Goal: Task Accomplishment & Management: Complete application form

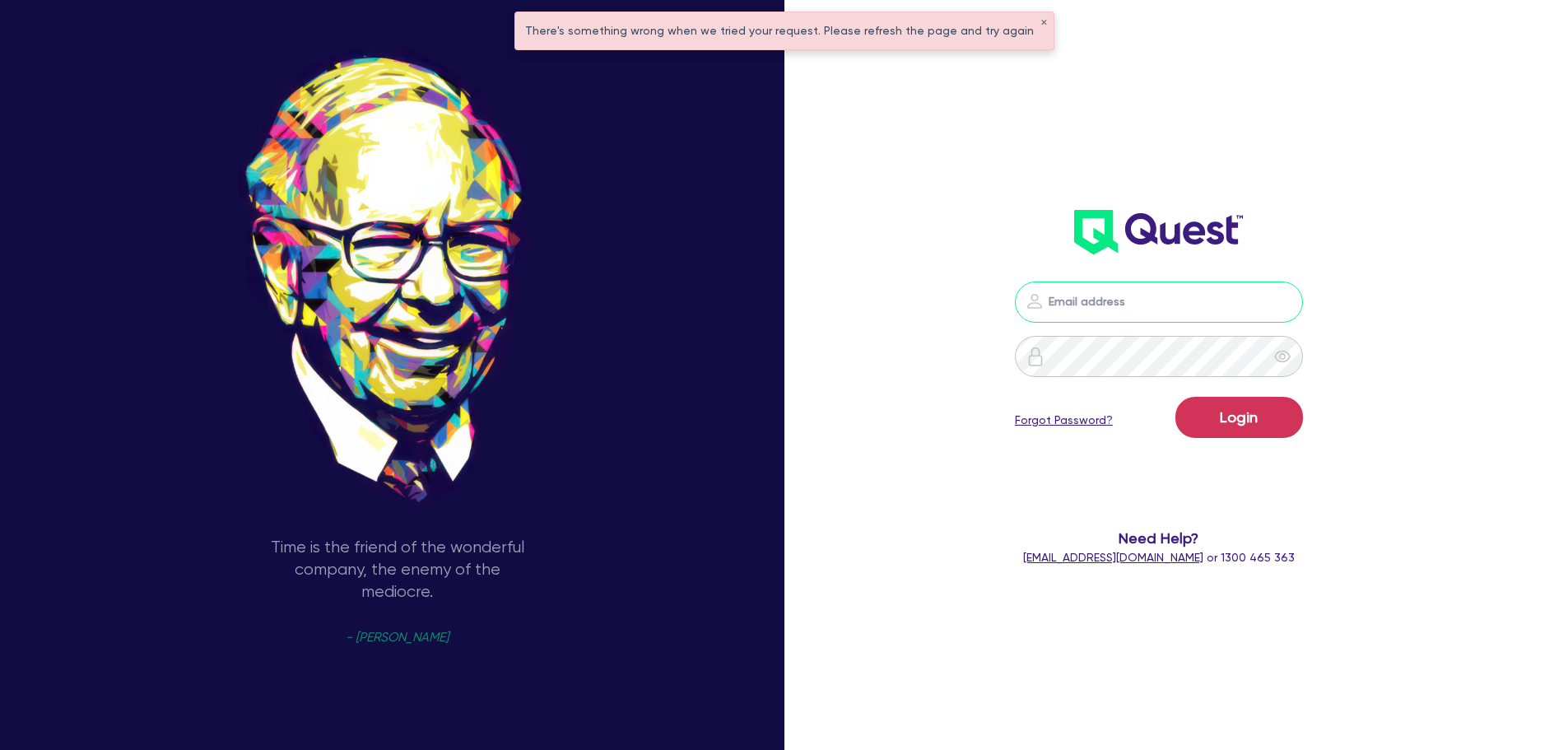
click at [1119, 293] on input "email" at bounding box center [1159, 301] width 289 height 41
type input "rob.matheson@quest.finance"
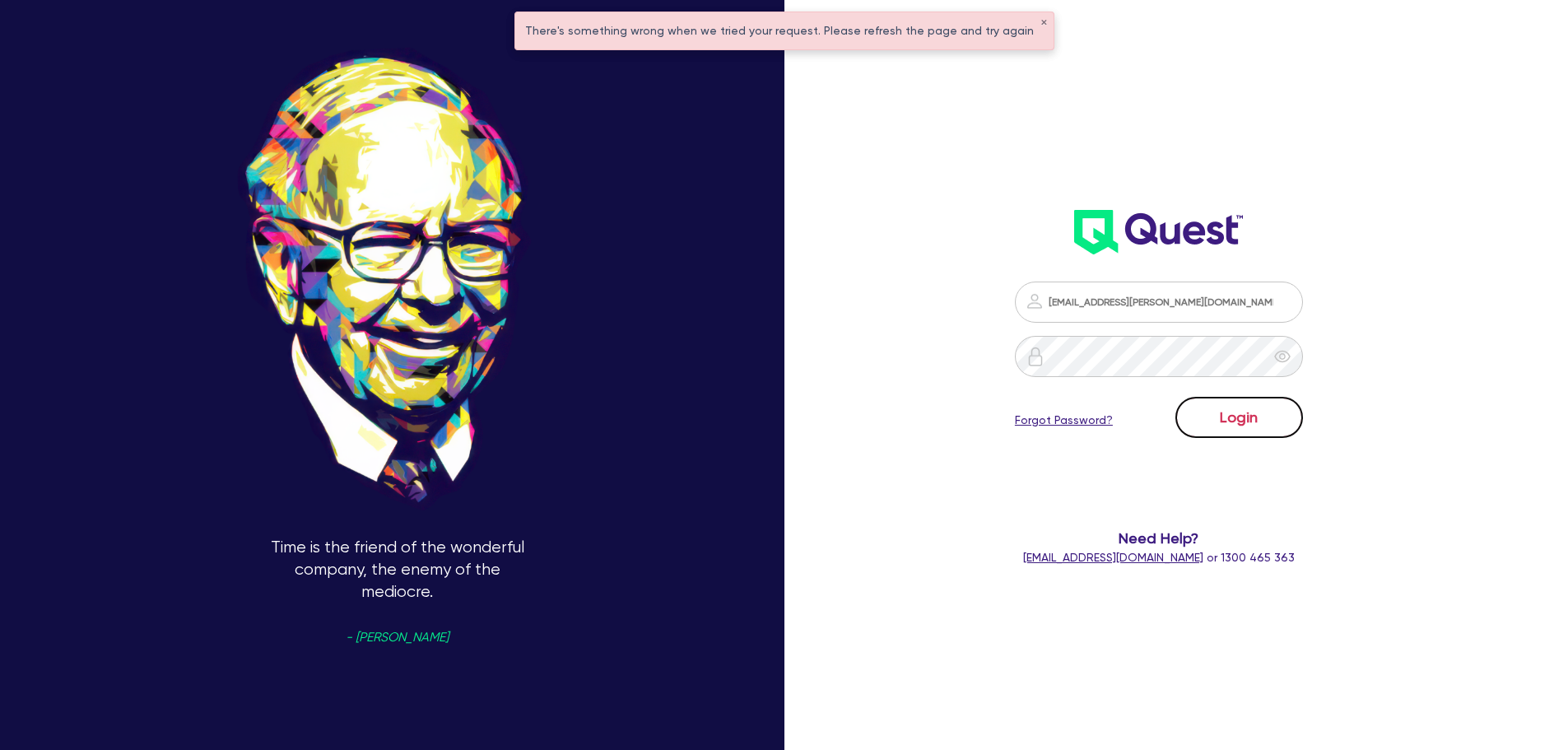
click at [1255, 409] on button "Login" at bounding box center [1239, 416] width 127 height 41
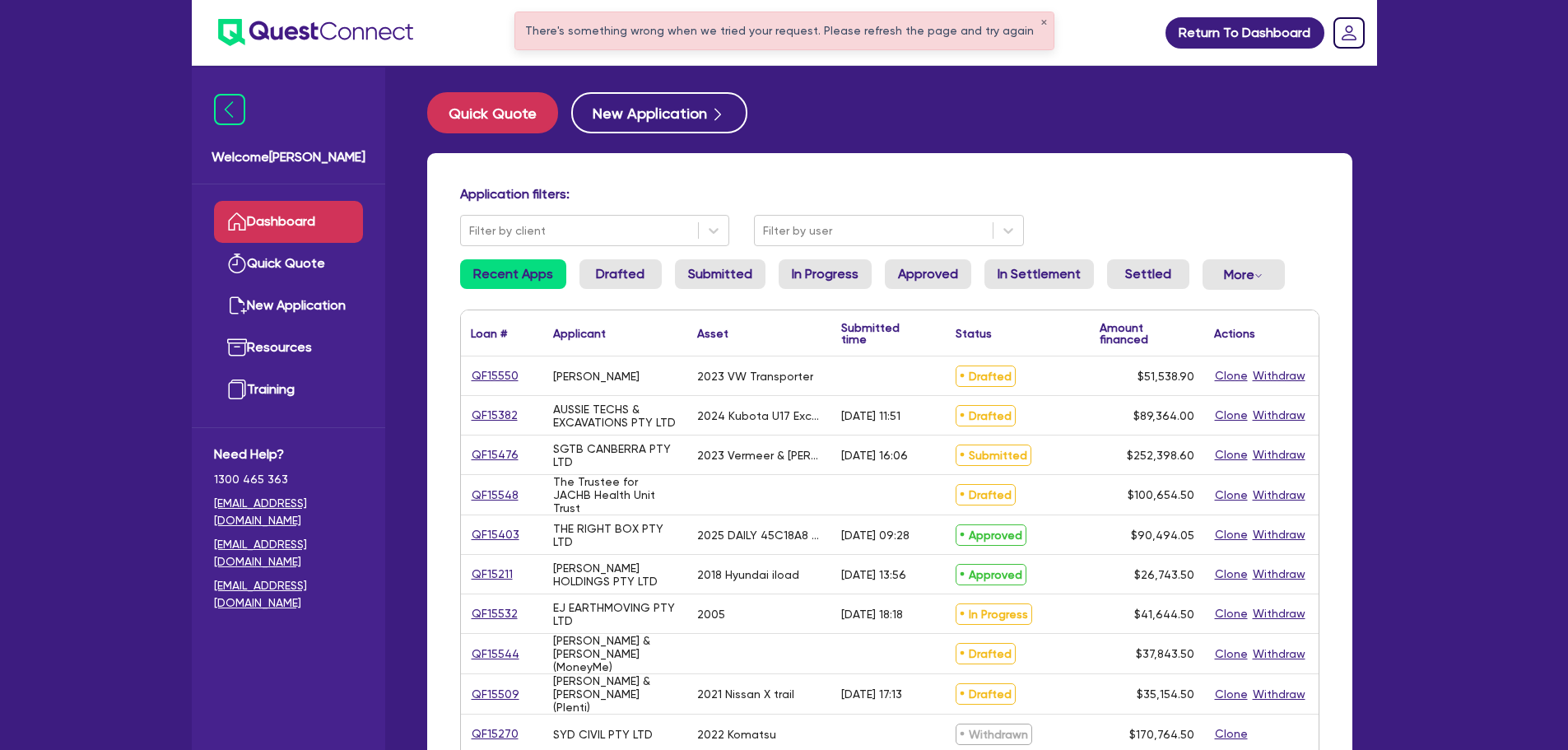
click at [1025, 23] on div "There's something wrong when we tried your request. Please refresh the page and…" at bounding box center [784, 30] width 538 height 37
click at [1041, 23] on button "✕" at bounding box center [1043, 23] width 6 height 8
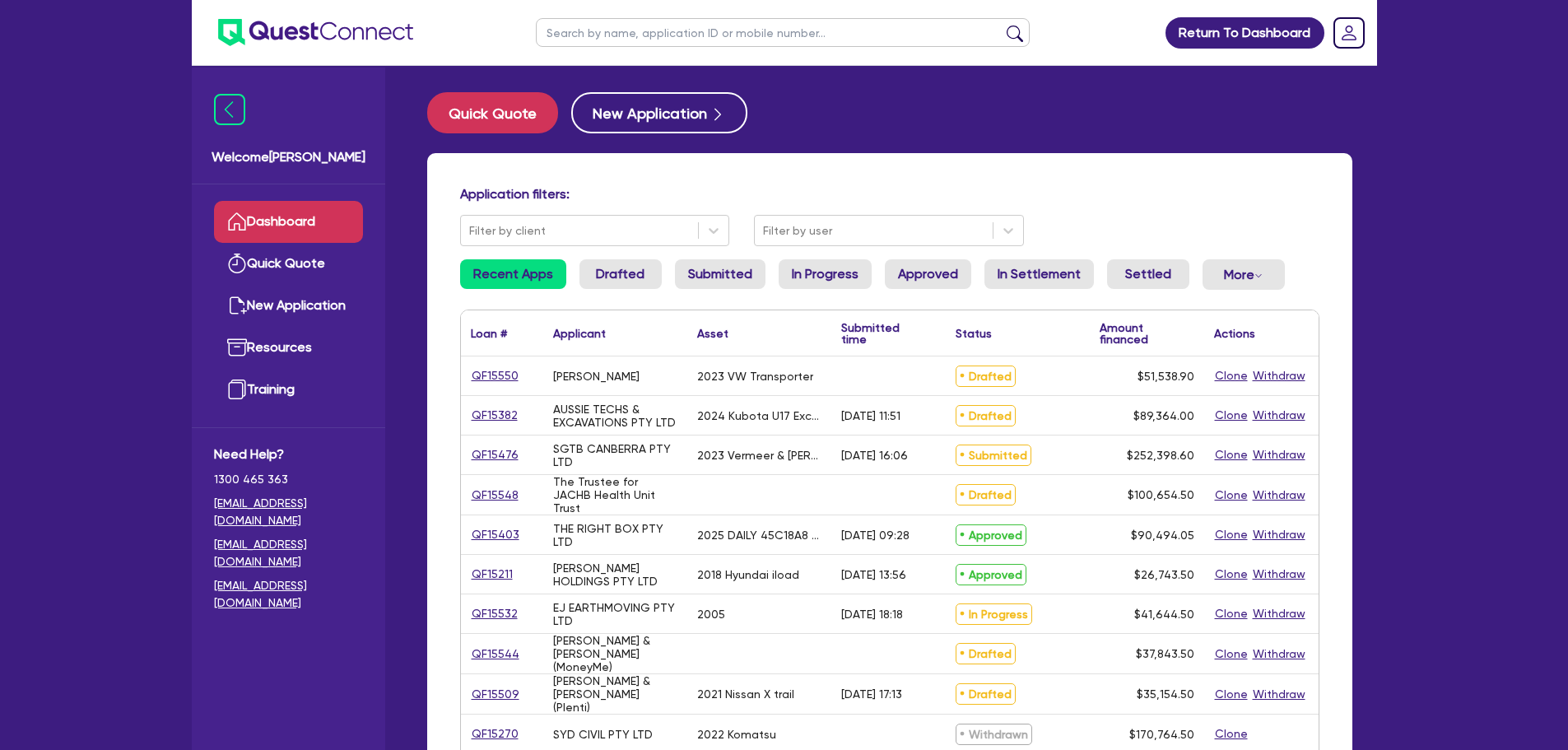
click at [878, 40] on input "text" at bounding box center [783, 32] width 494 height 29
type input "black"
click at [1002, 25] on button "submit" at bounding box center [1015, 36] width 27 height 23
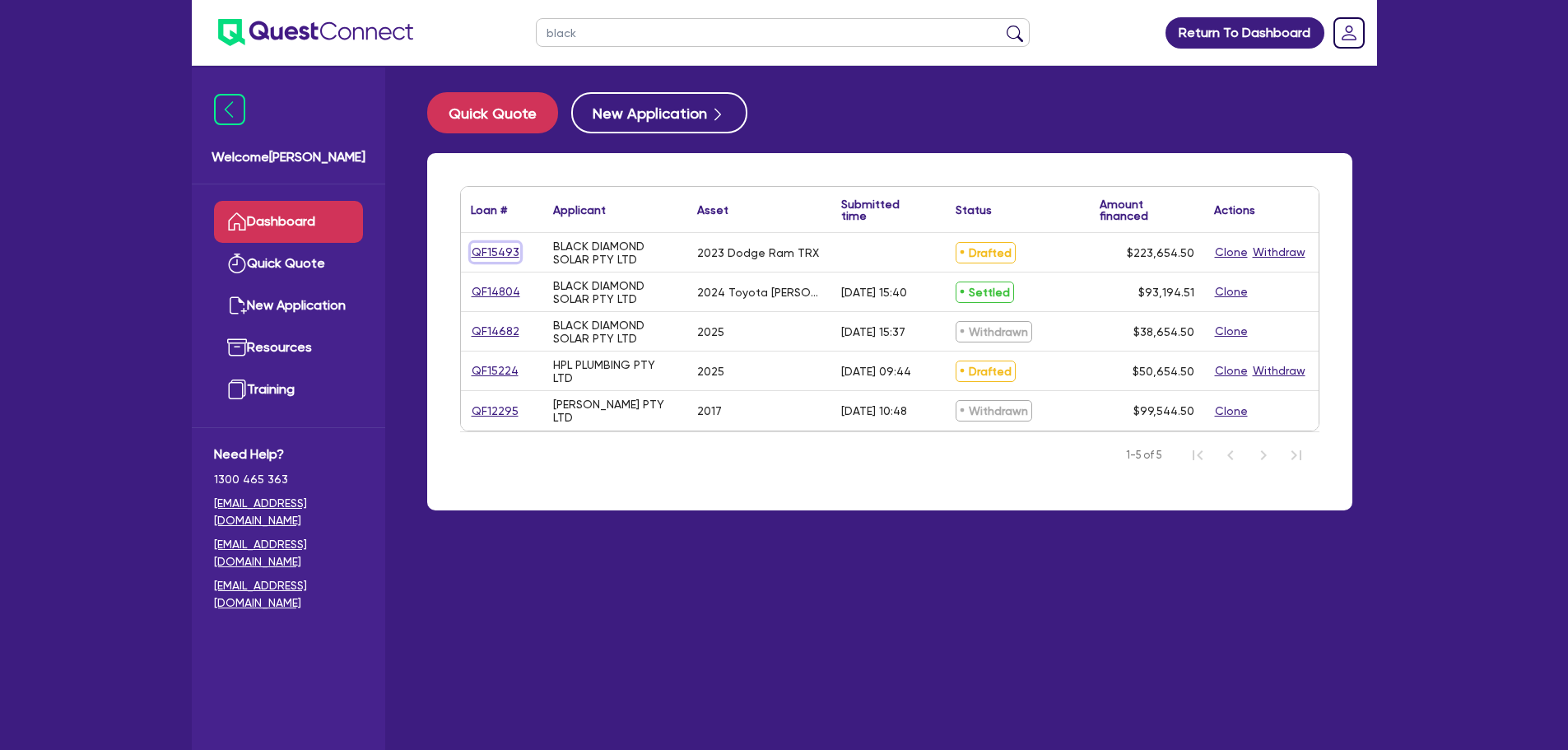
click at [488, 251] on link "QF15493" at bounding box center [496, 252] width 50 height 19
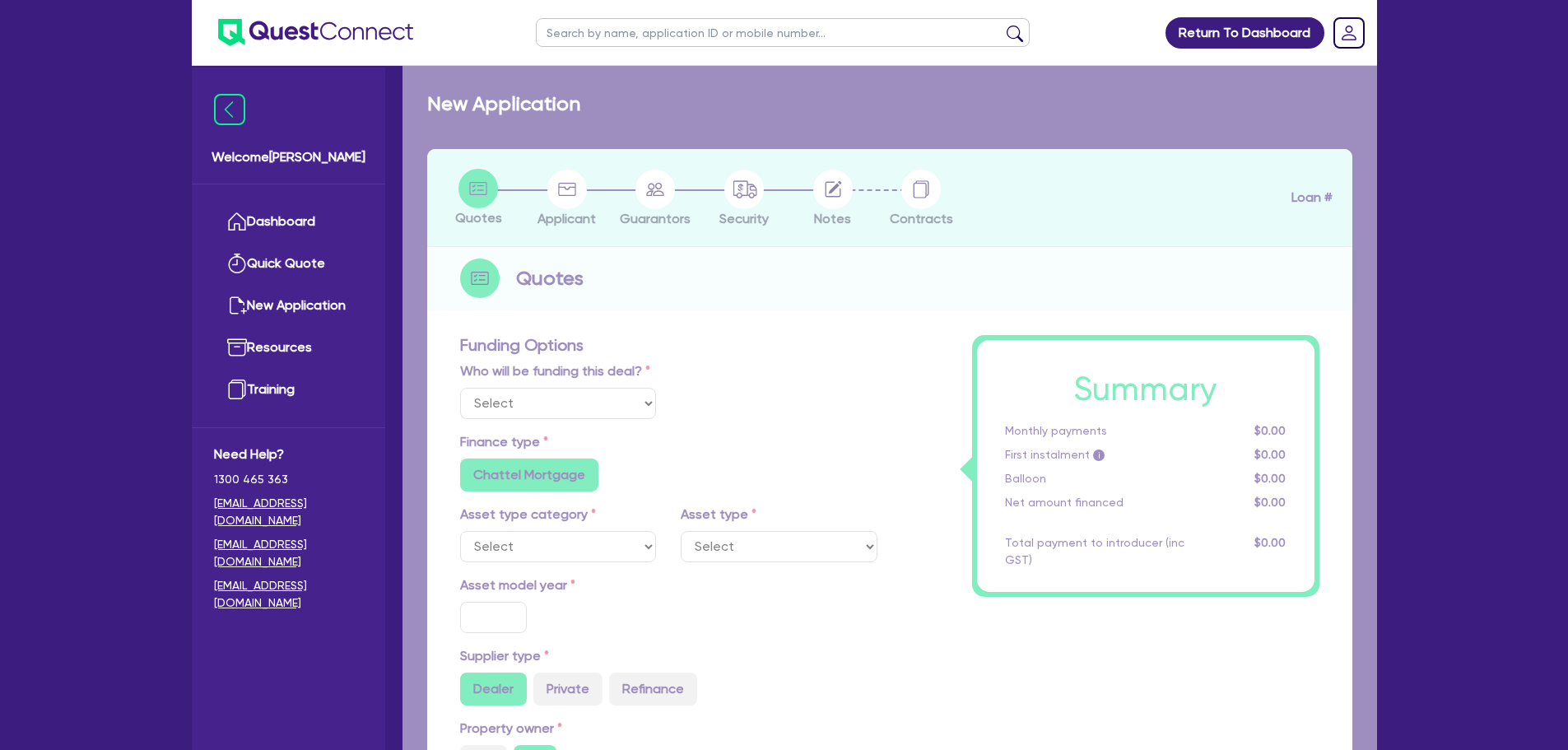
select select "Other"
select select "CARS_AND_LIGHT_TRUCKS"
type input "2023"
radio input "true"
type input "223,000"
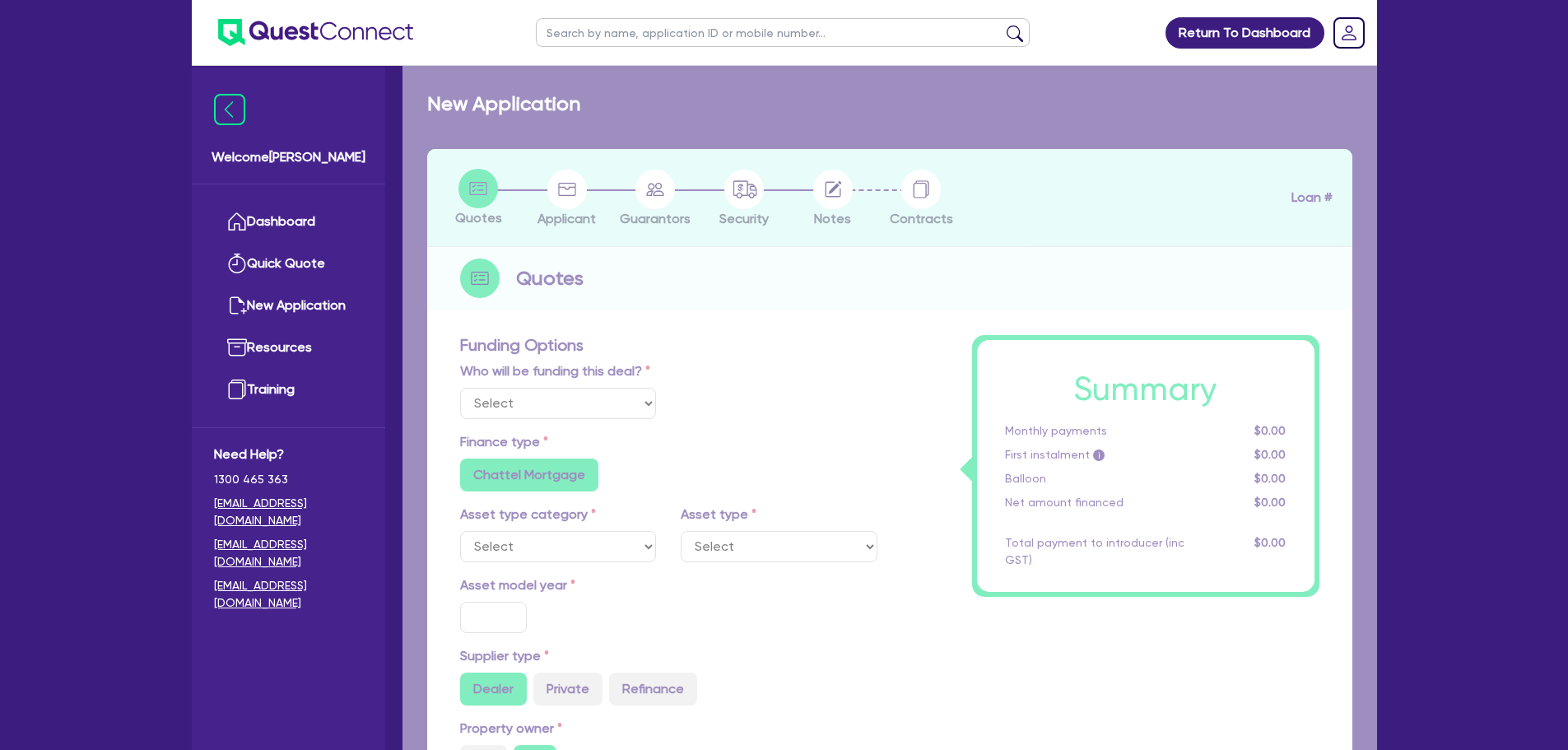
type input "30"
type input "66,900"
type input "4"
type input "8,946.18"
type input "7.15"
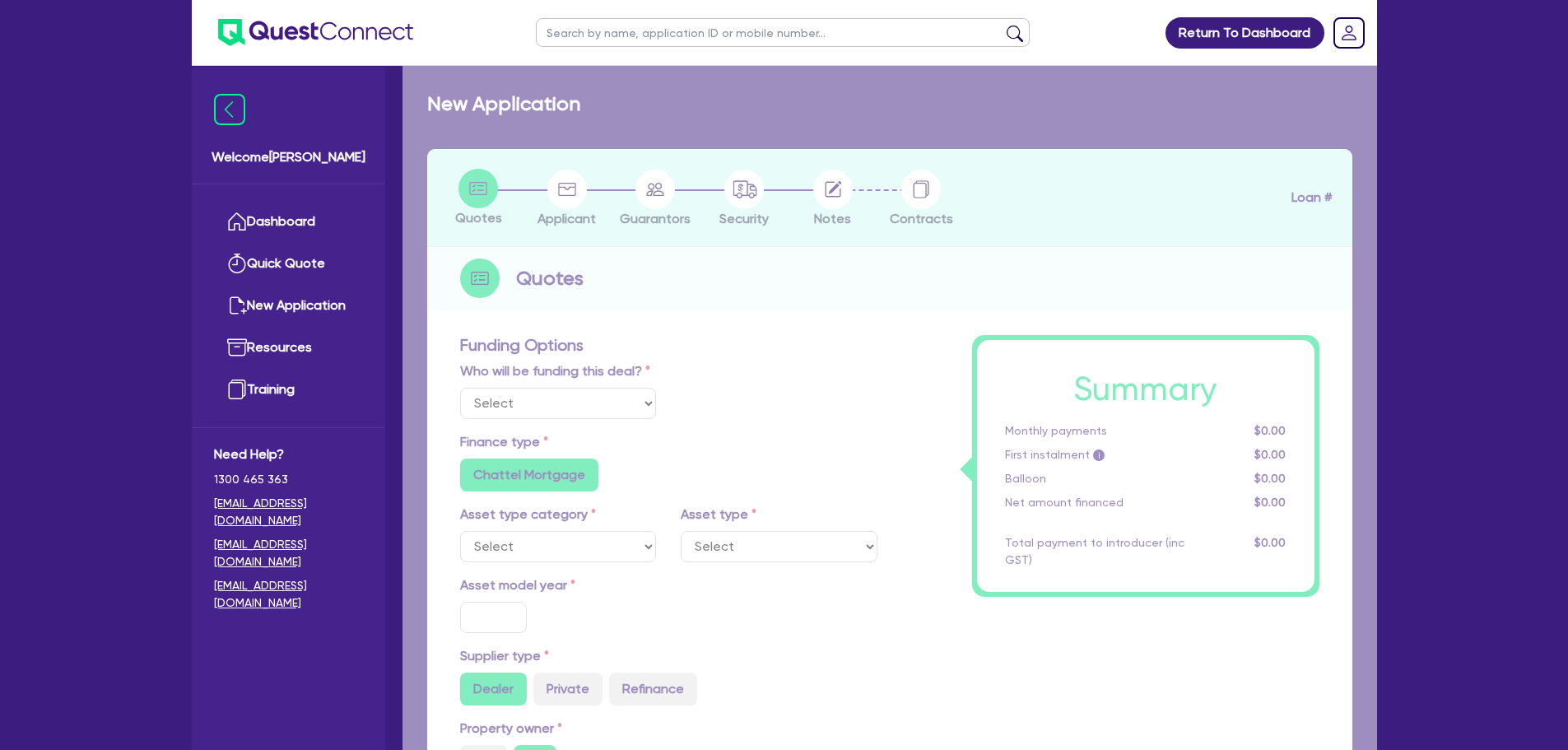
radio input "true"
radio input "false"
select select "PASSENGER_VEHICLES"
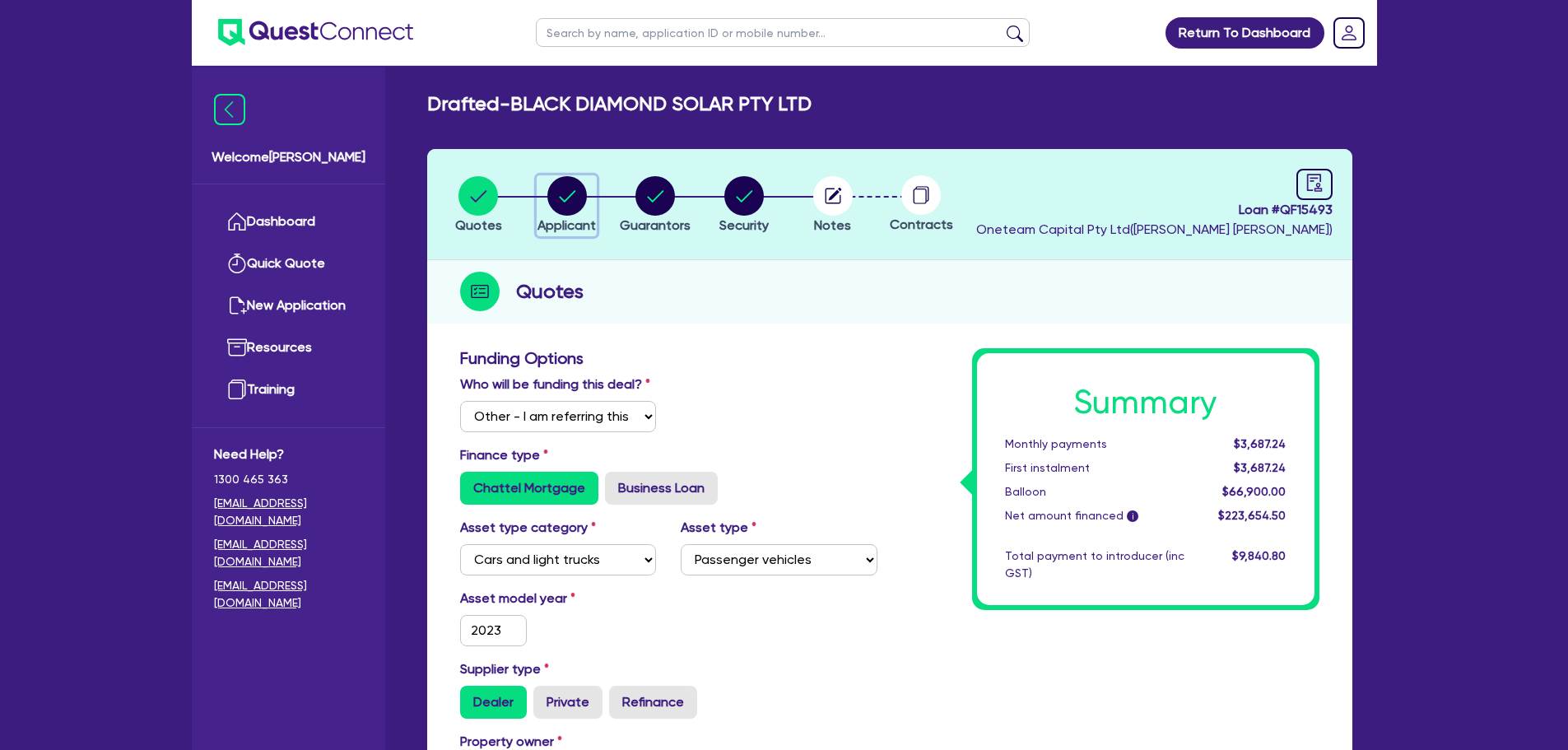
click at [576, 200] on circle "button" at bounding box center [567, 195] width 40 height 40
select select "COMPANY"
select select "RETAIL_WHOLESALE_TRADE"
select select "ELECTRICAL"
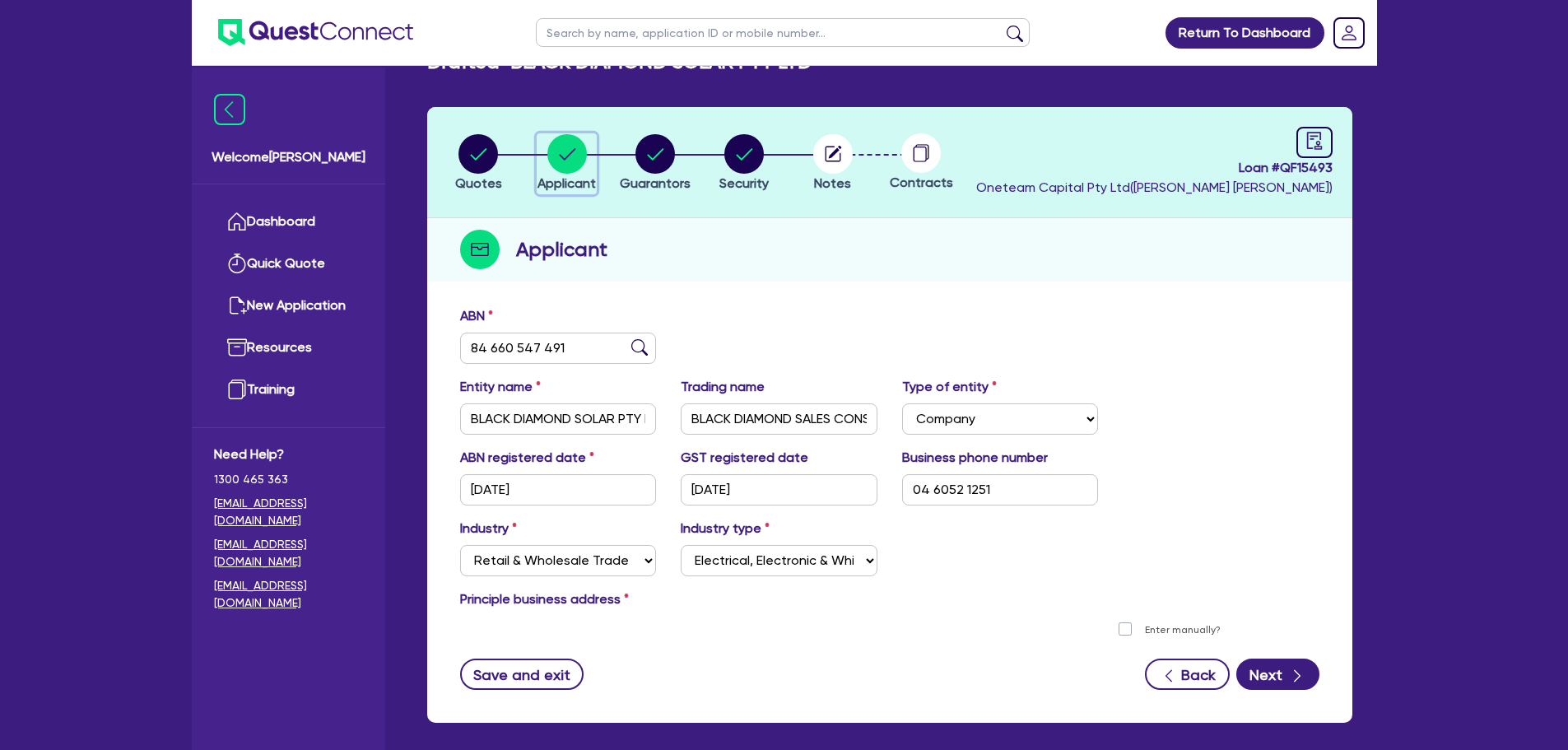
scroll to position [115, 0]
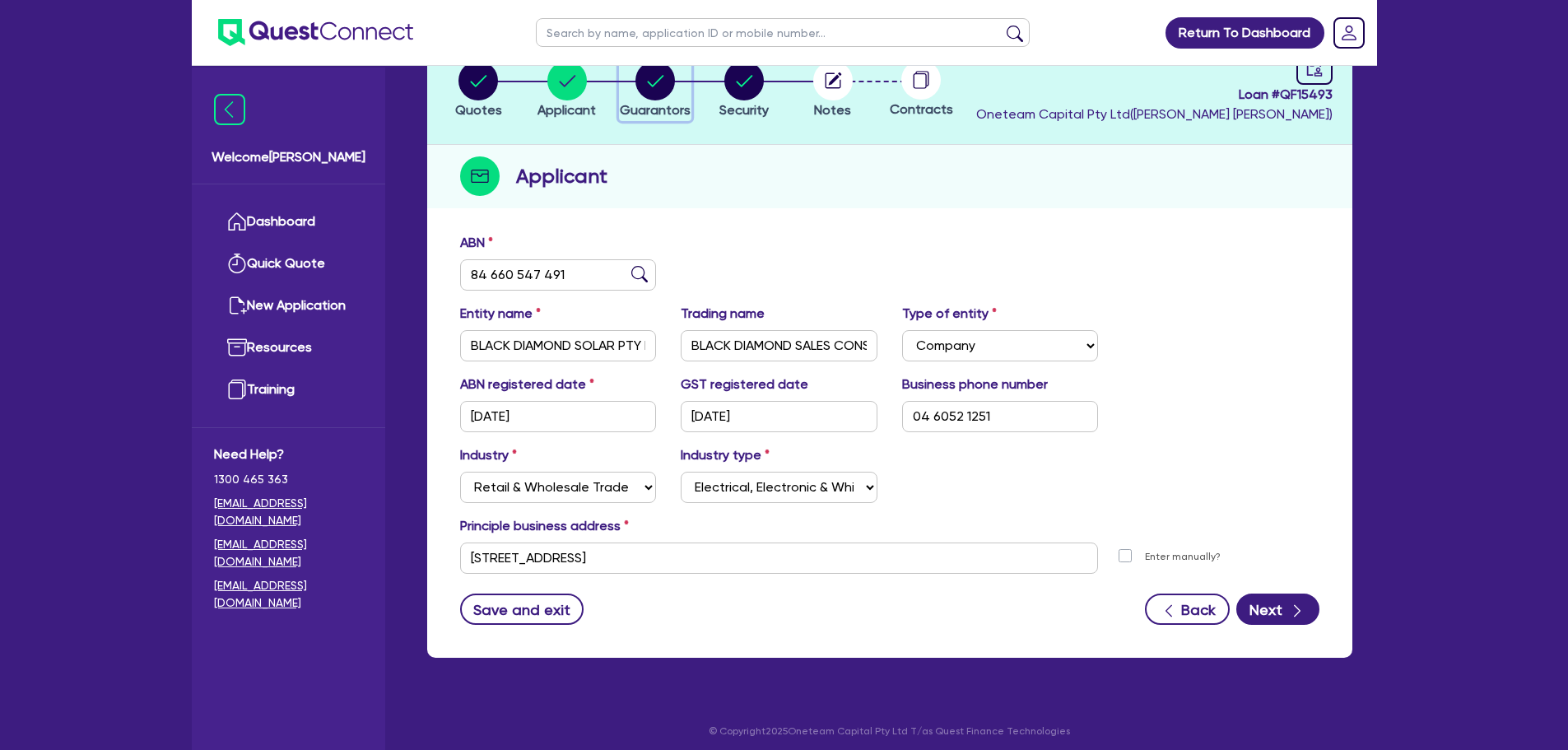
click at [664, 100] on button "Guarantors" at bounding box center [655, 90] width 73 height 61
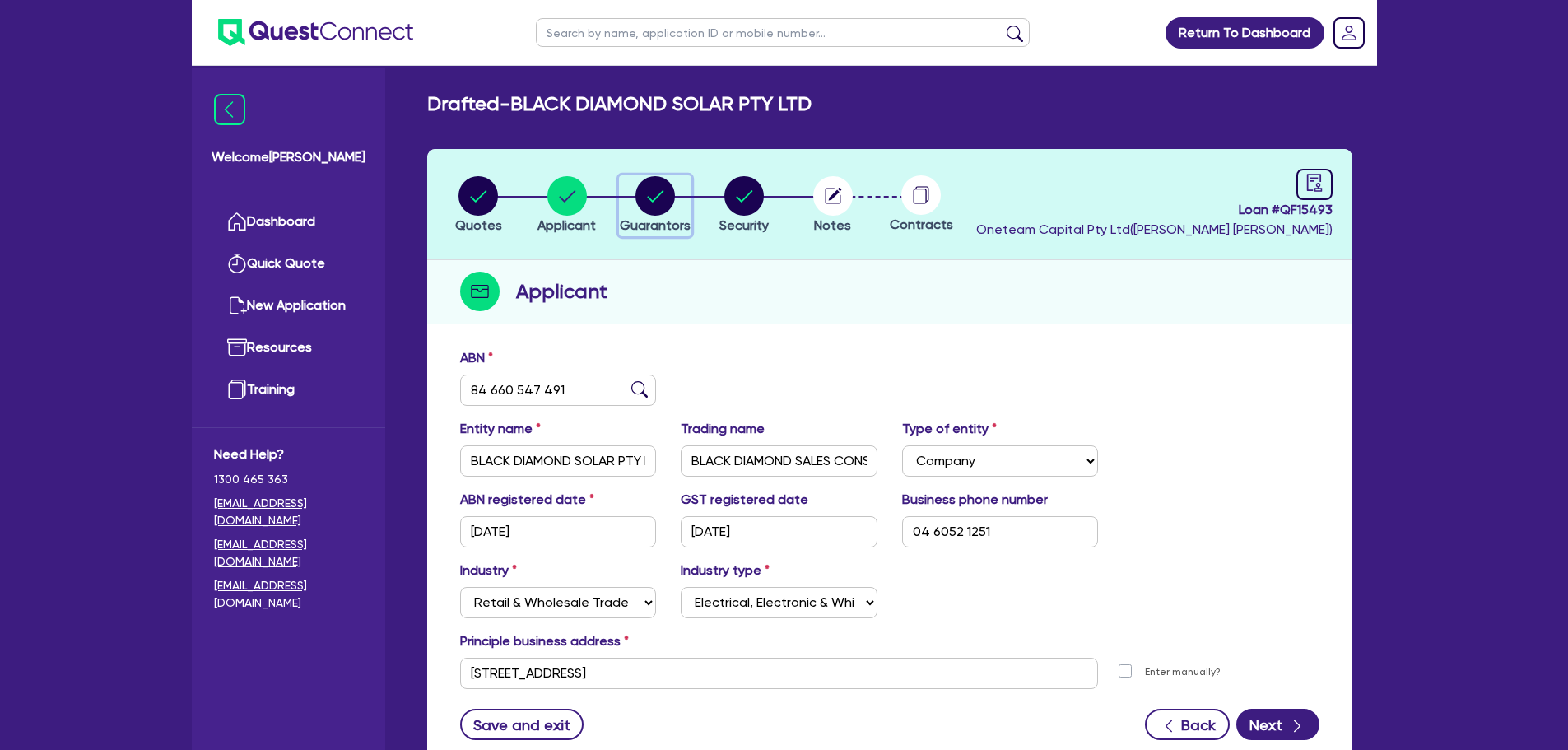
select select "MR"
select select "QLD"
select select "MARRIED"
select select "CASH"
select select "VEHICLE"
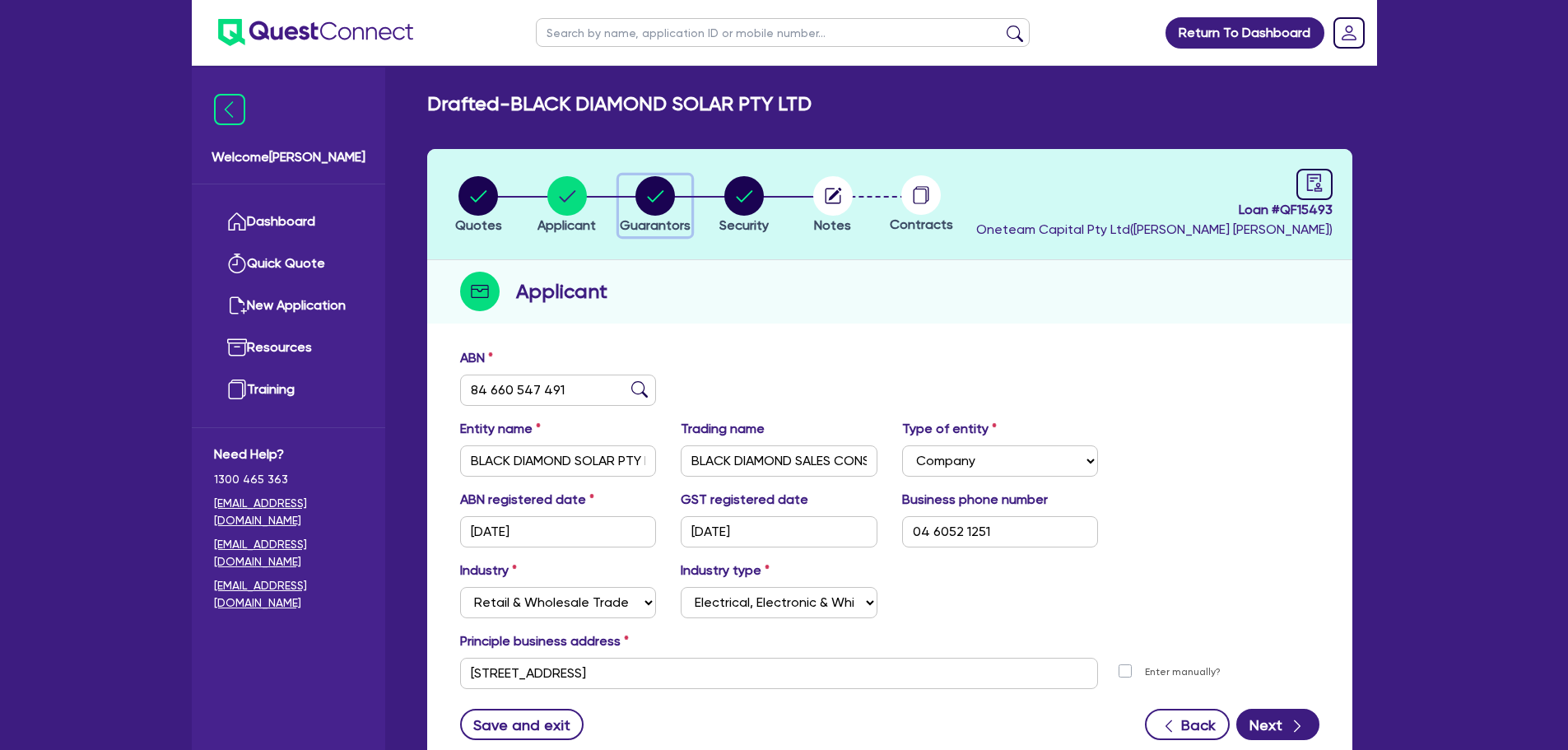
select select "EQUIPMENT"
select select "HOUSEHOLD_PERSONAL"
select select "MRS"
select select "QLD"
select select "MARRIED"
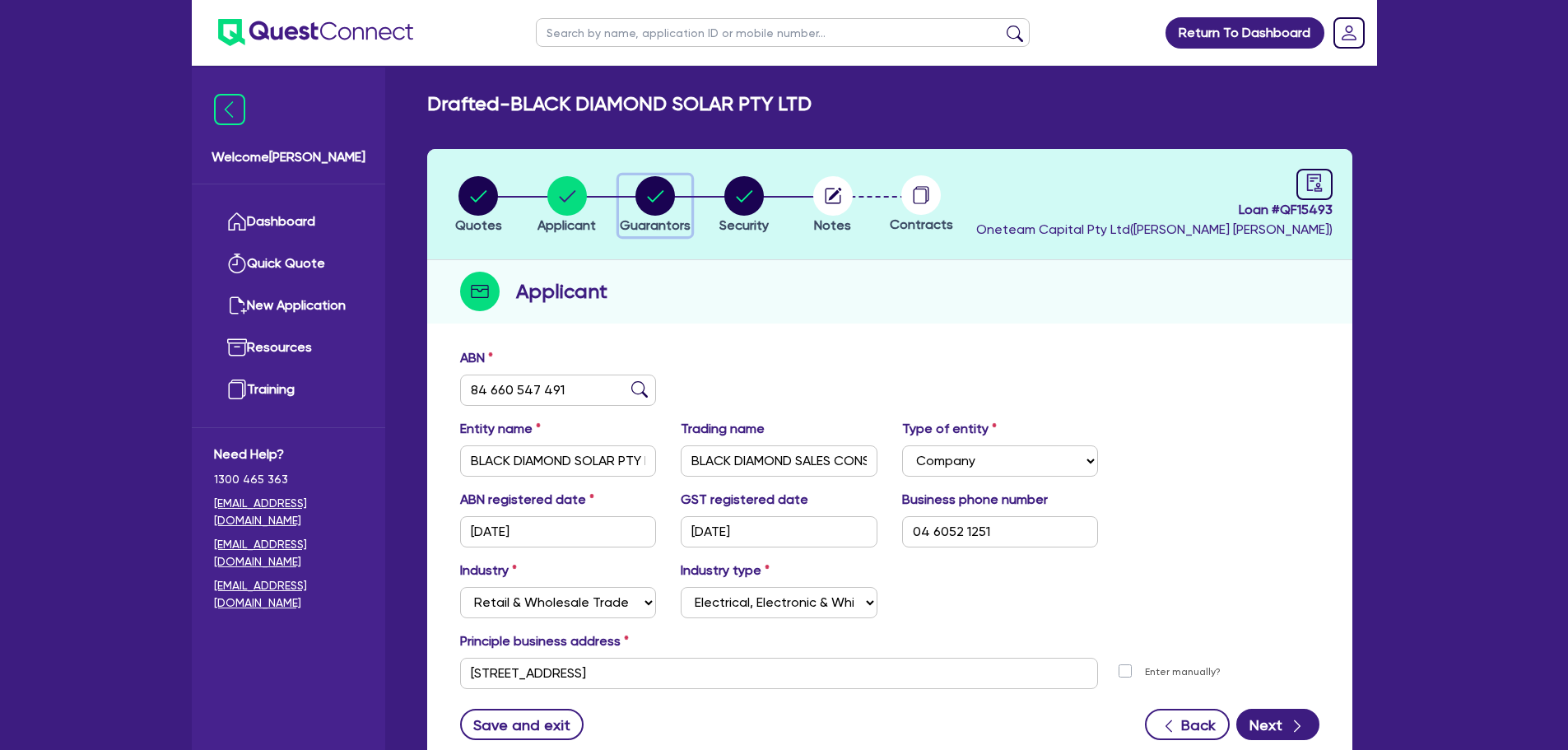
select select "PROPERTY"
select select "CASH"
select select "VEHICLE"
select select "HOUSEHOLD_PERSONAL"
select select "MORTGAGE"
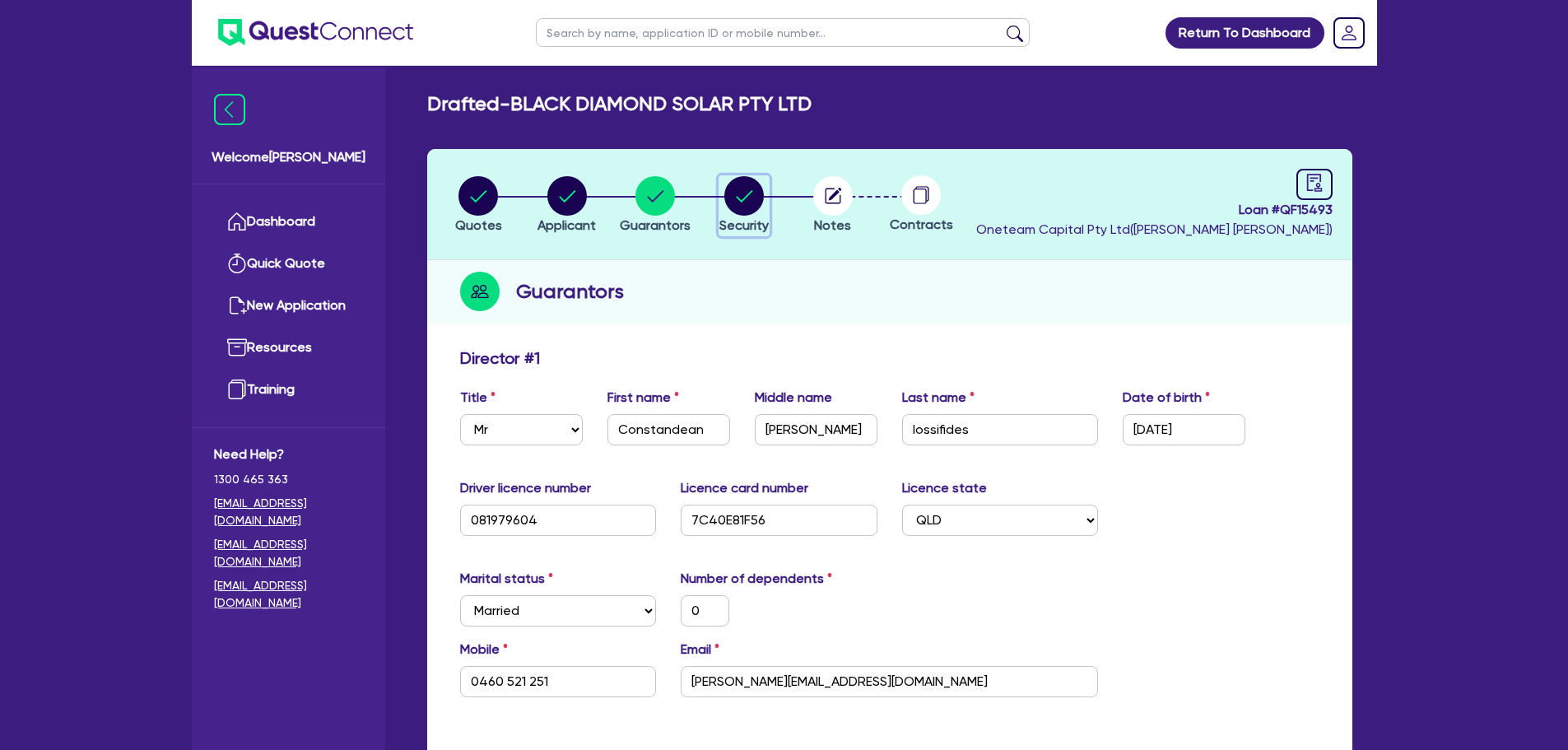
click at [754, 206] on circle "button" at bounding box center [744, 195] width 40 height 40
select select "CARS_AND_LIGHT_TRUCKS"
select select "PASSENGER_VEHICLES"
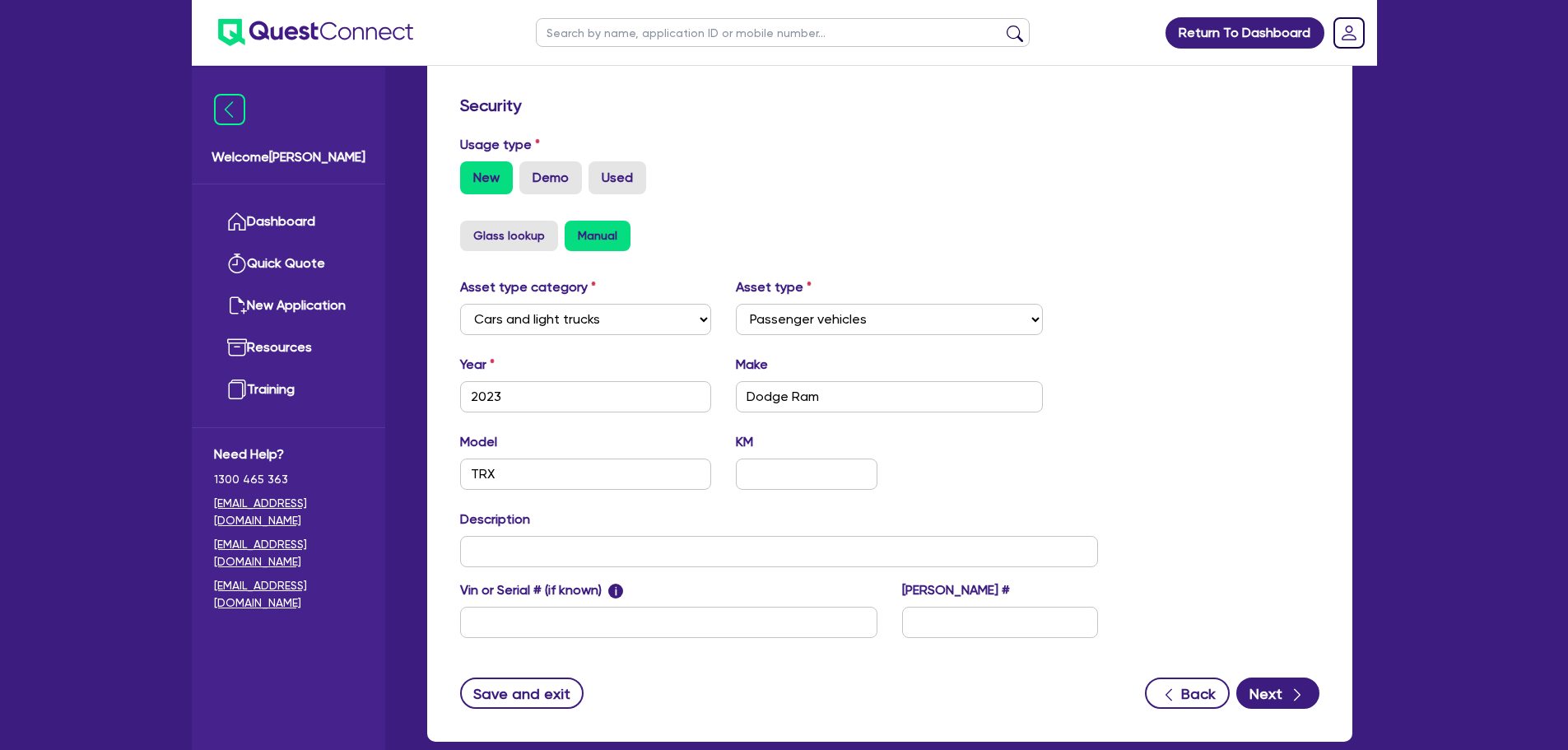
scroll to position [494, 0]
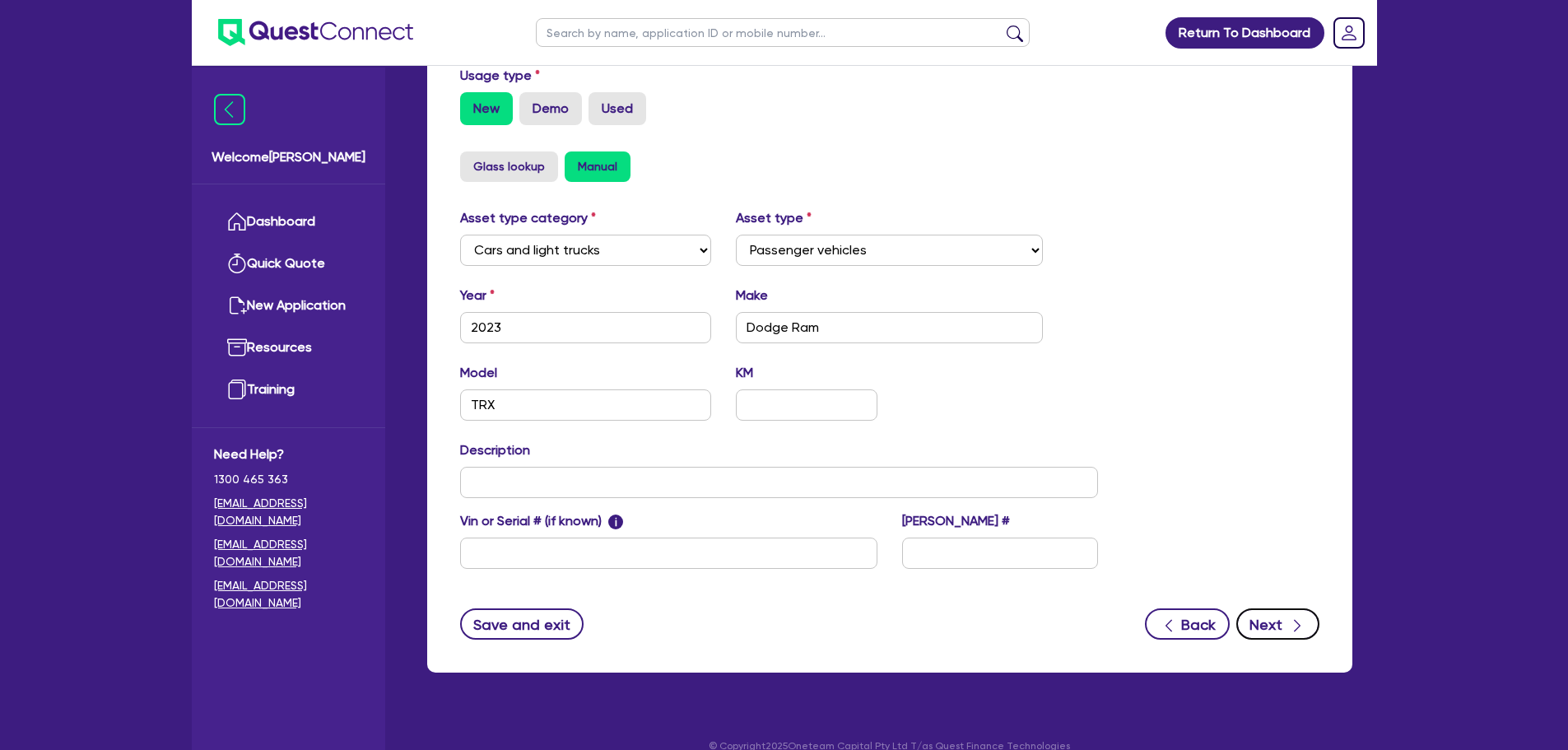
click at [1268, 625] on button "Next" at bounding box center [1278, 624] width 83 height 31
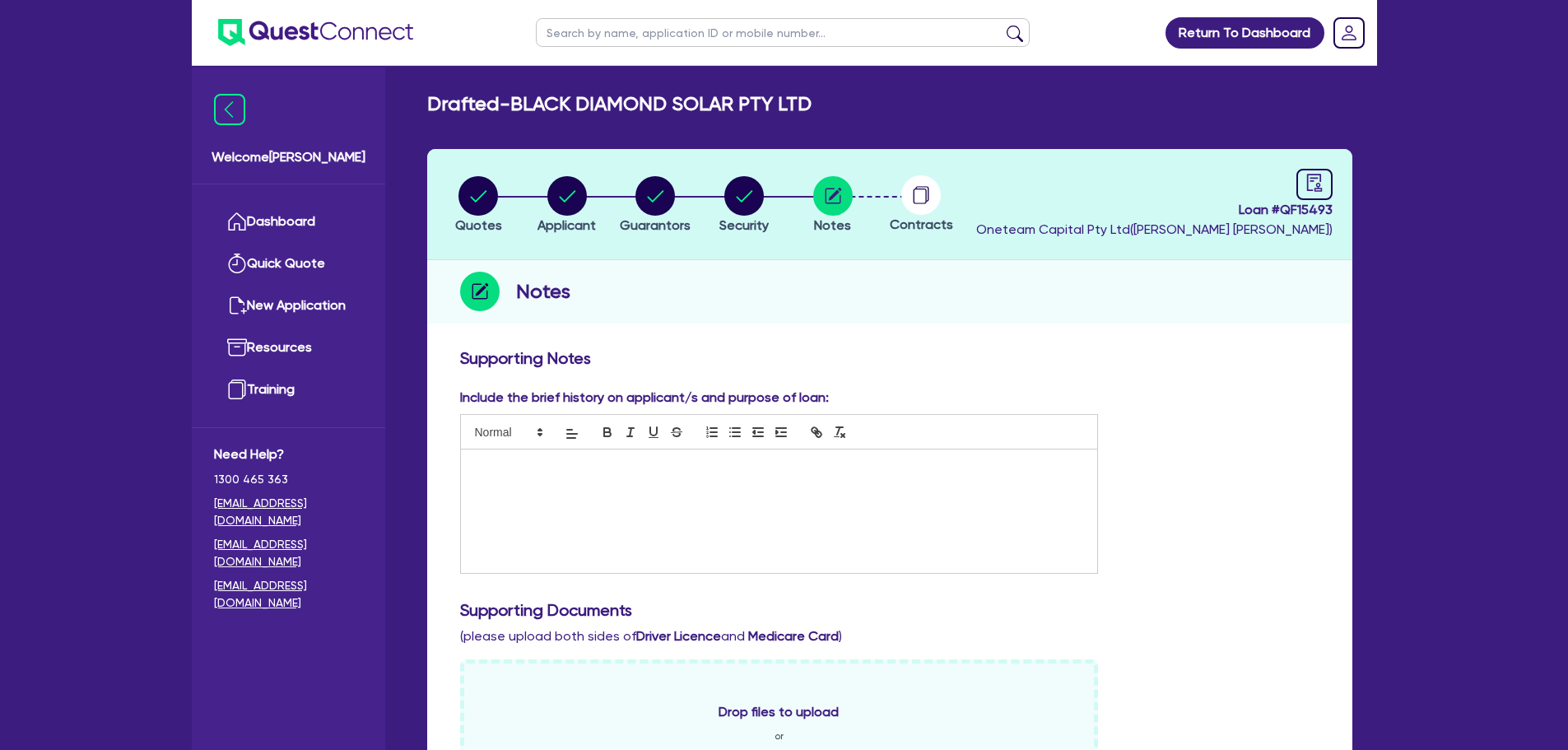
click at [886, 446] on div at bounding box center [779, 431] width 639 height 35
click at [890, 467] on p at bounding box center [779, 466] width 612 height 15
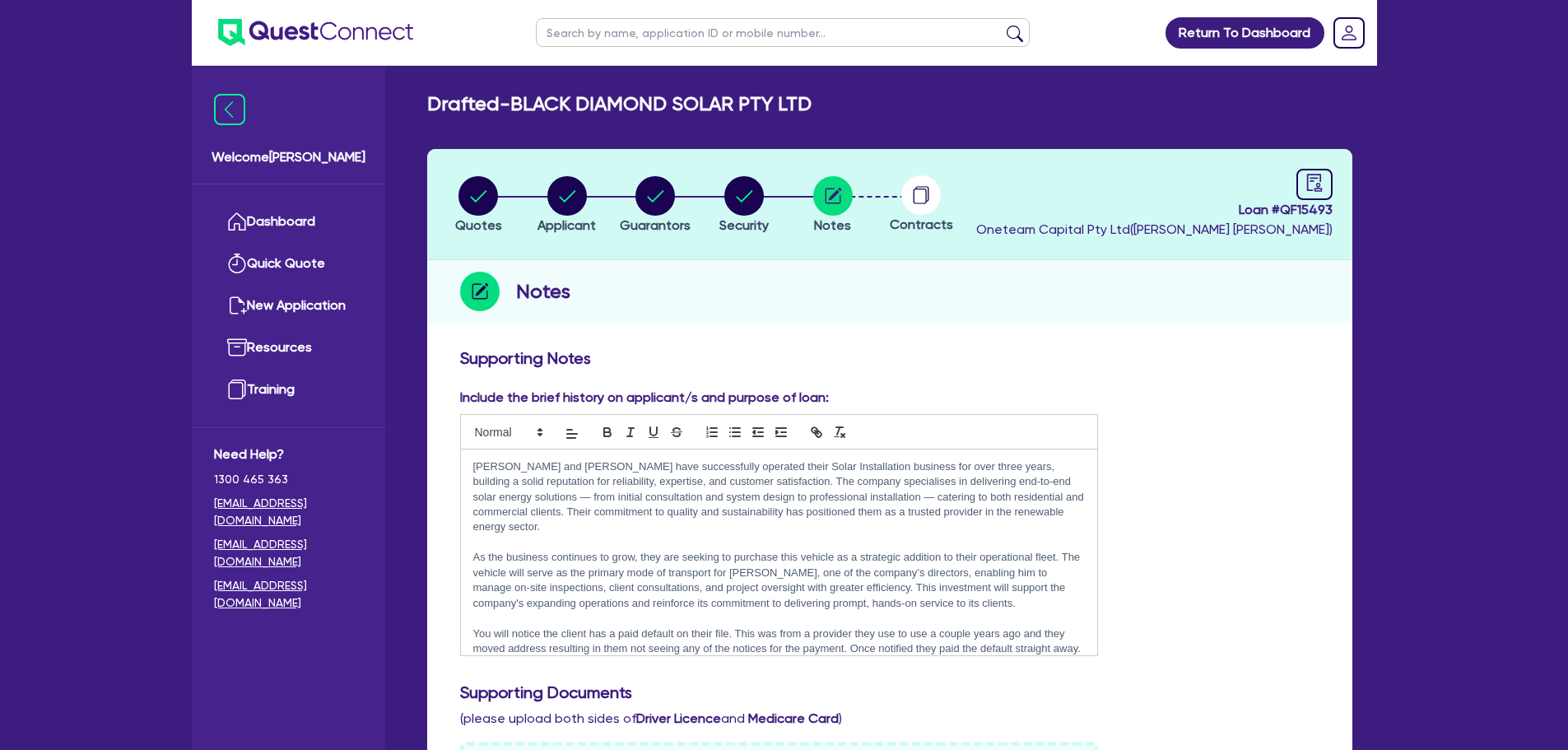
click at [973, 589] on p "As the business continues to grow, they are seeking to purchase this vehicle as…" at bounding box center [779, 580] width 612 height 61
click at [964, 585] on p "As the business continues to grow, they are seeking to purchase this vehicle as…" at bounding box center [779, 580] width 612 height 61
drag, startPoint x: 1039, startPoint y: 595, endPoint x: 1035, endPoint y: 585, distance: 10.8
click at [1039, 591] on div "Dean and Sammy have successfully operated their Solar Installation business for…" at bounding box center [779, 552] width 637 height 205
click at [1045, 588] on p "As the business continues to grow, they are seeking to purchase this vehicle as…" at bounding box center [779, 580] width 612 height 61
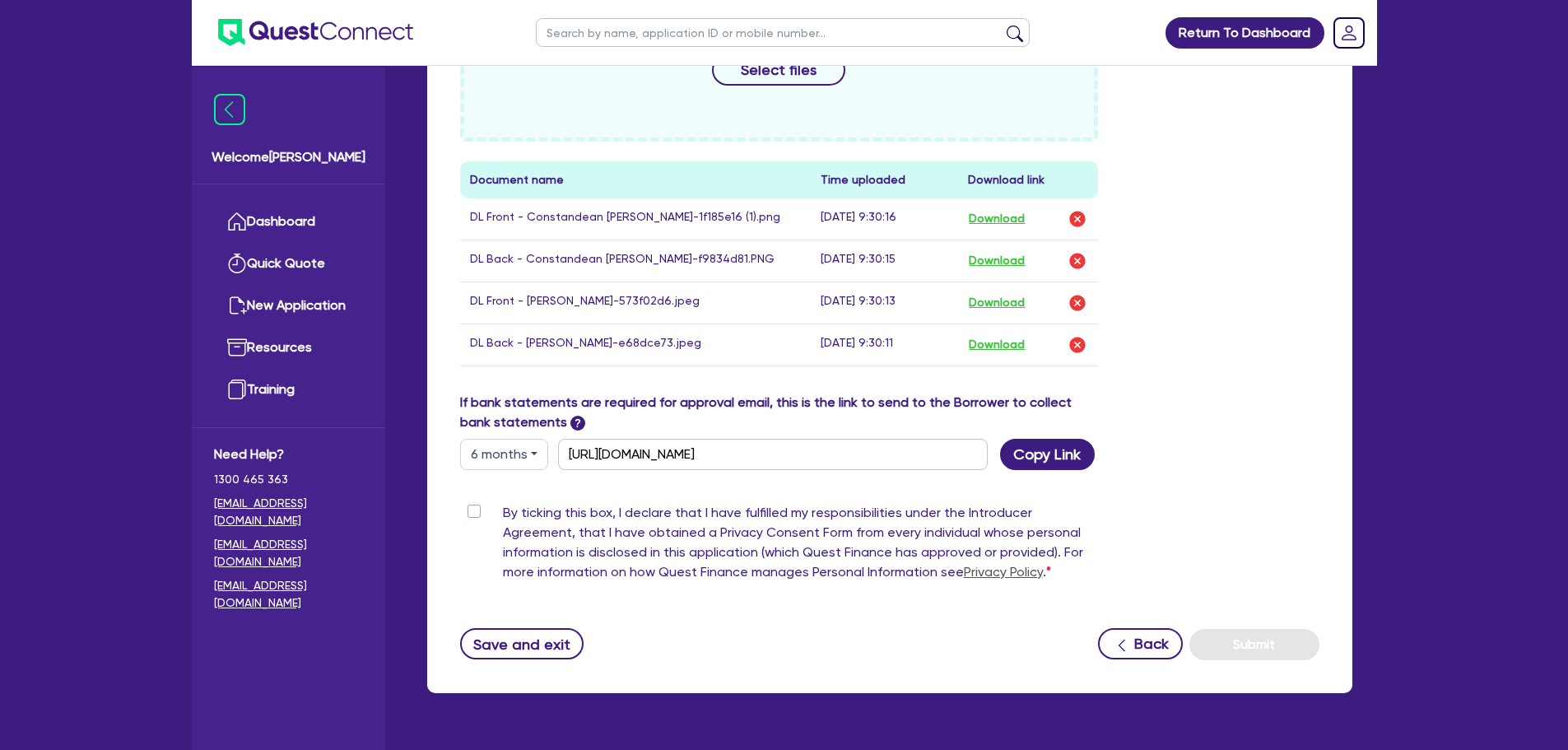
scroll to position [821, 0]
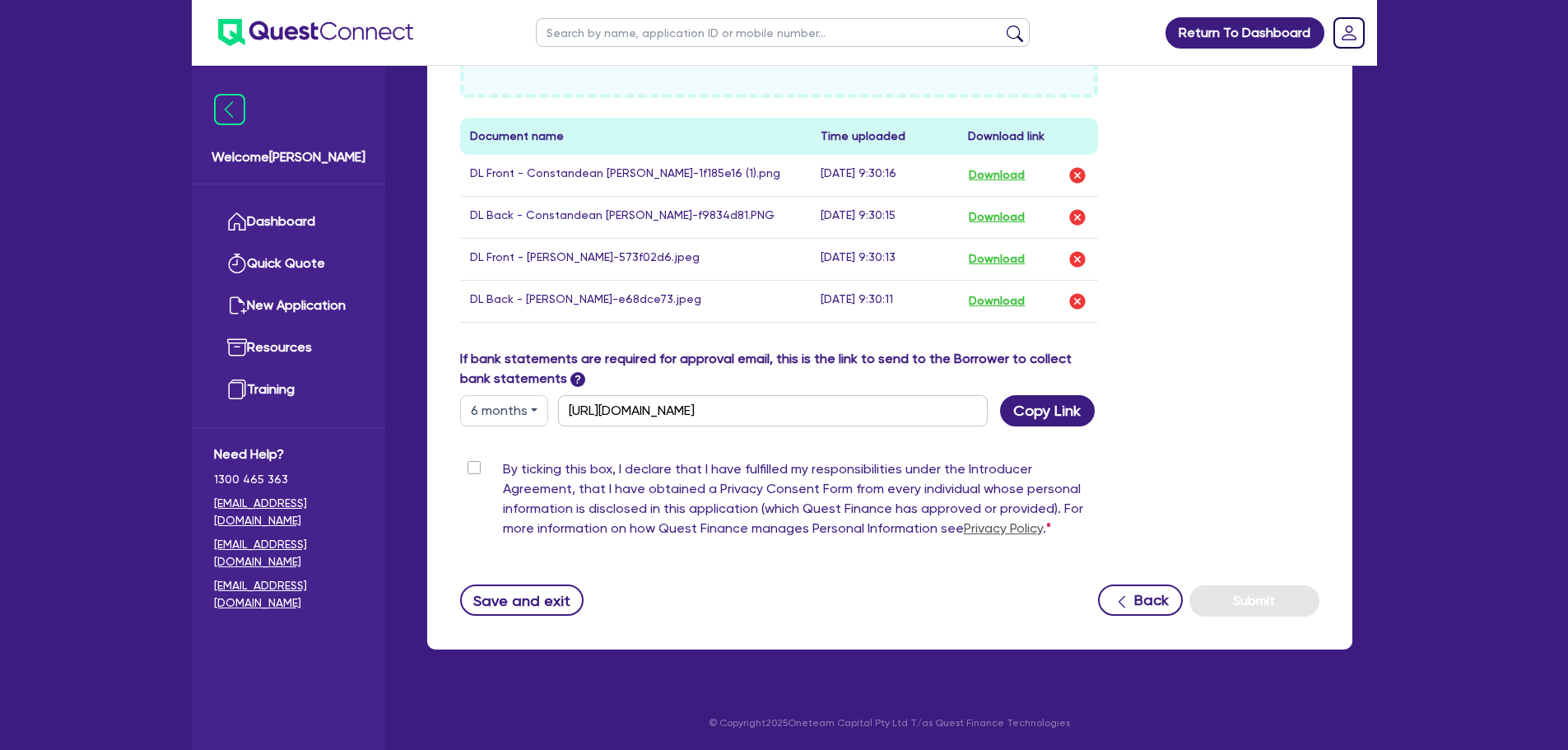
click at [503, 465] on label "By ticking this box, I declare that I have fulfilled my responsibilities under …" at bounding box center [801, 501] width 596 height 86
click at [473, 465] on input "By ticking this box, I declare that I have fulfilled my responsibilities under …" at bounding box center [466, 466] width 13 height 16
checkbox input "true"
click at [1288, 604] on button "Submit" at bounding box center [1254, 601] width 130 height 31
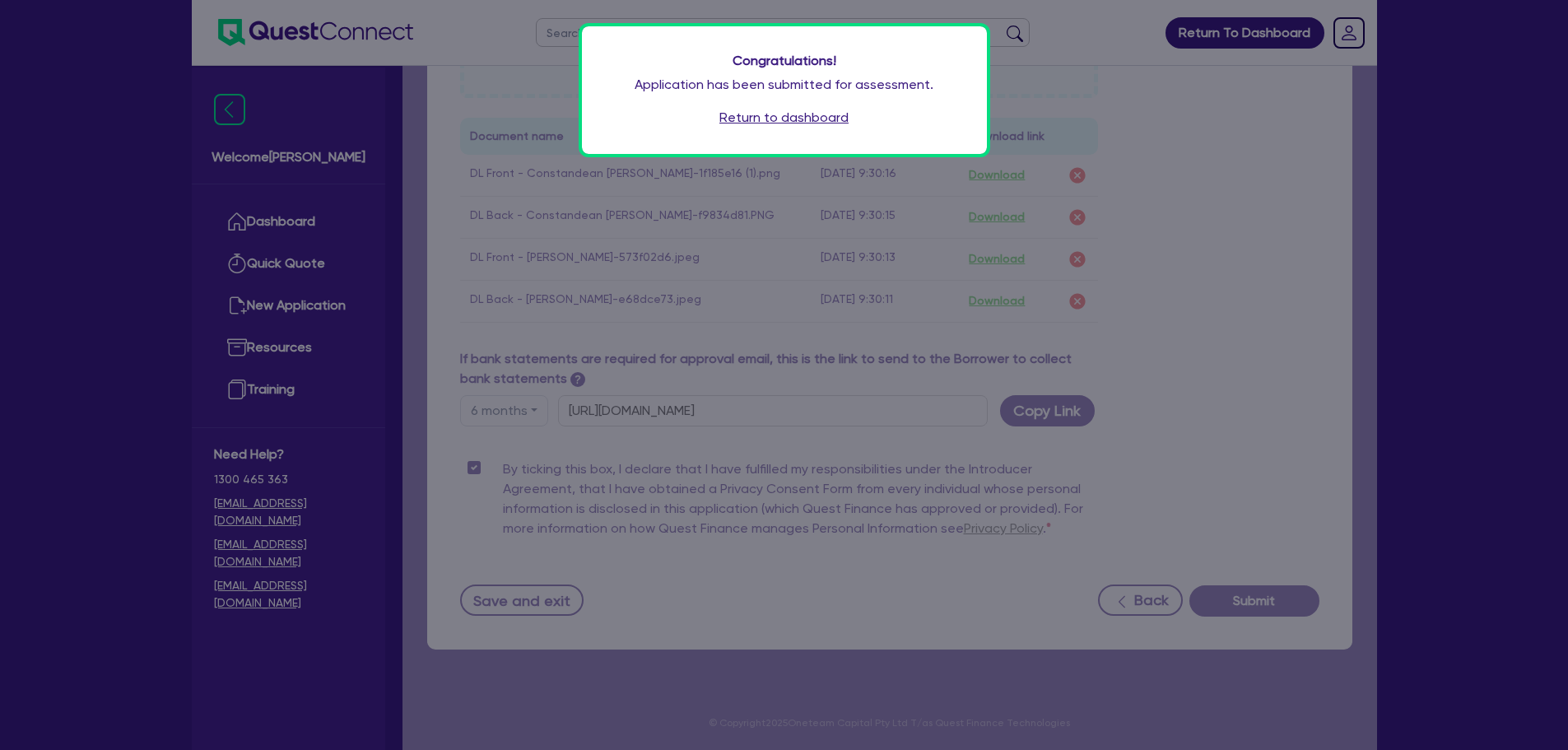
click at [791, 114] on link "Return to dashboard" at bounding box center [784, 117] width 129 height 19
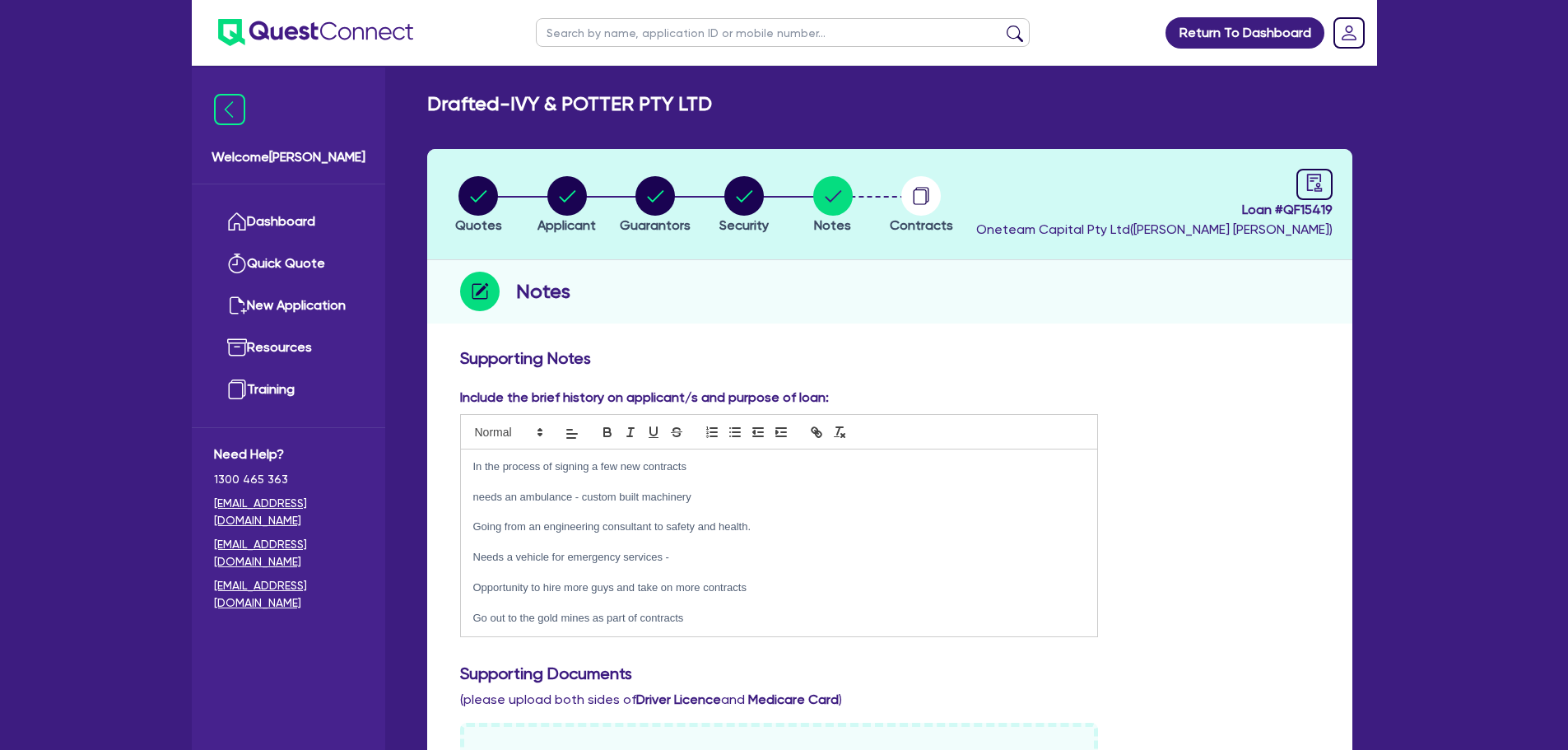
click at [717, 42] on input "text" at bounding box center [783, 32] width 494 height 29
type input "black"
click button "submit" at bounding box center [1015, 36] width 27 height 23
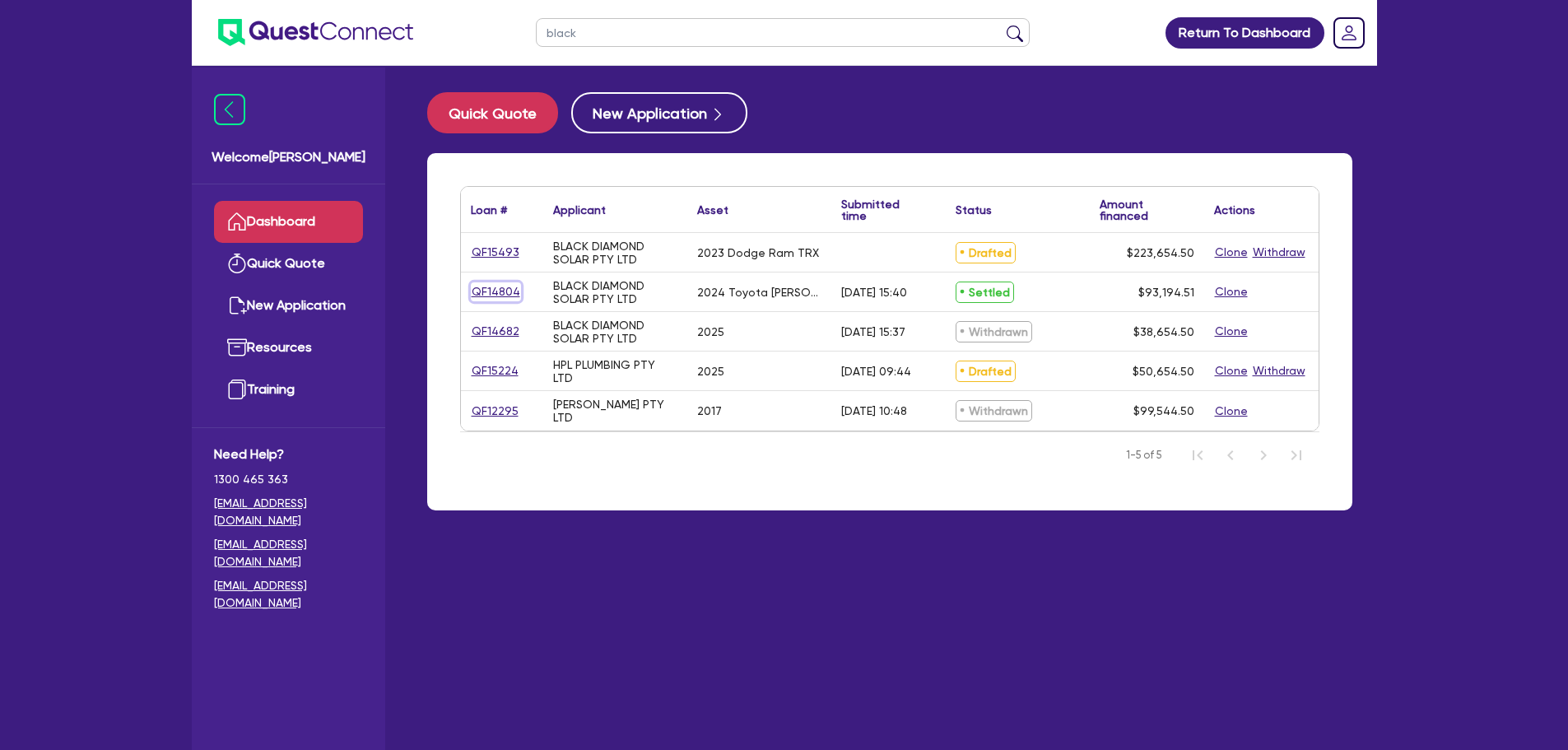
click at [496, 296] on link "QF14804" at bounding box center [496, 291] width 50 height 19
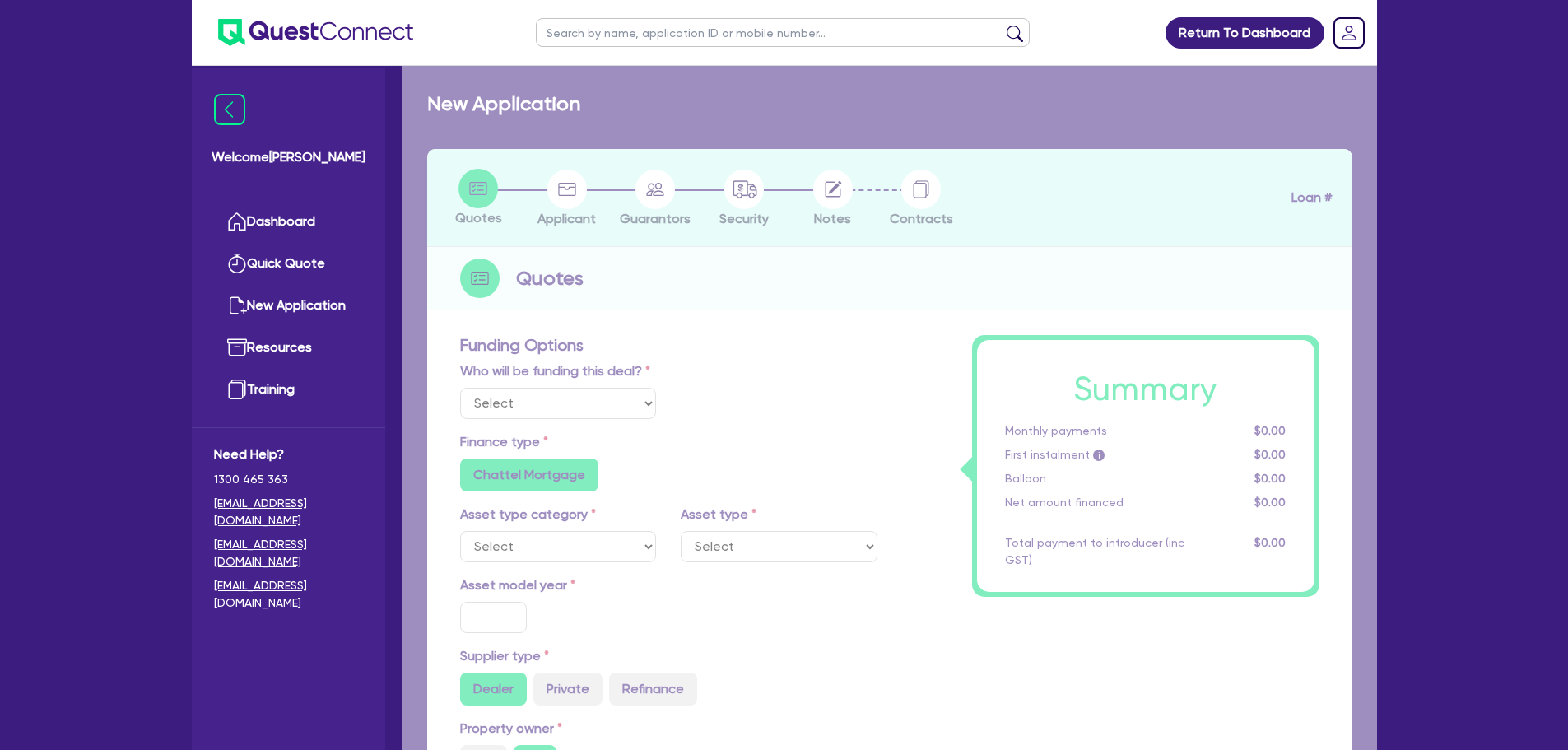
select select "Other"
select select "CARS_AND_LIGHT_TRUCKS"
type input "2024"
radio input "true"
type input "92,204.51"
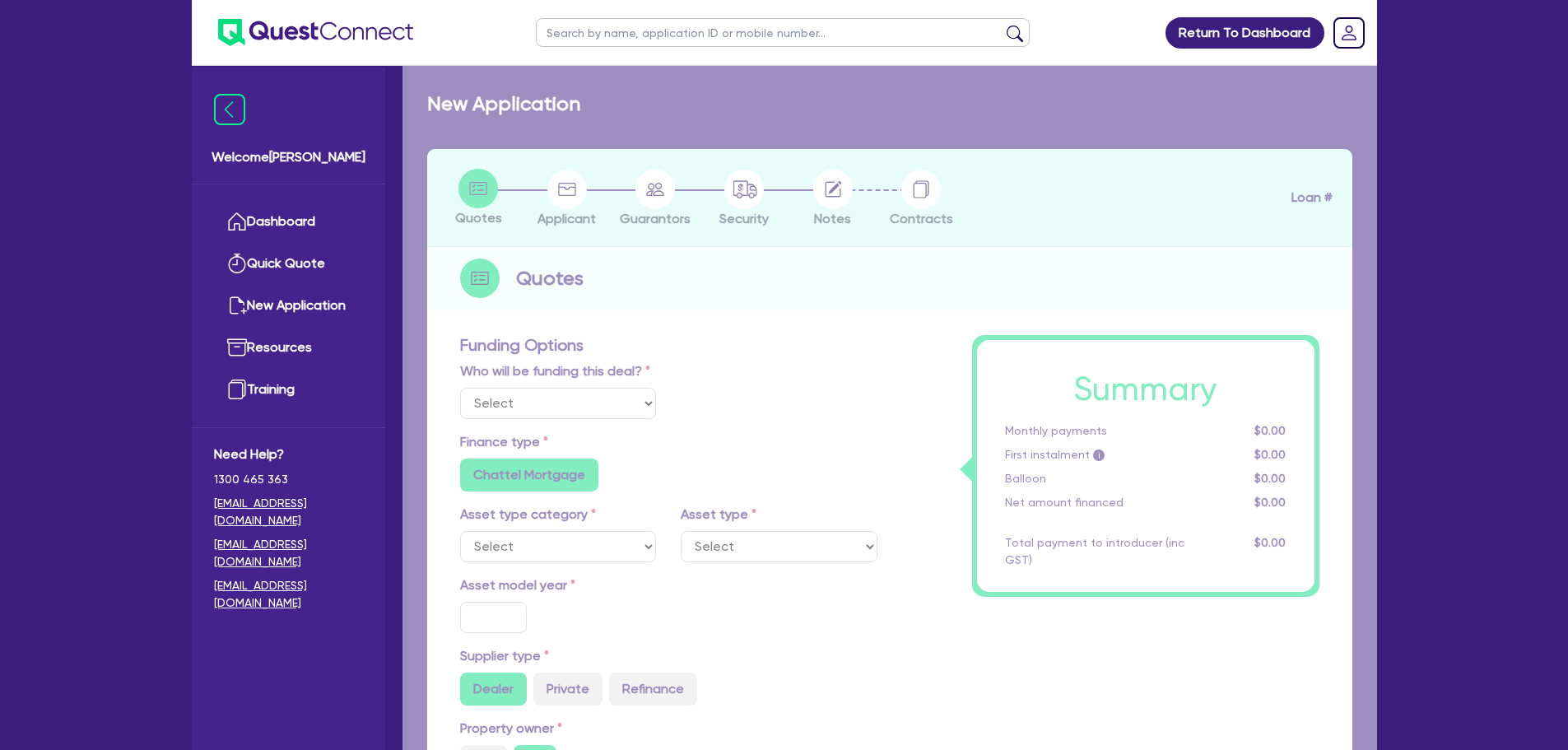
type input "6"
type input "5,591.67"
type input "6.69"
radio input "false"
type input "459.09"
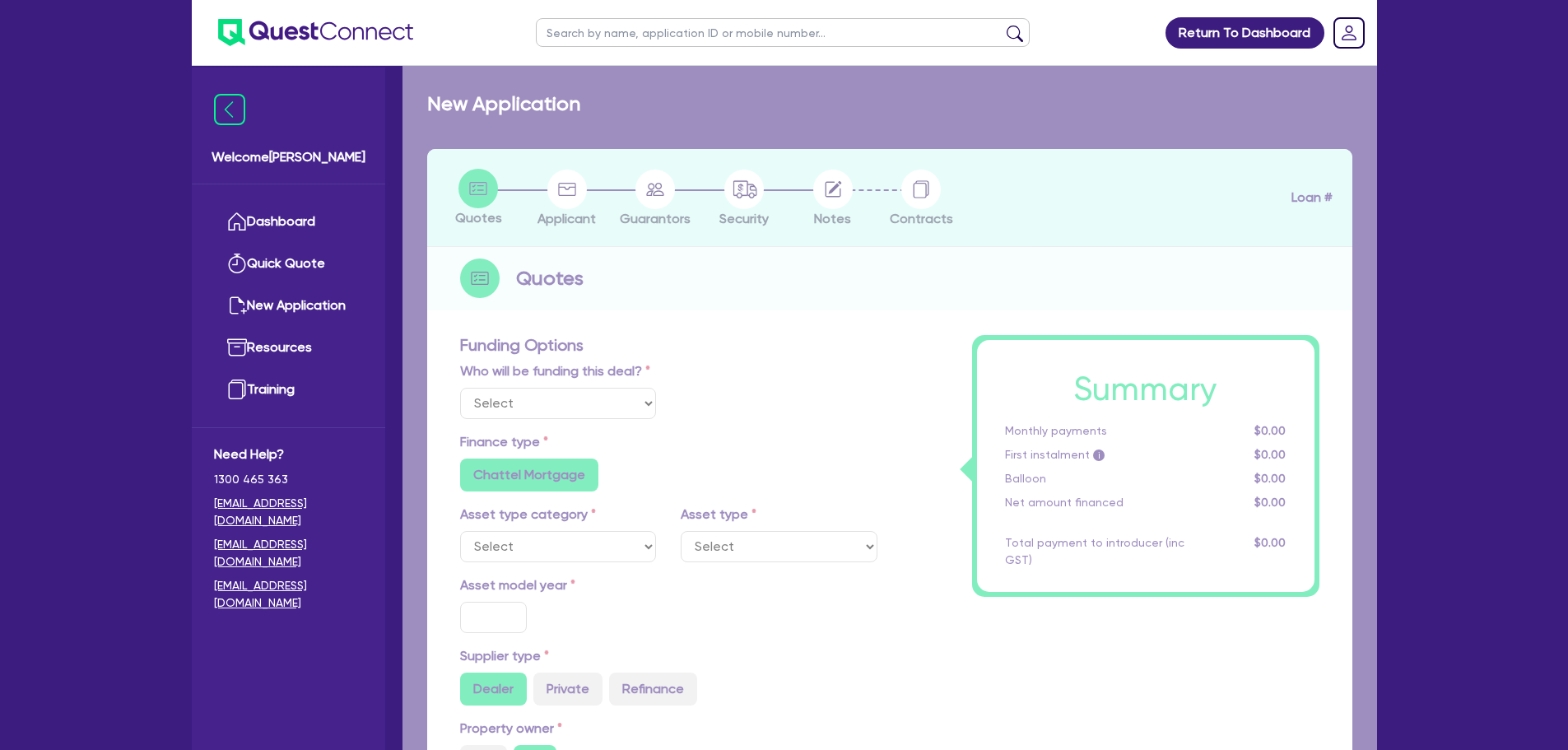
type input "900"
radio input "false"
radio input "true"
select select "PASSENGER_VEHICLES"
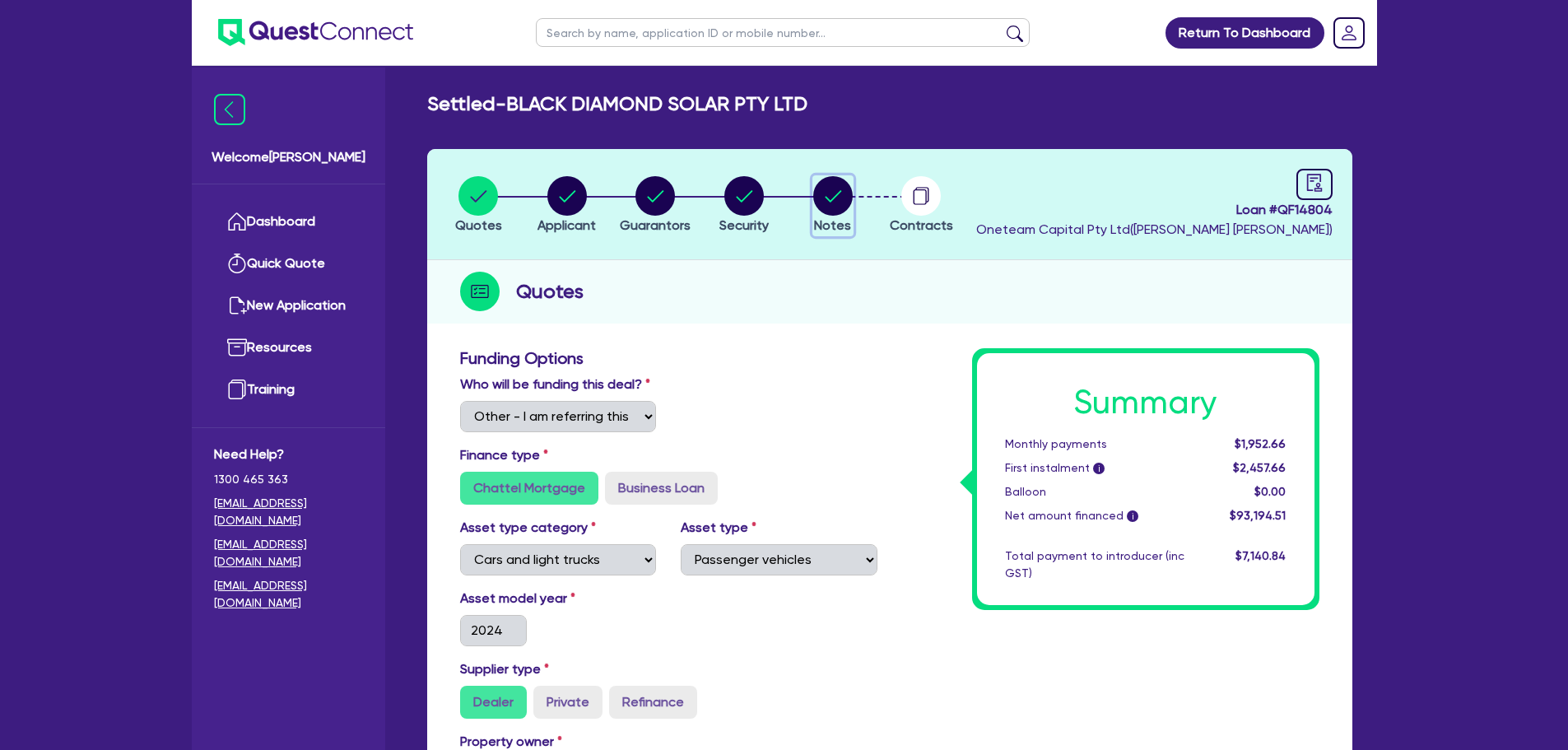
click at [840, 201] on circle "button" at bounding box center [832, 195] width 40 height 40
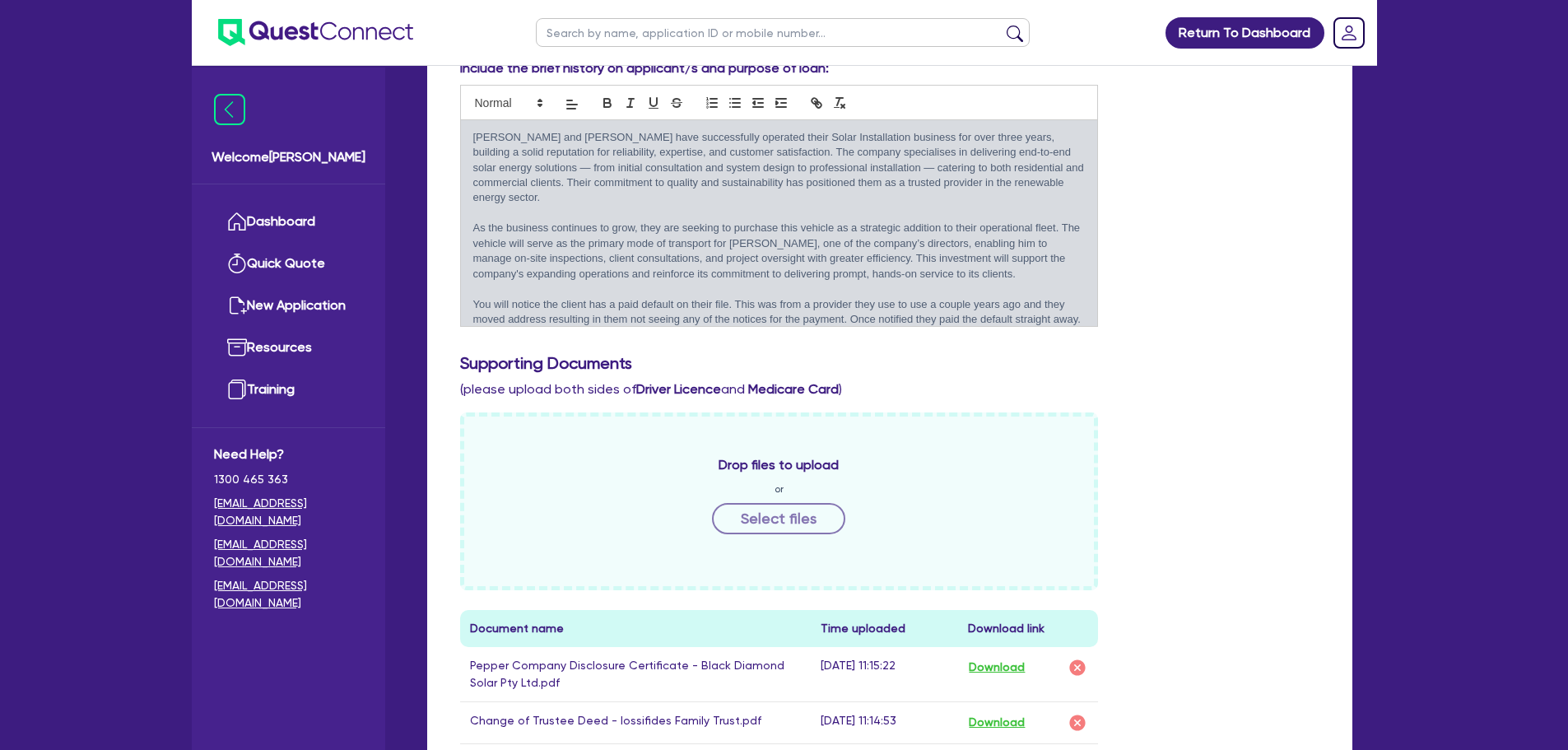
scroll to position [247, 0]
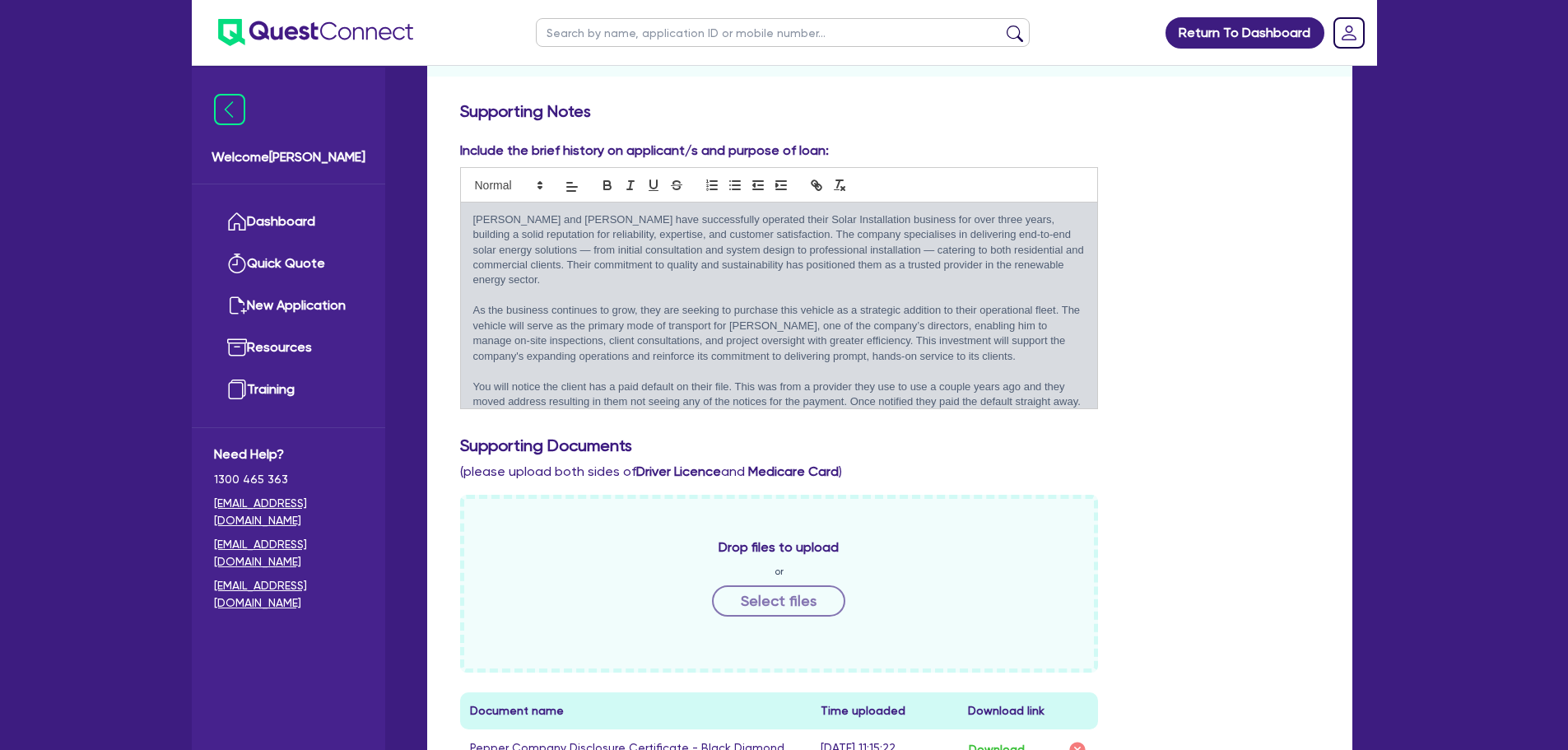
drag, startPoint x: 1085, startPoint y: 387, endPoint x: 468, endPoint y: 219, distance: 639.5
click at [468, 219] on div "Dean and Sammy have successfully operated their Solar Installation business for…" at bounding box center [779, 305] width 637 height 205
copy div "Dean and Sammy have successfully operated their Solar Installation business for…"
click at [1204, 277] on div "Include the brief history on applicant/s and purpose of loan: Dean and Sammy ha…" at bounding box center [890, 281] width 884 height 281
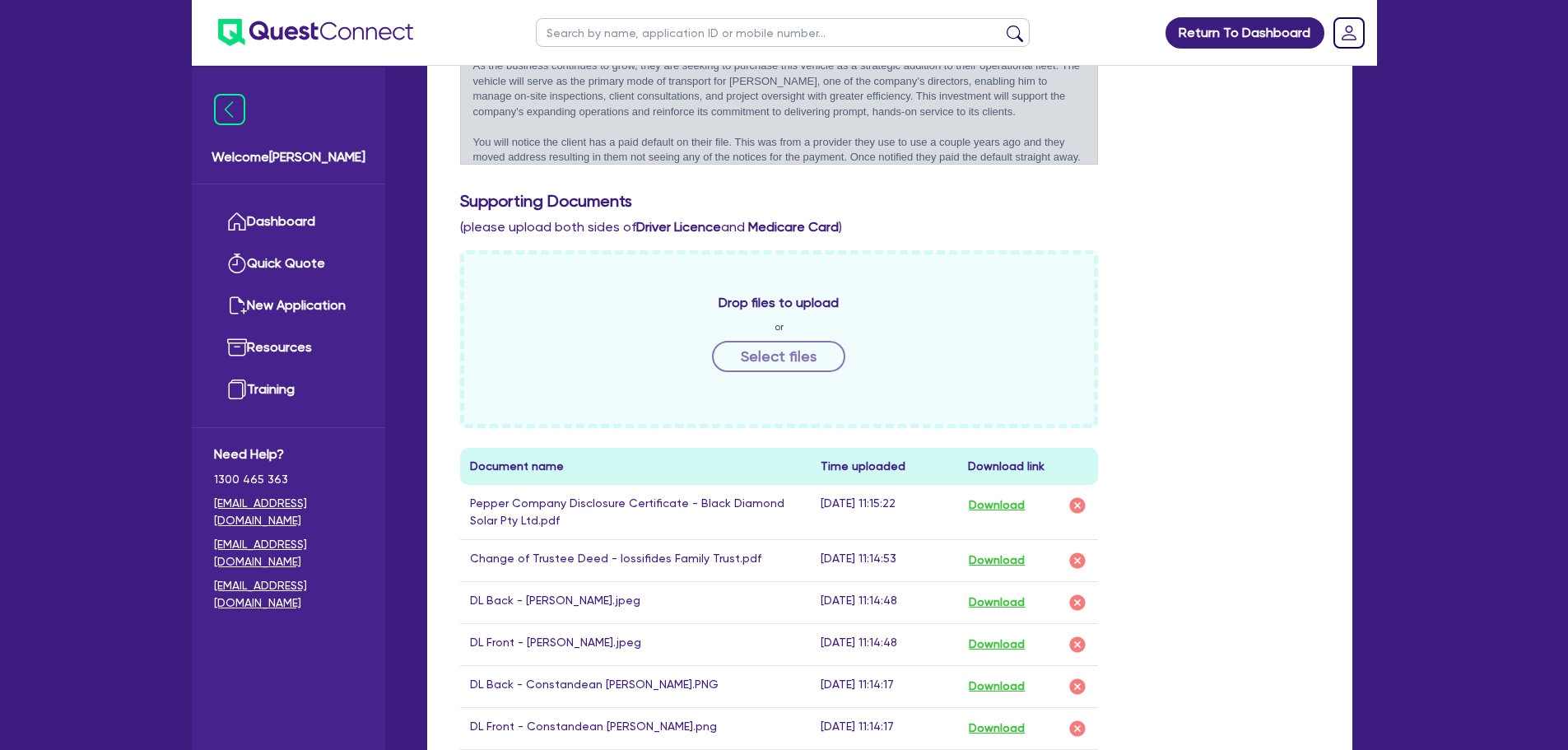
scroll to position [823, 0]
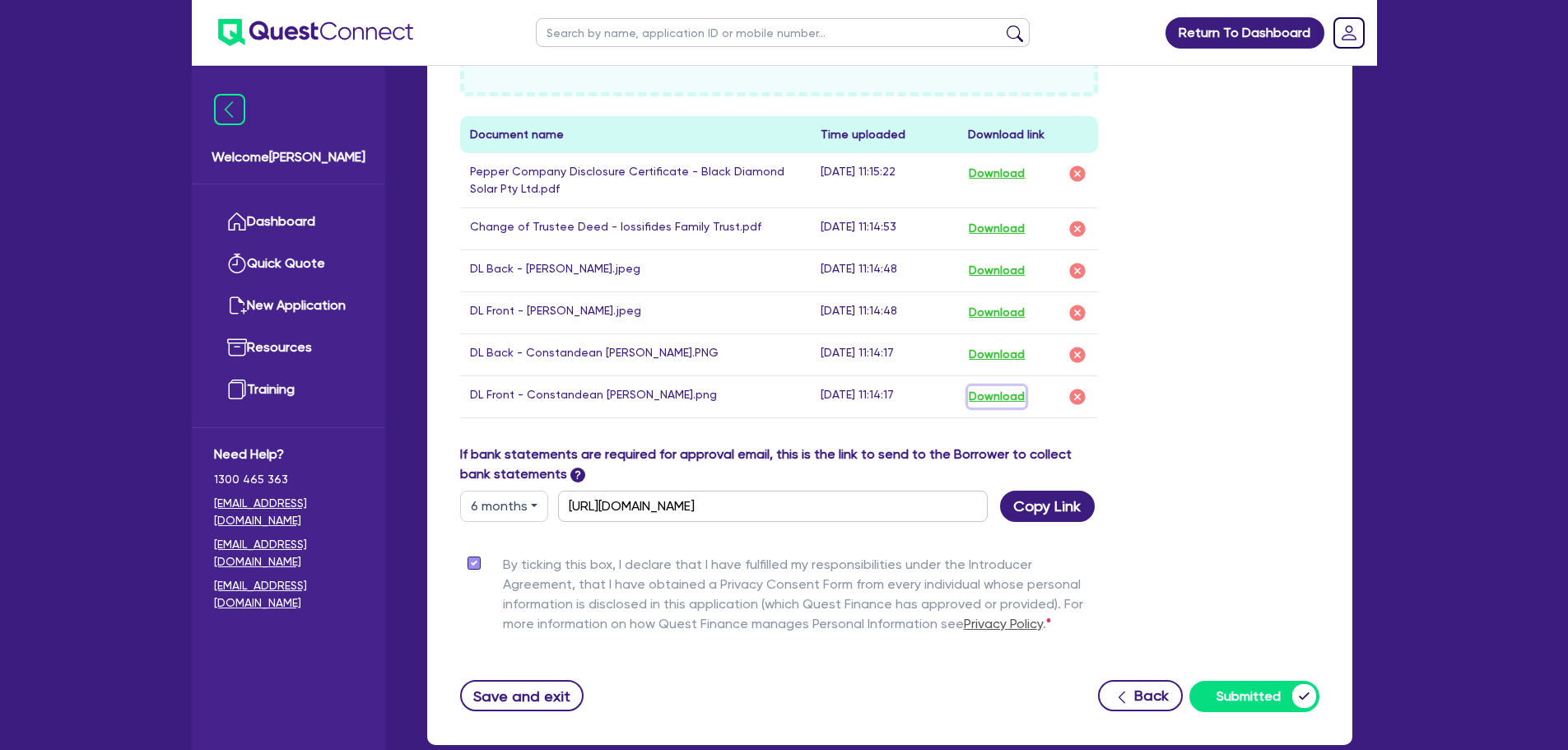
click at [994, 388] on button "Download" at bounding box center [996, 396] width 58 height 21
click at [1003, 359] on button "Download" at bounding box center [996, 354] width 58 height 21
click at [999, 311] on button "Download" at bounding box center [996, 312] width 58 height 21
click at [1008, 268] on button "Download" at bounding box center [996, 270] width 58 height 21
click at [997, 223] on button "Download" at bounding box center [996, 229] width 58 height 21
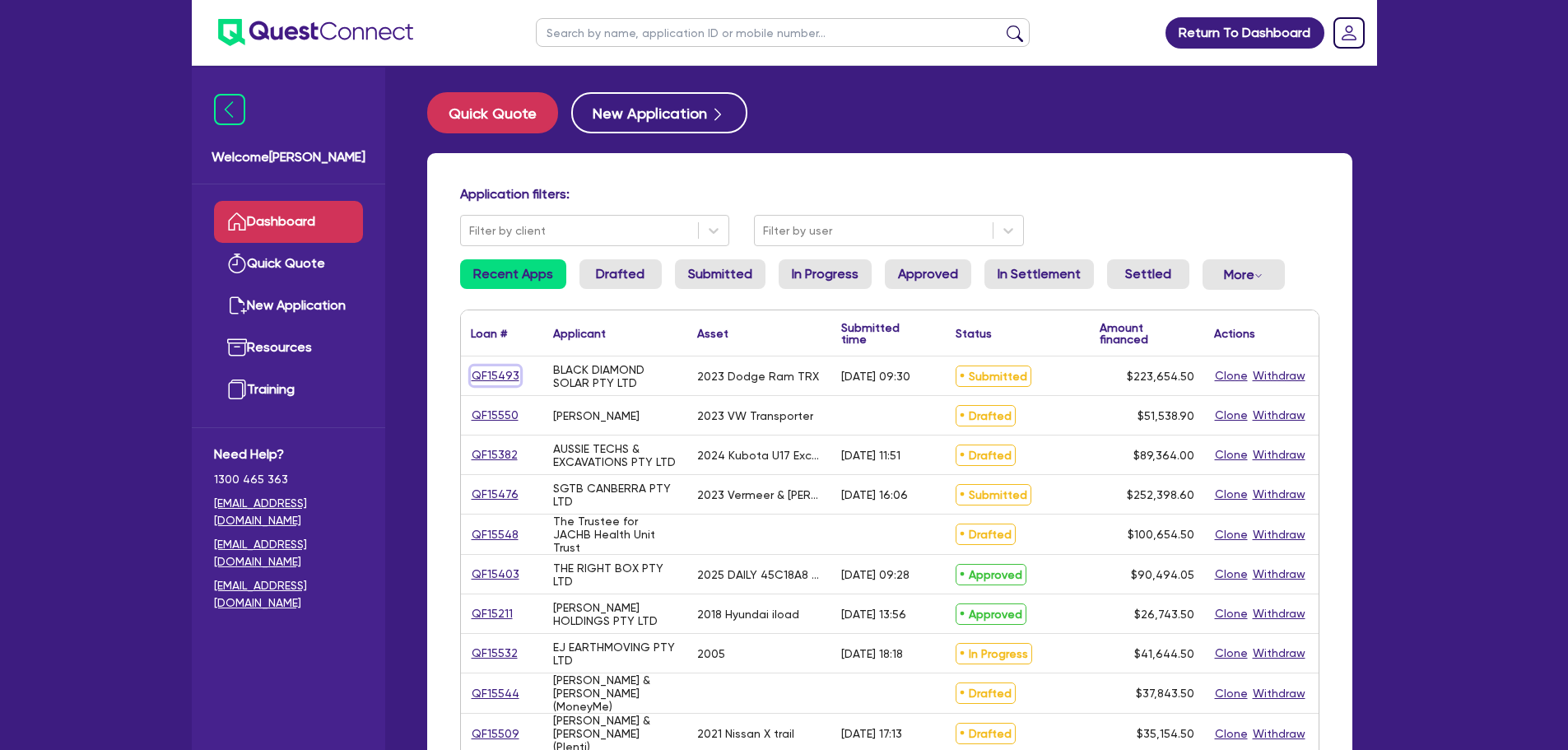
click at [512, 370] on link "QF15493" at bounding box center [496, 375] width 50 height 19
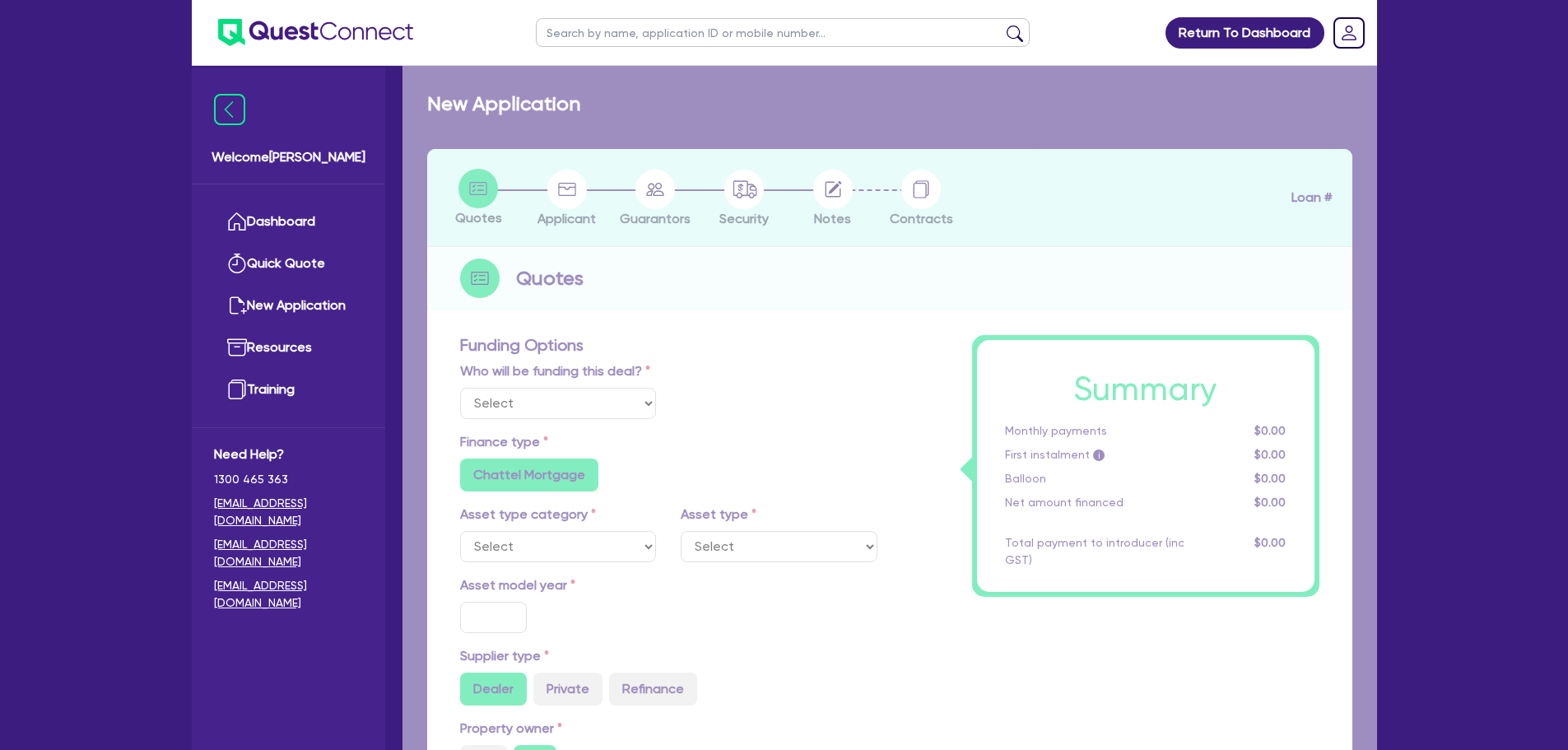
select select "Other"
select select "CARS_AND_LIGHT_TRUCKS"
type input "2023"
radio input "true"
type input "223,000"
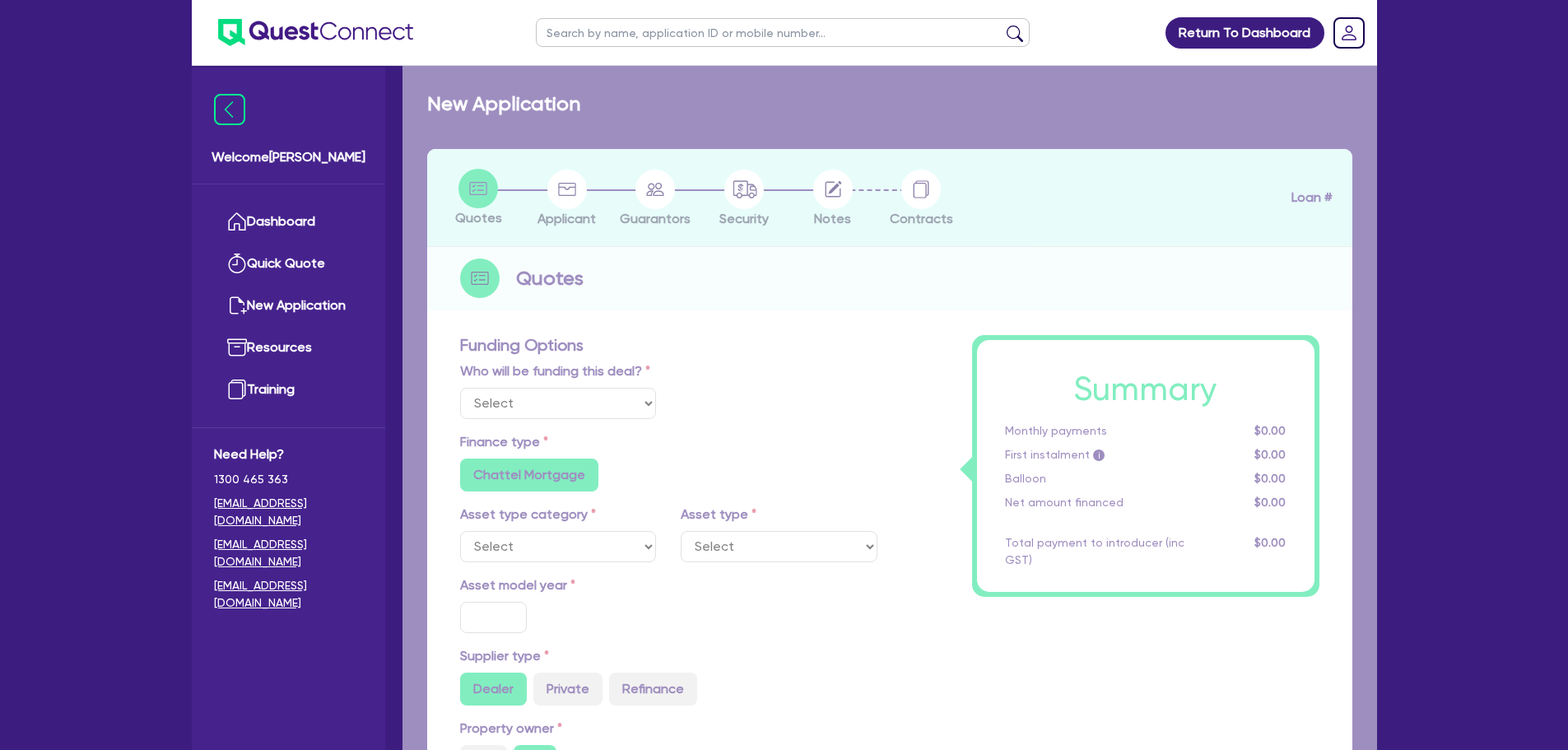
type input "30"
type input "66,900"
type input "4"
type input "8,946.18"
type input "7.15"
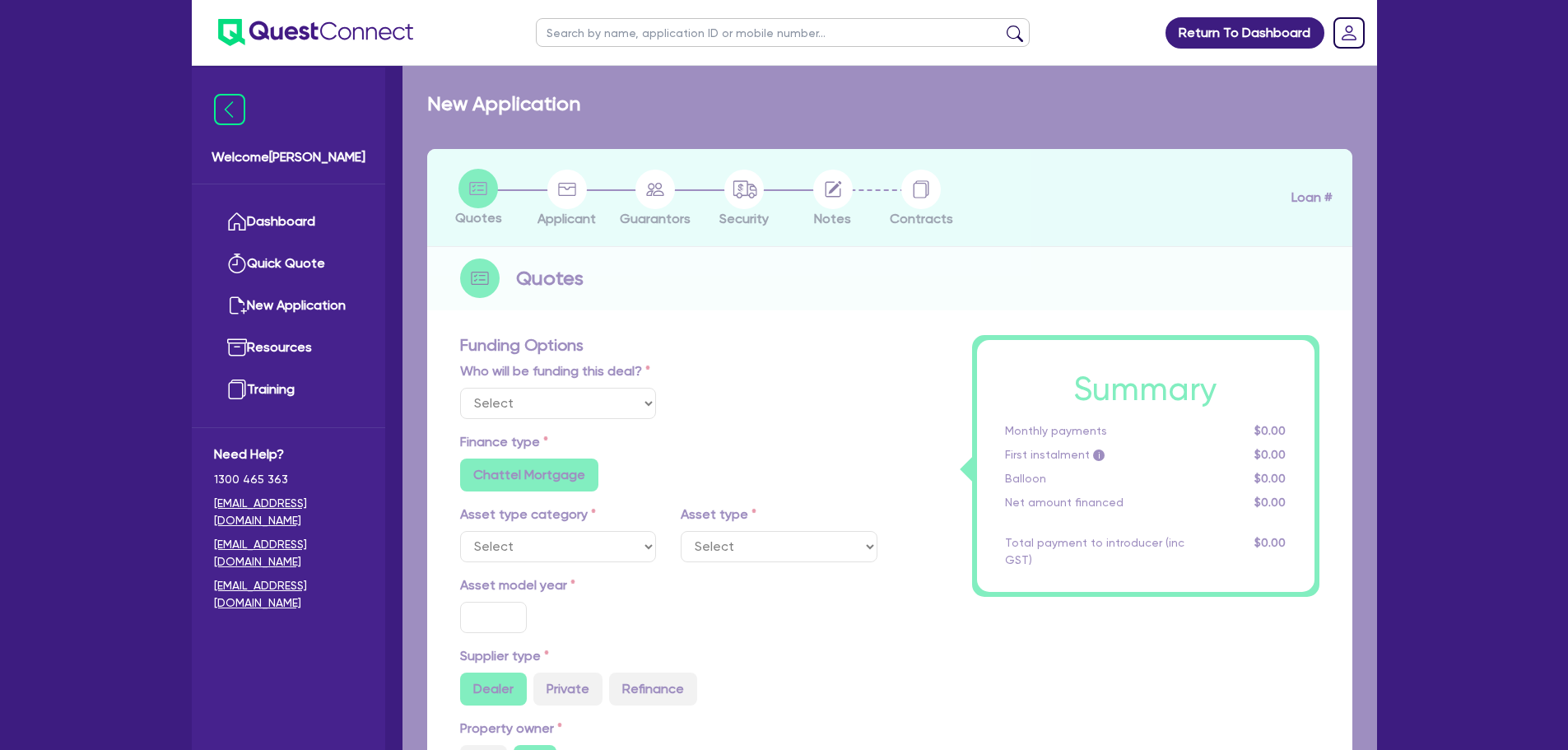
radio input "true"
radio input "false"
select select "PASSENGER_VEHICLES"
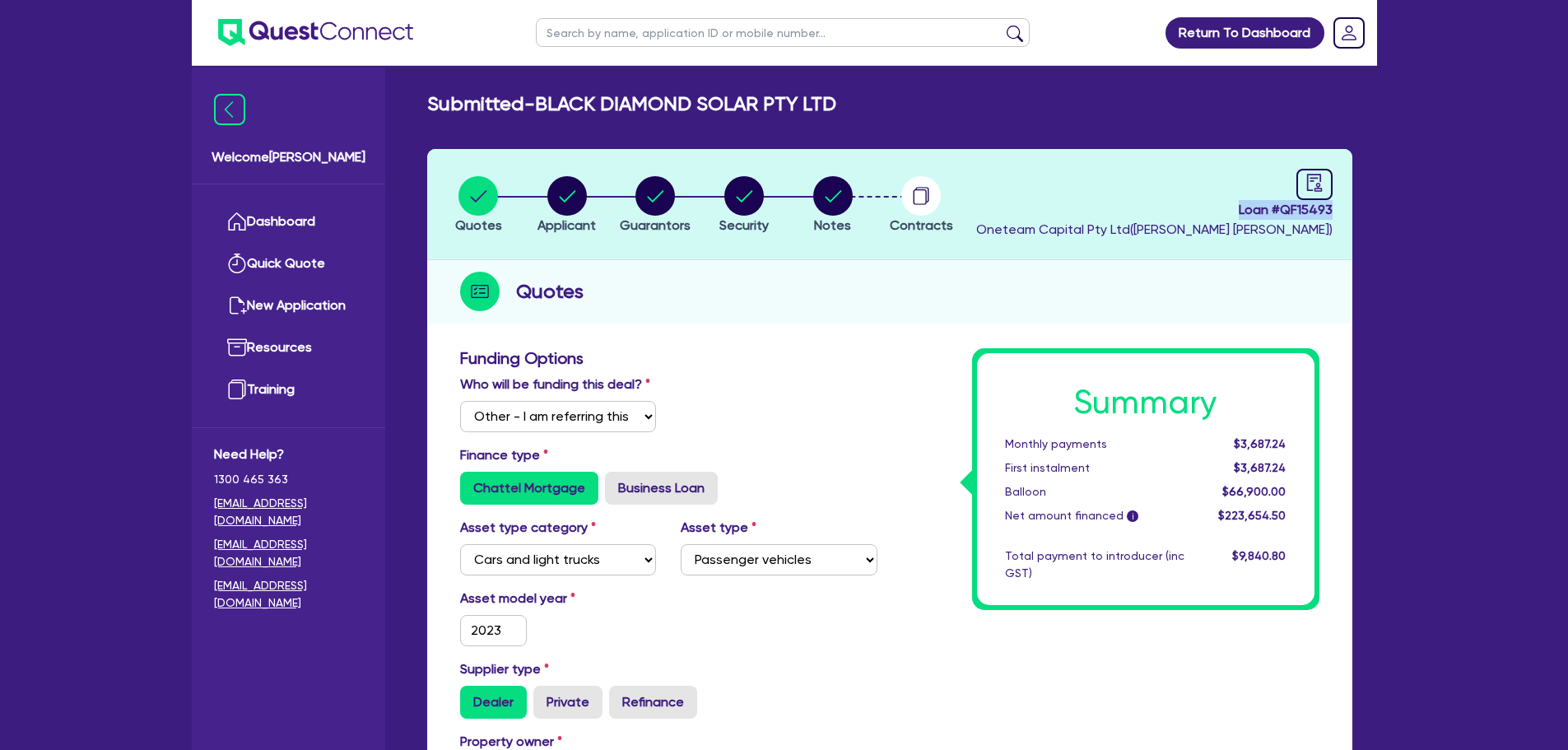
drag, startPoint x: 1231, startPoint y: 213, endPoint x: 1335, endPoint y: 211, distance: 104.0
click at [1335, 211] on header "Quotes Applicant [GEOGRAPHIC_DATA] Security Notes Contracts Loan # QF15493 Onet…" at bounding box center [890, 205] width 925 height 111
copy span "Loan # QF15493"
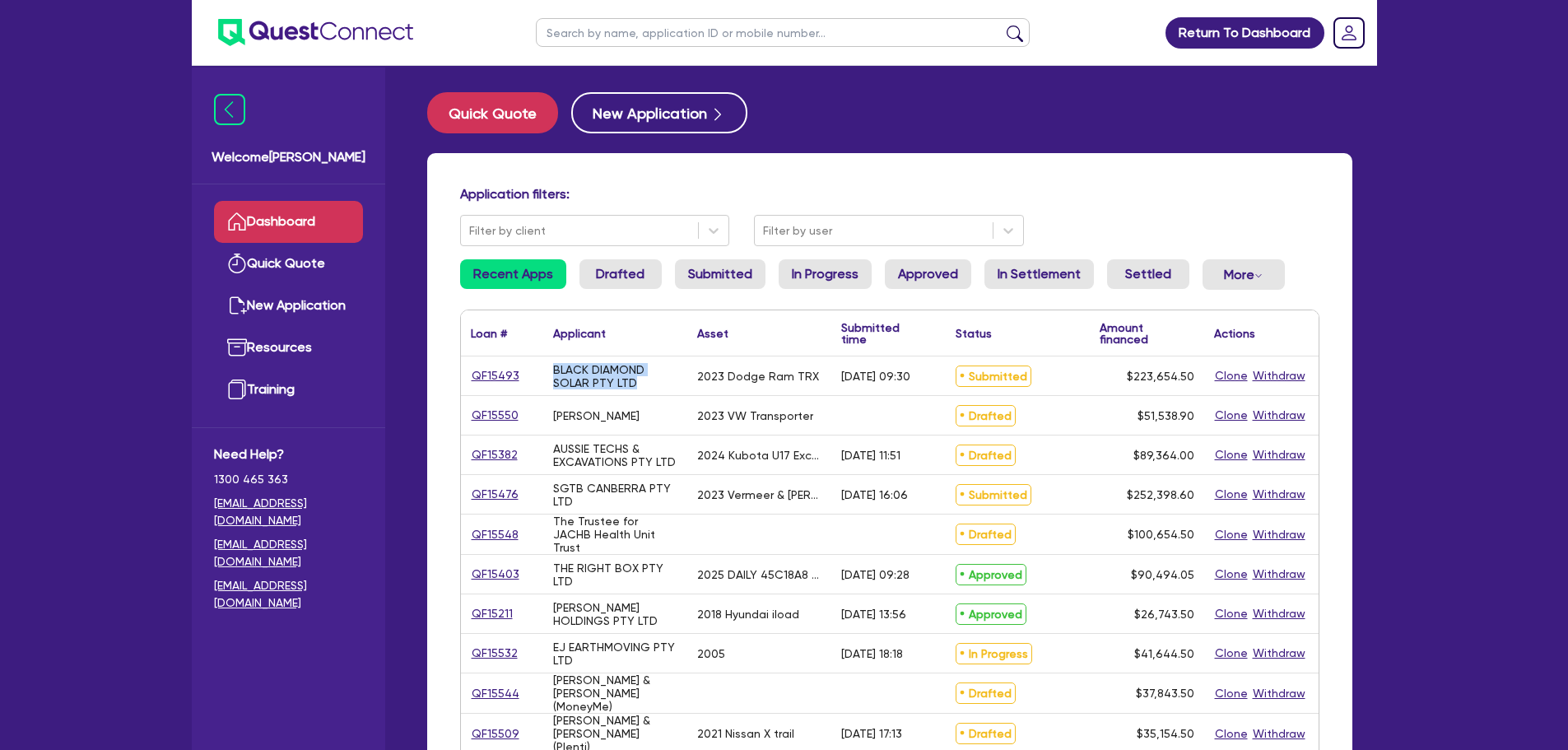
click at [508, 379] on div "QF15493 BLACK DIAMOND SOLAR PTY LTD 2023 Dodge Ram TRX [DATE] 09:30 Submitted $…" at bounding box center [890, 376] width 858 height 40
click at [629, 383] on div "BLACK DIAMOND SOLAR PTY LTD" at bounding box center [615, 376] width 124 height 27
drag, startPoint x: 634, startPoint y: 36, endPoint x: 634, endPoint y: 44, distance: 8.0
click at [634, 36] on input "text" at bounding box center [783, 32] width 494 height 29
type input "ivy"
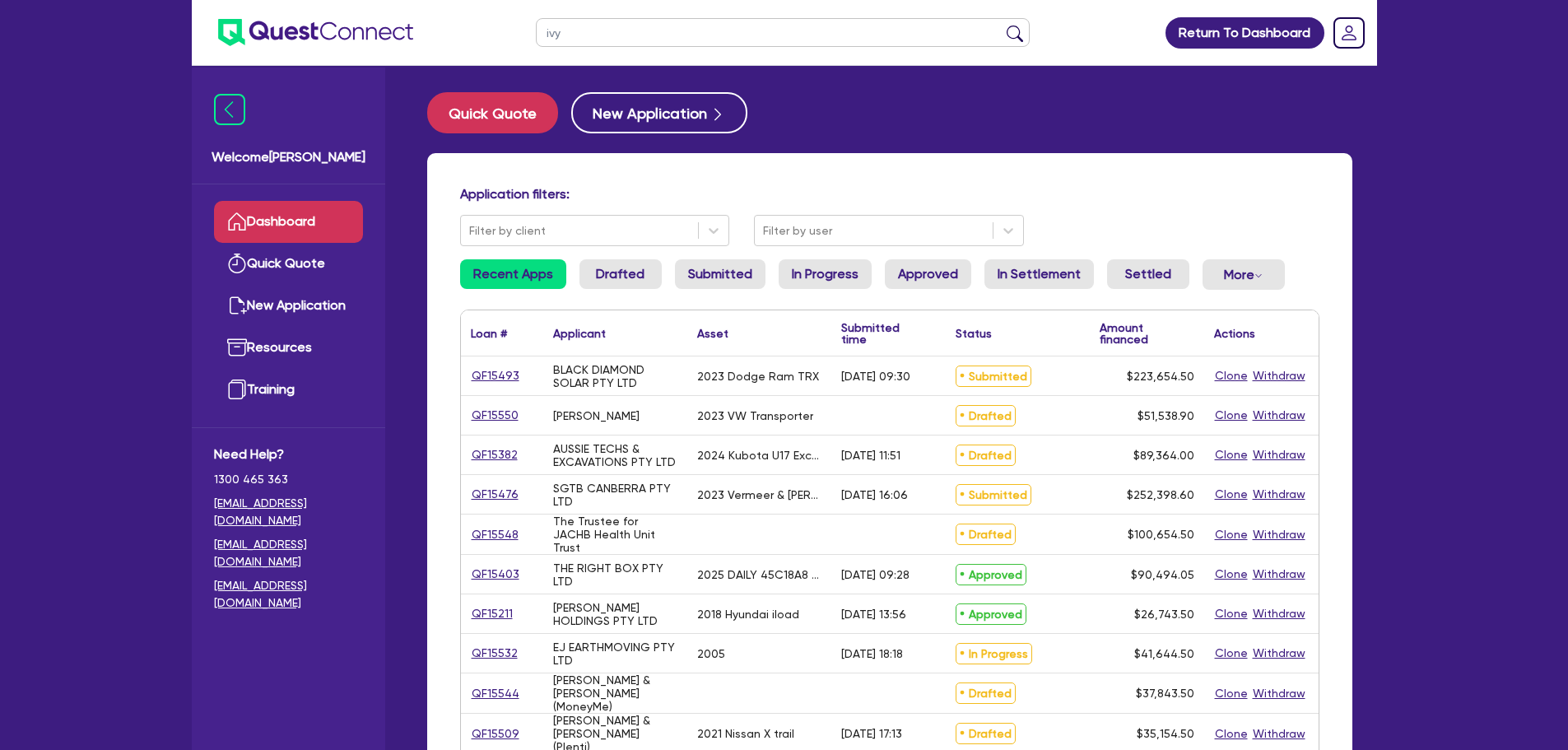
click at [1002, 25] on button "submit" at bounding box center [1015, 36] width 27 height 23
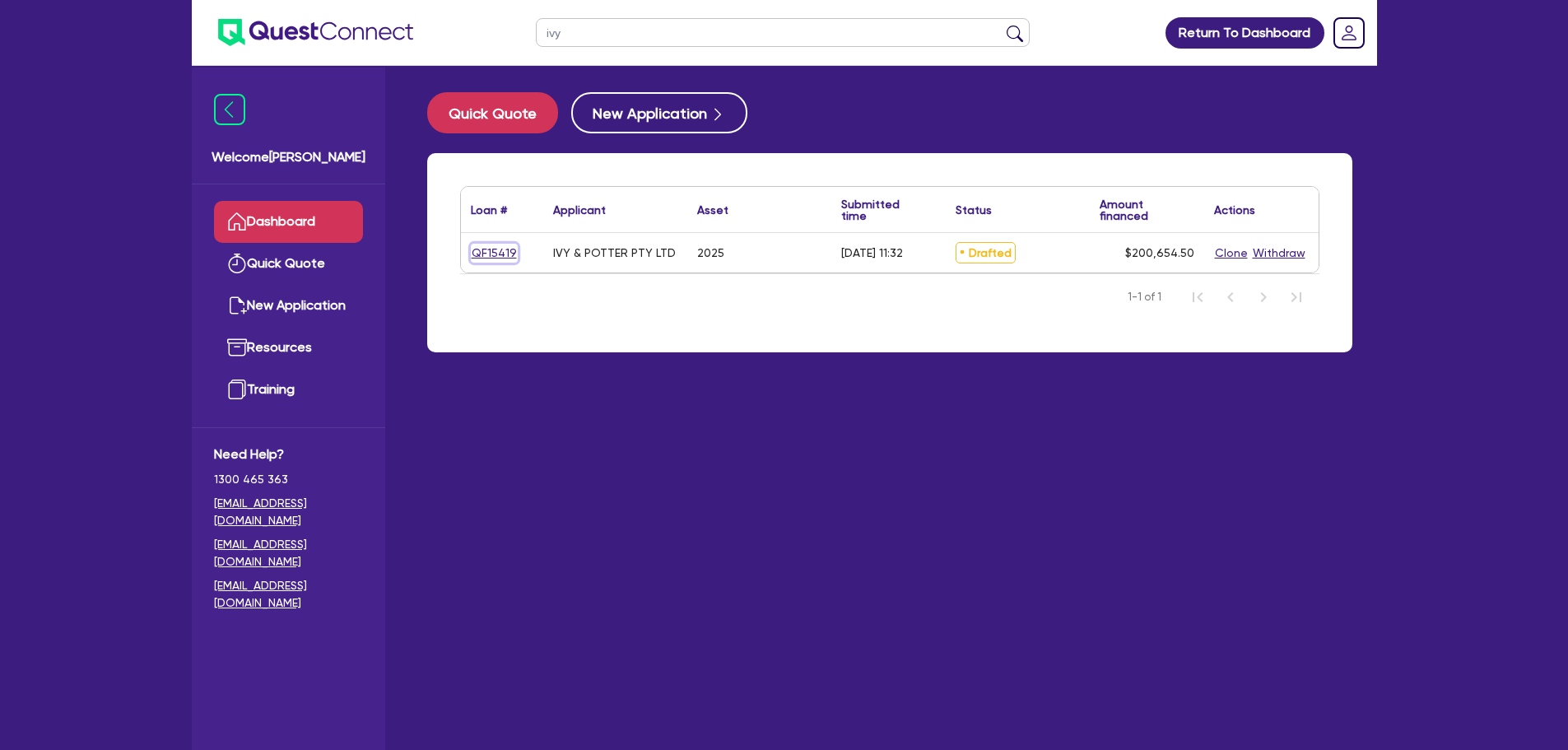
click at [496, 255] on link "QF15419" at bounding box center [494, 252] width 47 height 19
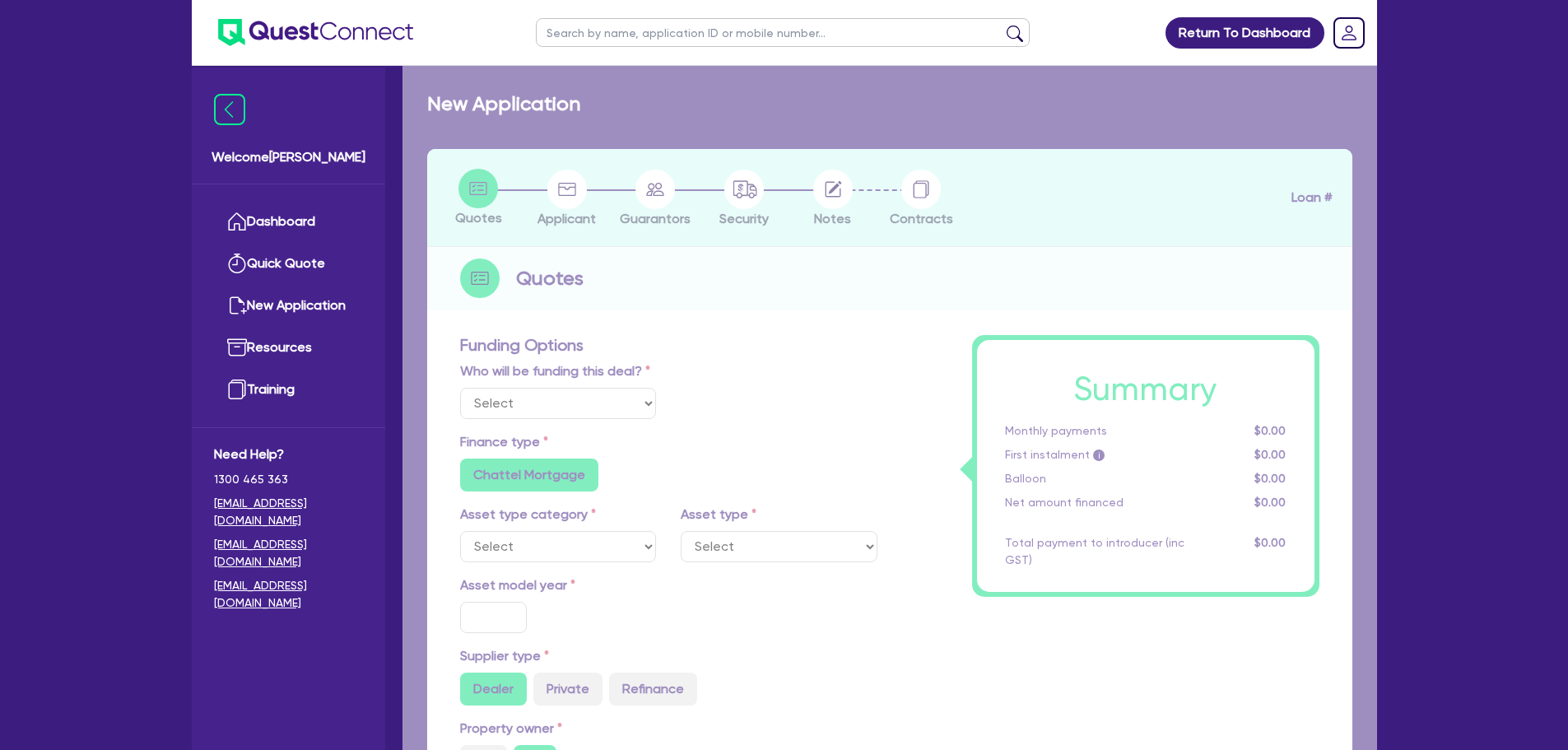
select select "Other"
select select "CARS_AND_LIGHT_TRUCKS"
type input "2025"
type input "200,000"
type input "10"
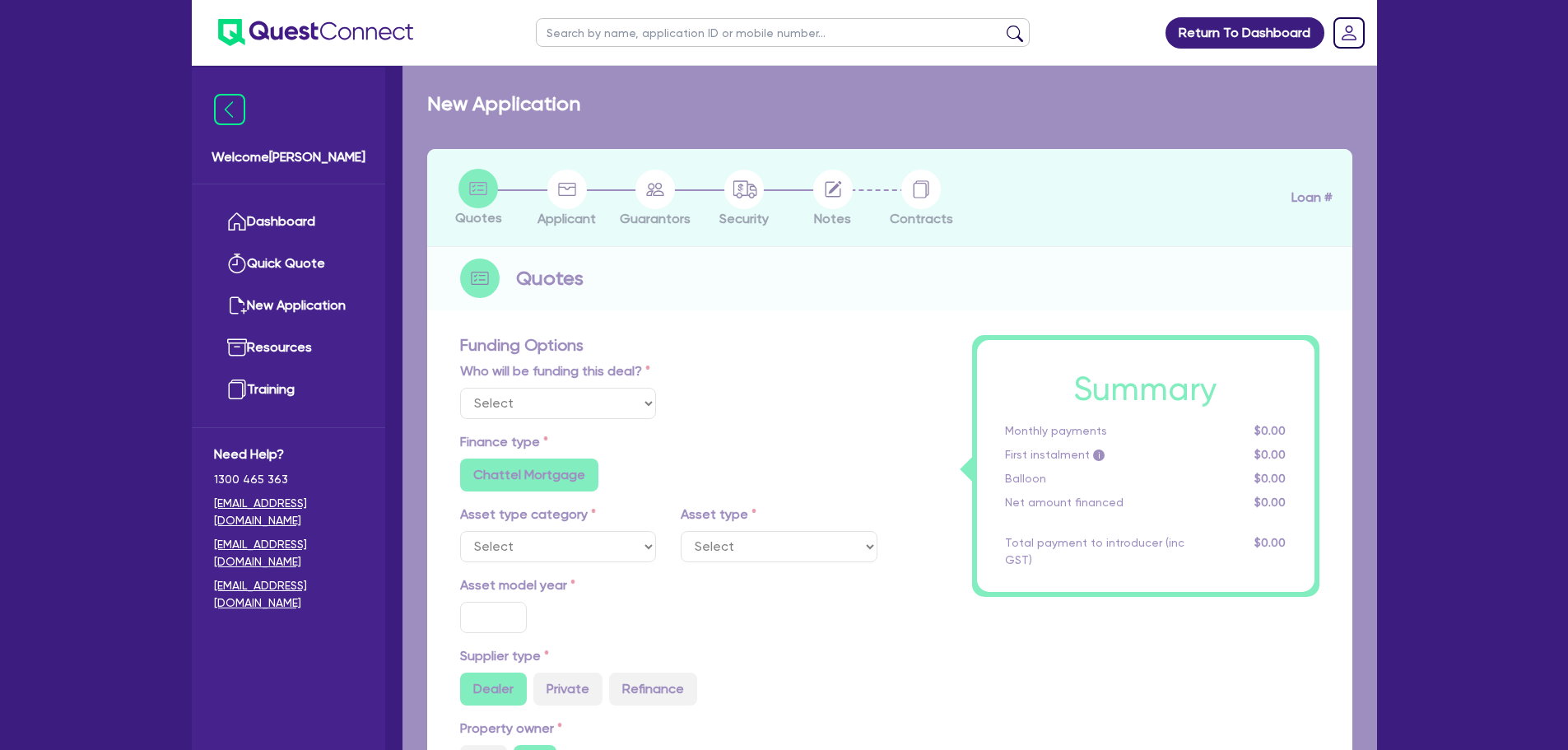
radio input "true"
radio input "false"
select select "PASSENGER_VEHICLES"
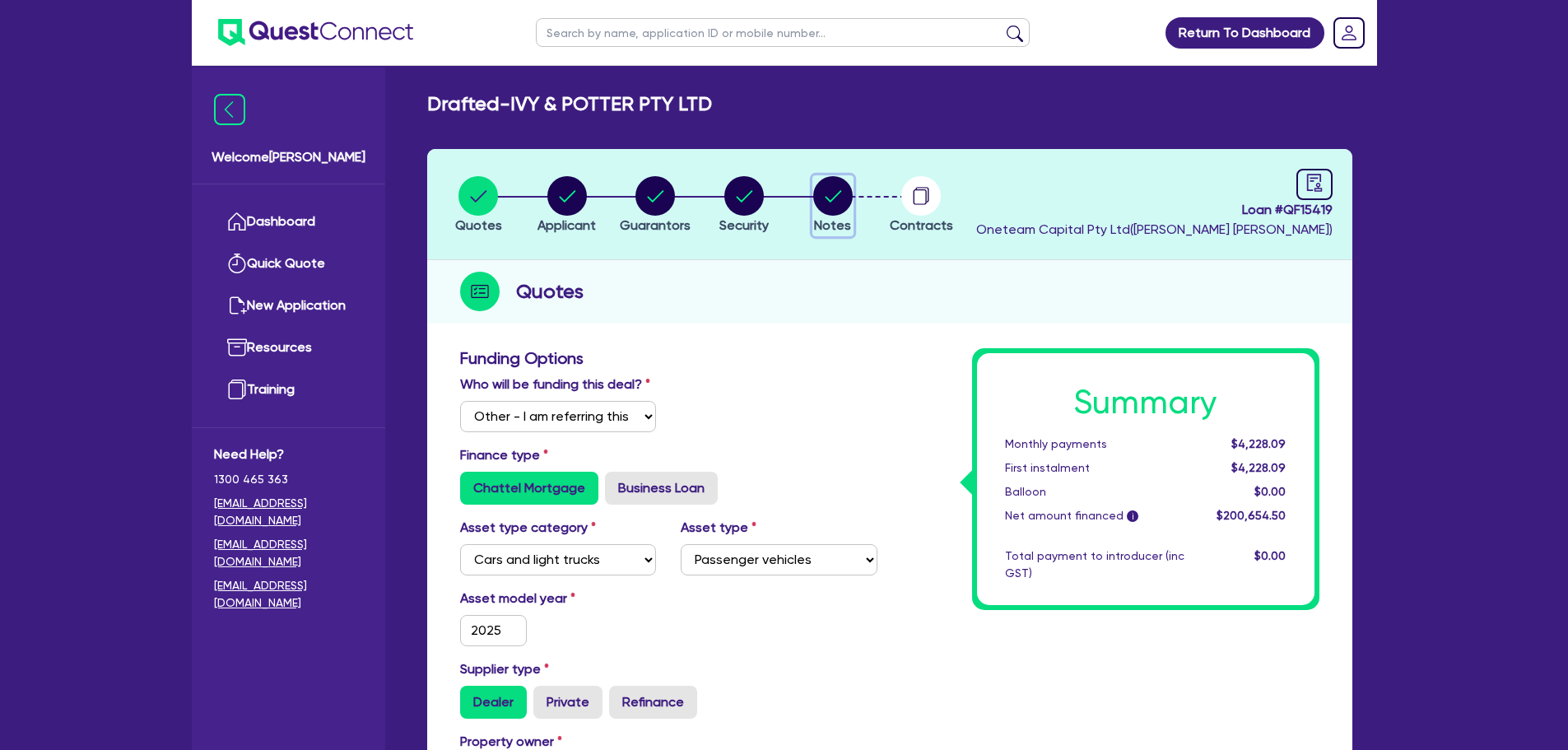
click at [850, 199] on circle "button" at bounding box center [832, 195] width 40 height 40
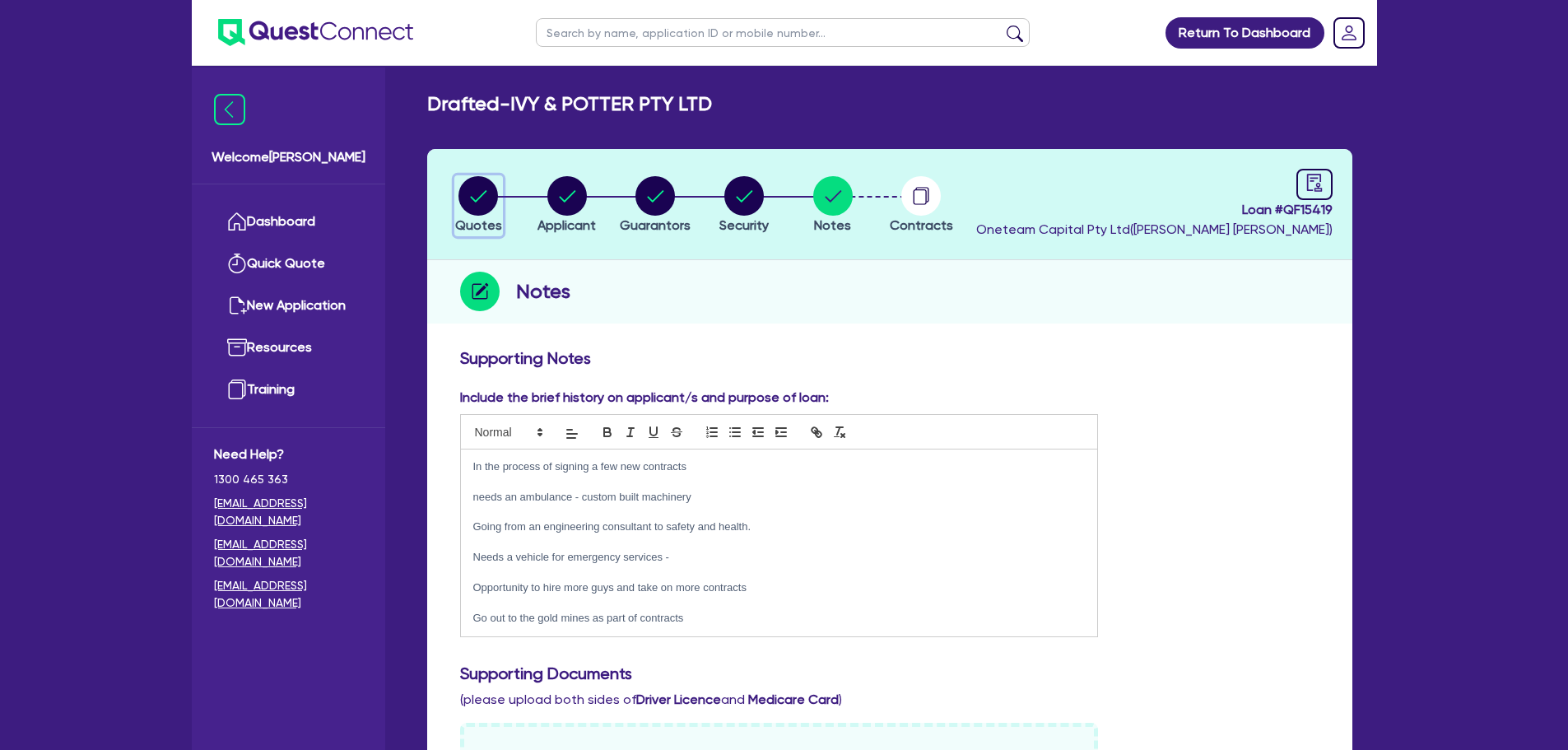
click at [486, 195] on circle "button" at bounding box center [477, 195] width 40 height 40
select select "Other"
select select "CARS_AND_LIGHT_TRUCKS"
select select "PASSENGER_VEHICLES"
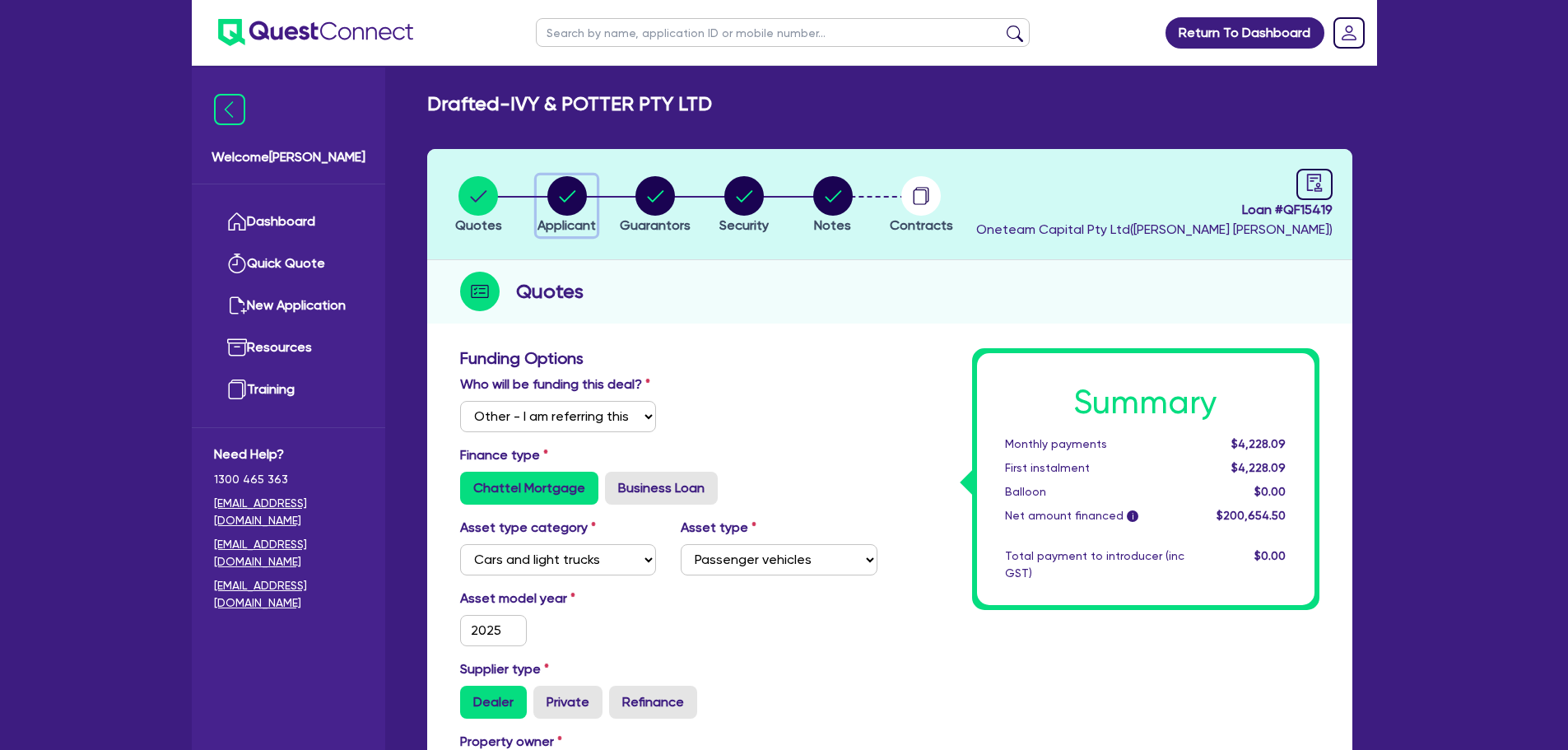
click at [577, 205] on circle "button" at bounding box center [567, 195] width 40 height 40
select select "COMPANY"
select select "TRANSPORT_WAREHOUSING"
select select "TAXI_LUXURY_CAR_SERVICES"
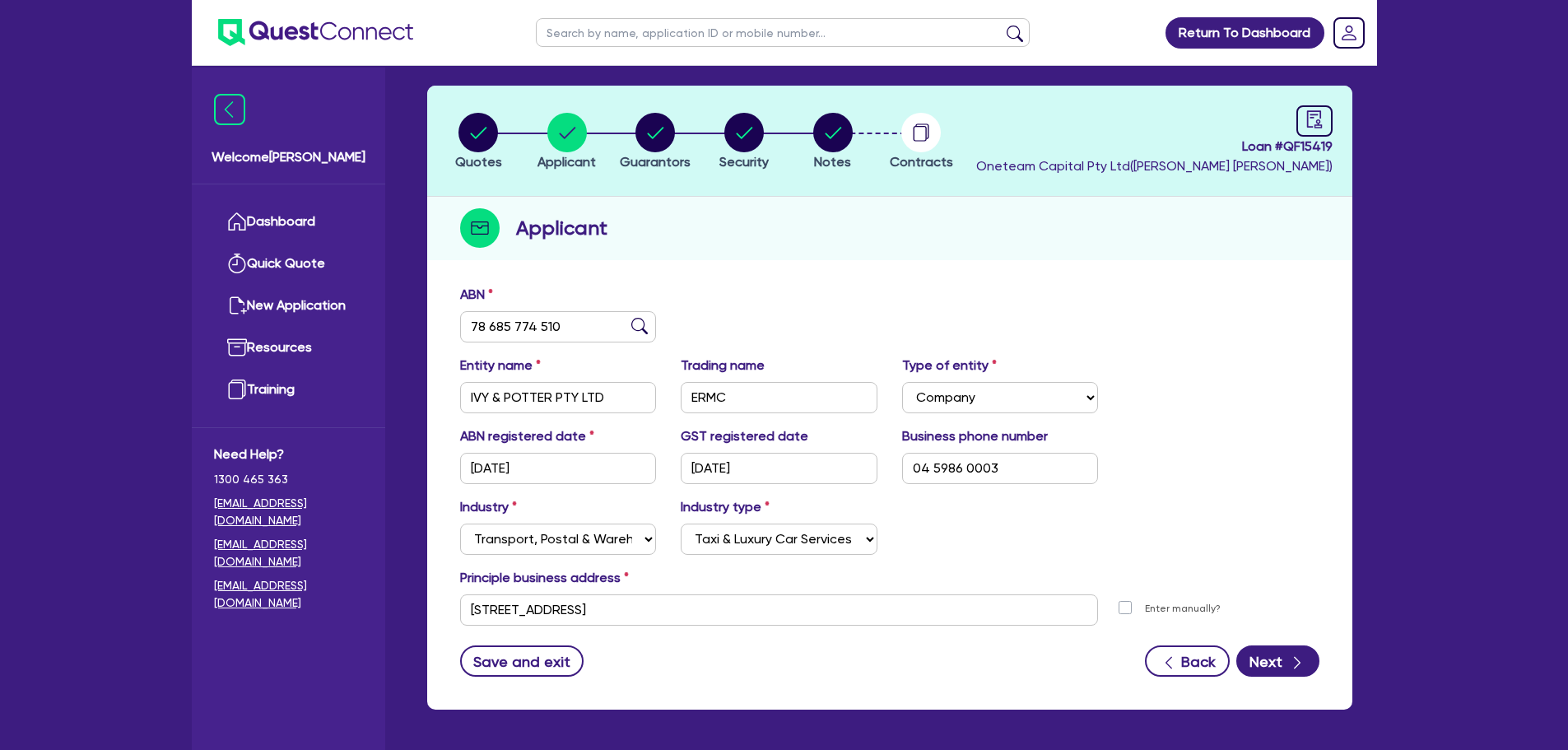
scroll to position [123, 0]
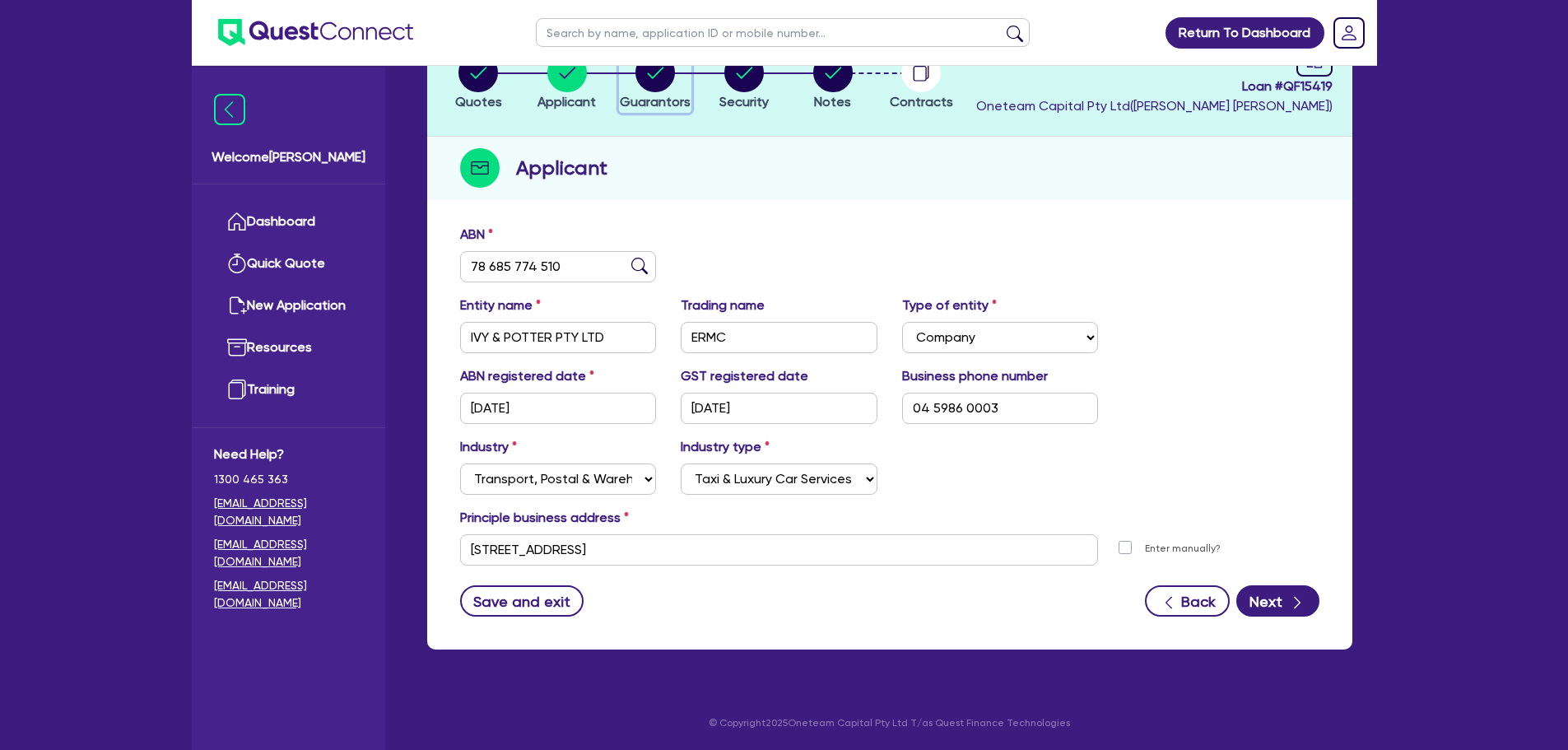
click at [666, 84] on circle "button" at bounding box center [654, 72] width 40 height 40
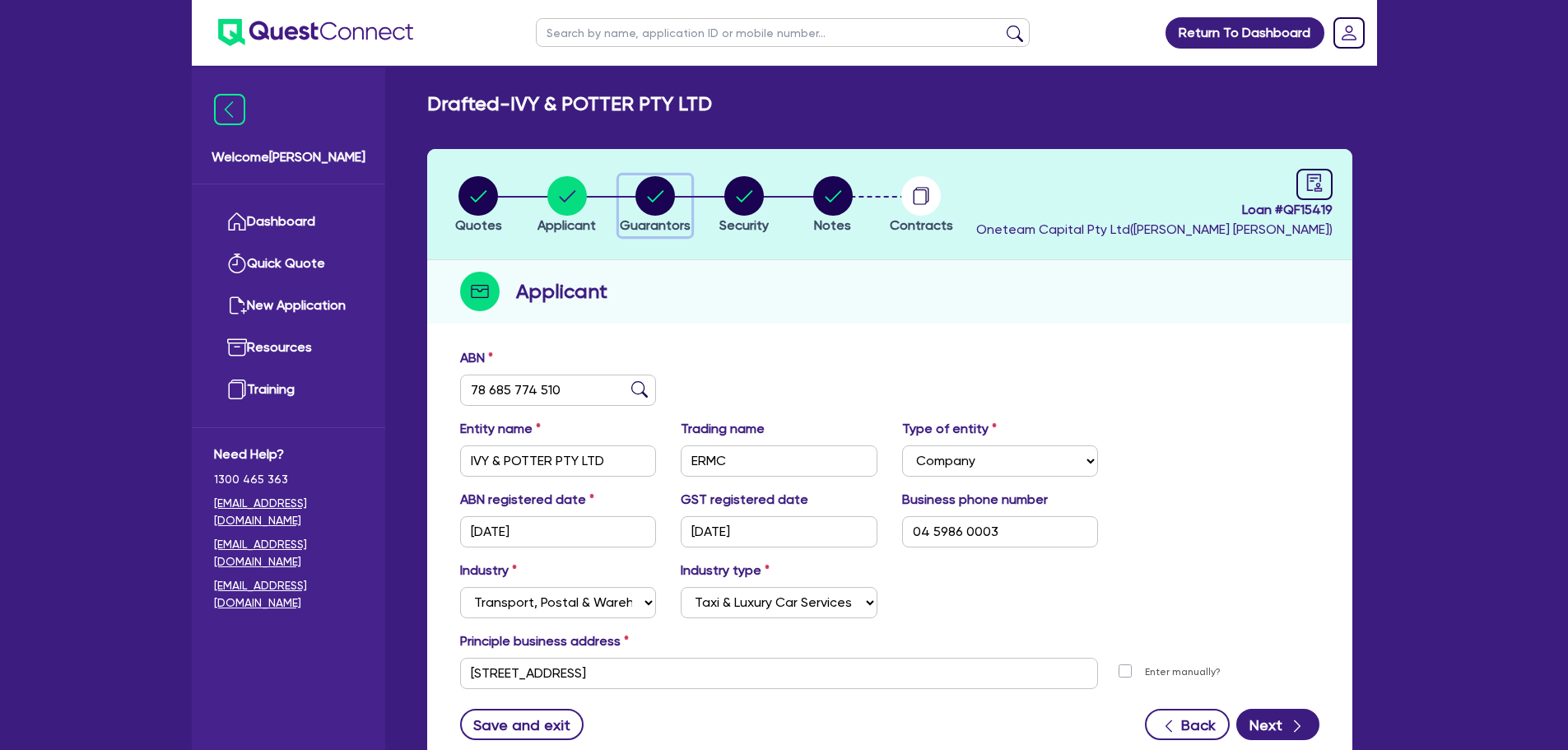
select select "MR"
select select "WA"
select select "SINGLE"
select select "VEHICLE"
select select "CASH"
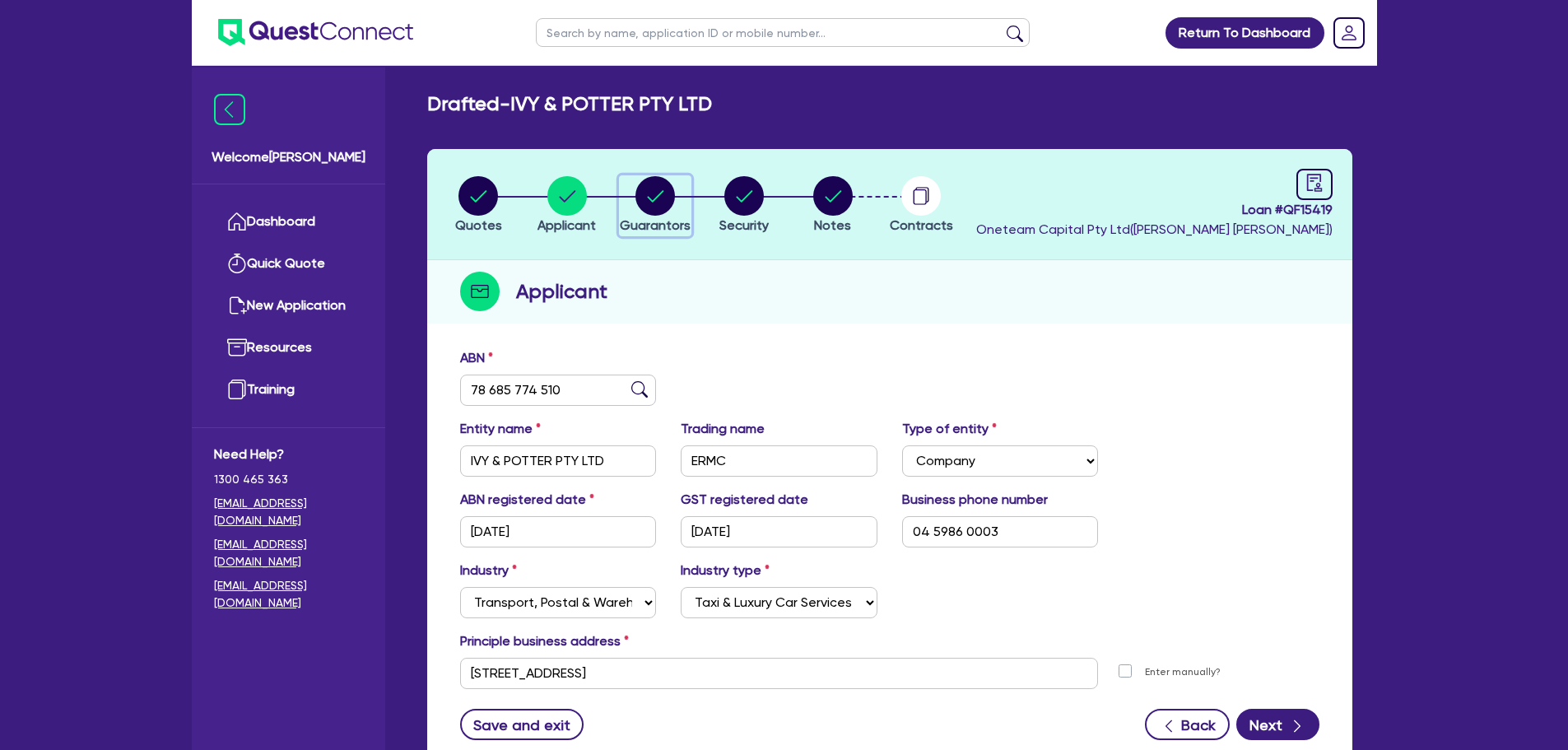
select select "HOUSEHOLD_PERSONAL"
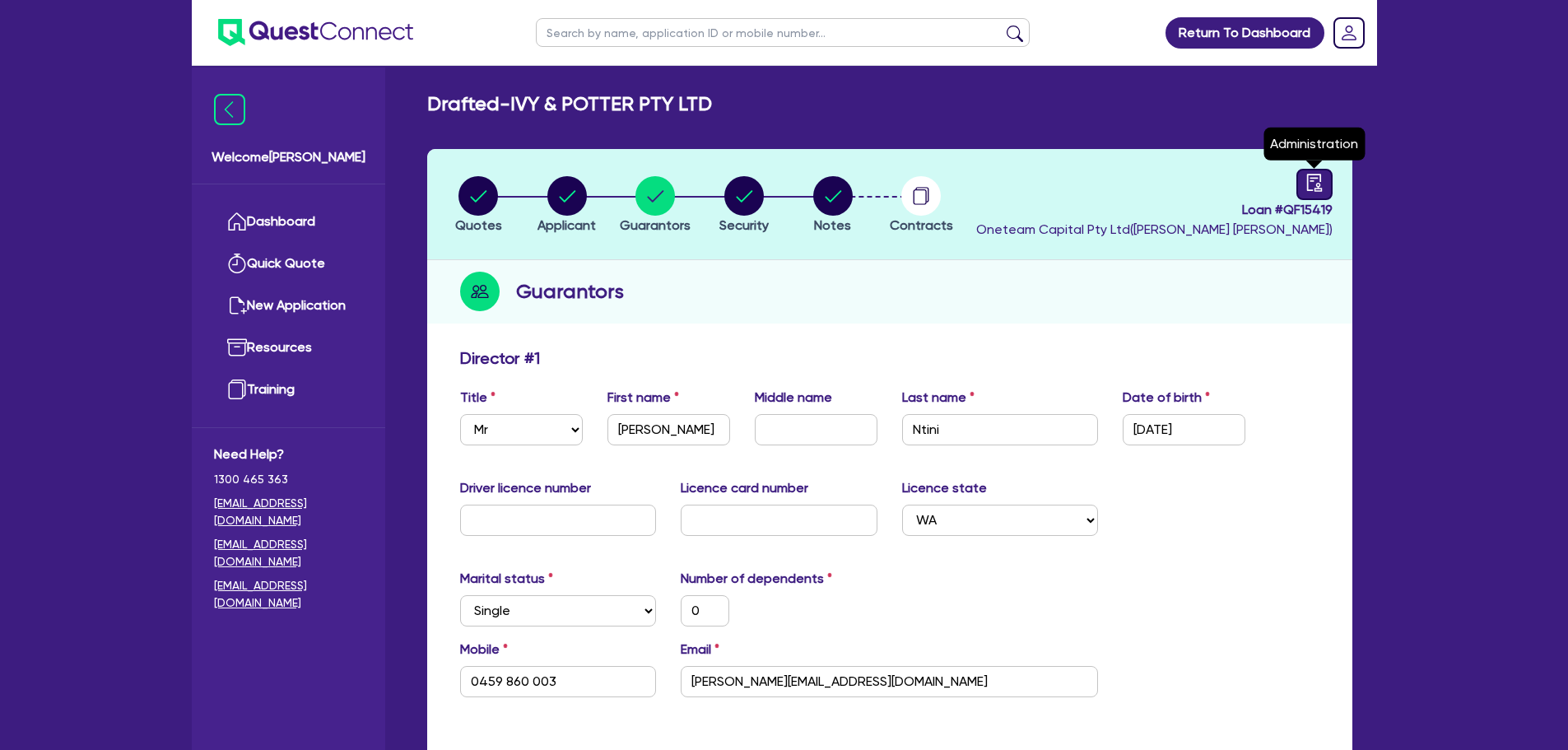
click at [1324, 176] on div at bounding box center [1314, 184] width 36 height 31
select select "DRAFTED_AMENDED"
select select "Other"
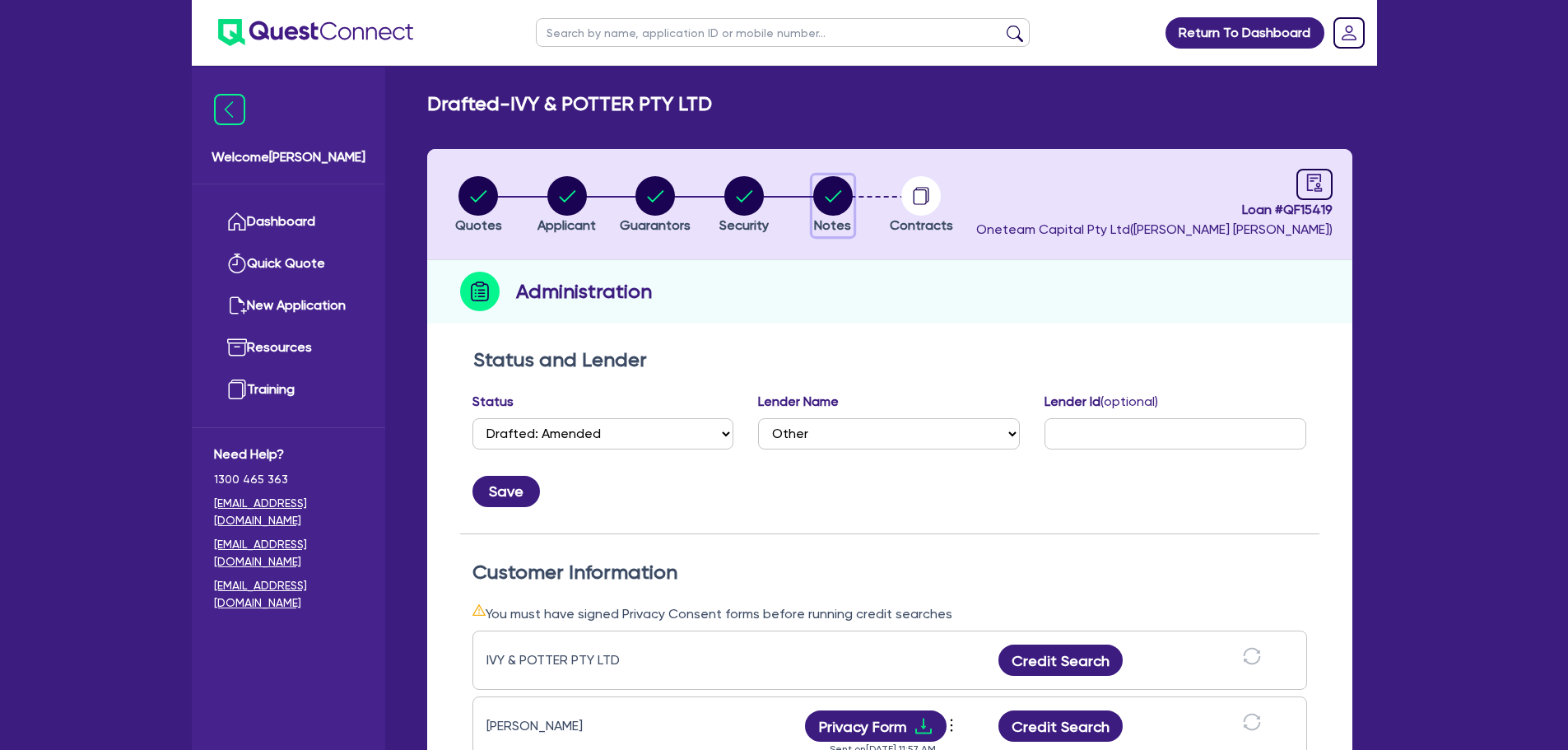
click at [835, 198] on circle "button" at bounding box center [832, 195] width 40 height 40
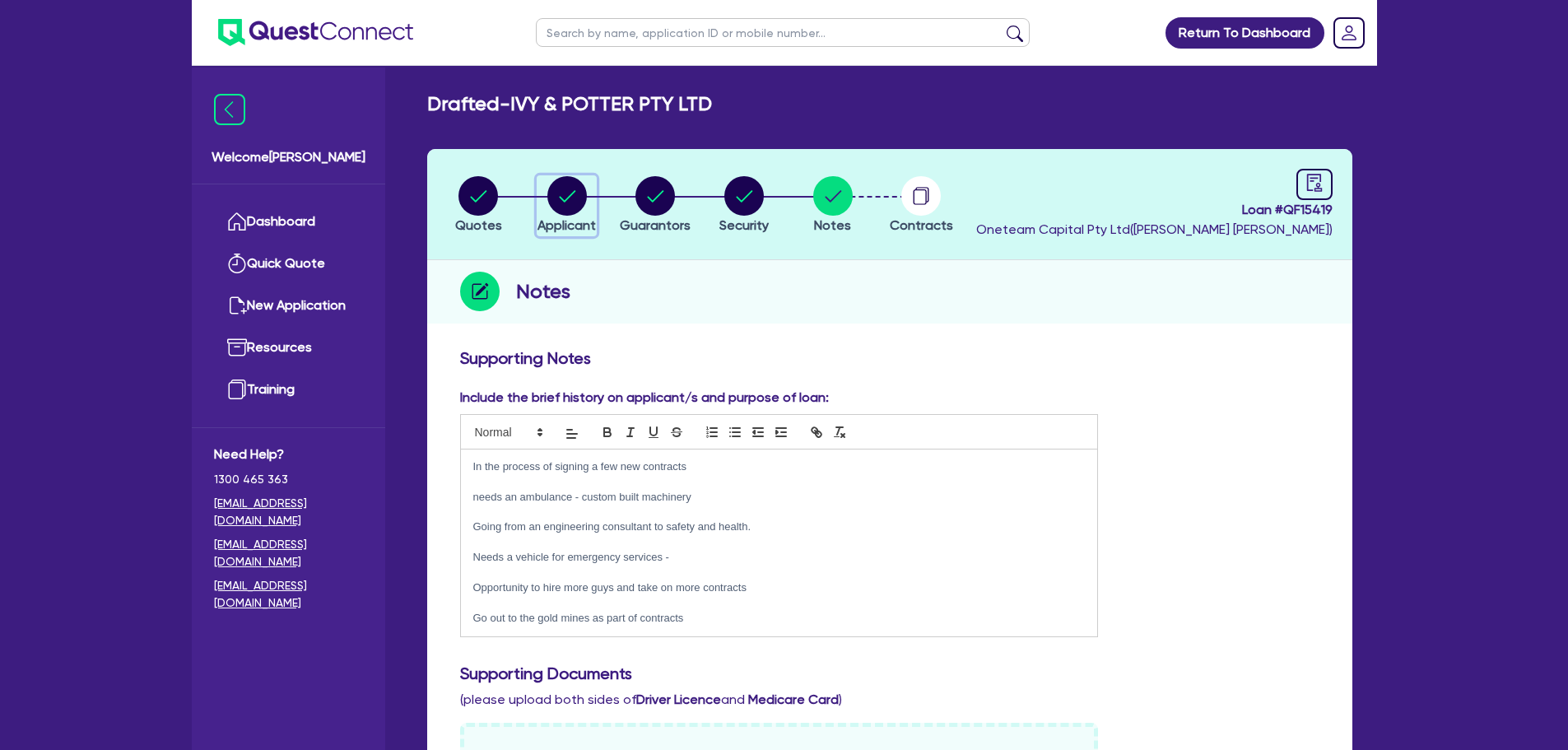
click at [560, 195] on circle "button" at bounding box center [567, 195] width 40 height 40
select select "COMPANY"
select select "TRANSPORT_WAREHOUSING"
select select "TAXI_LUXURY_CAR_SERVICES"
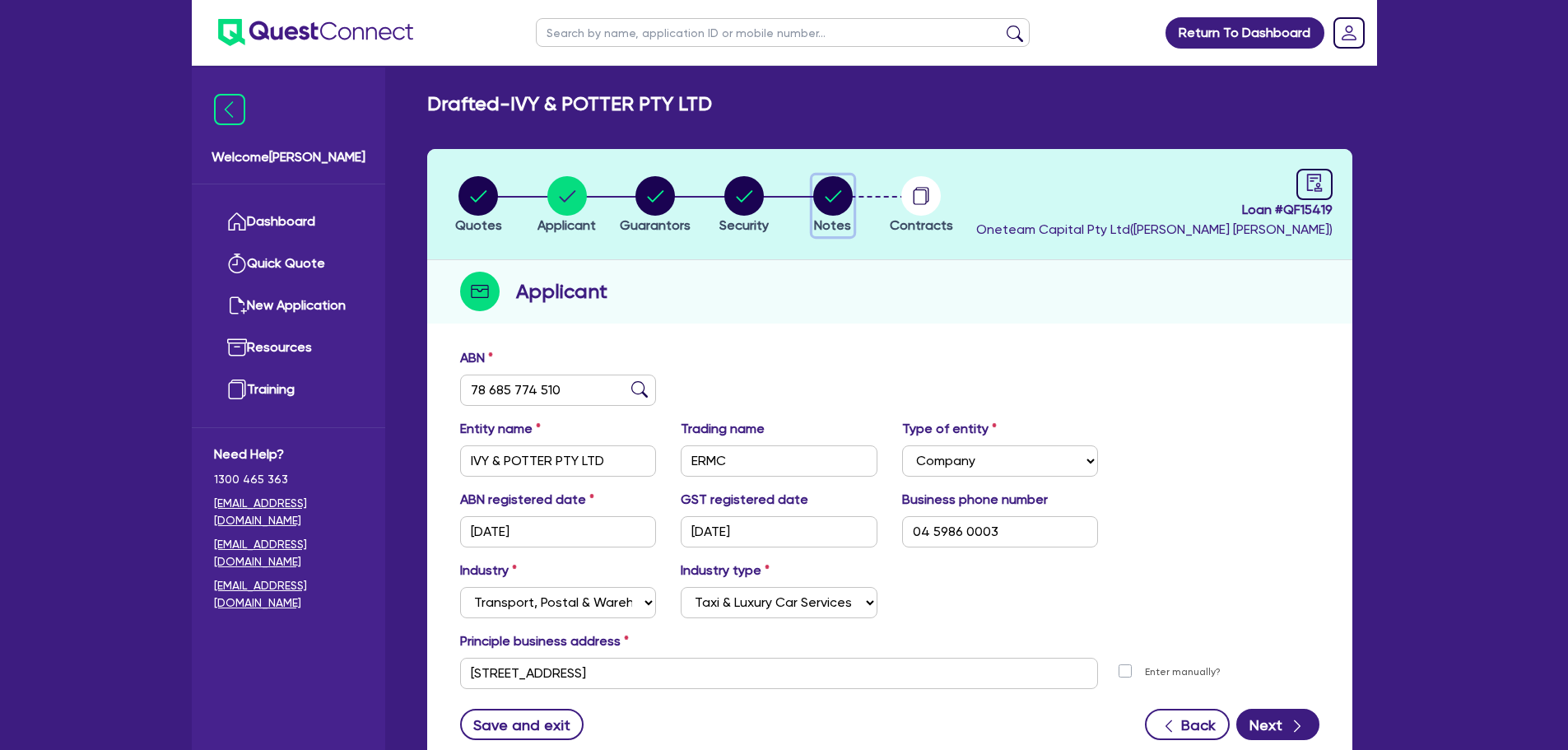
click at [845, 198] on circle "button" at bounding box center [832, 195] width 40 height 40
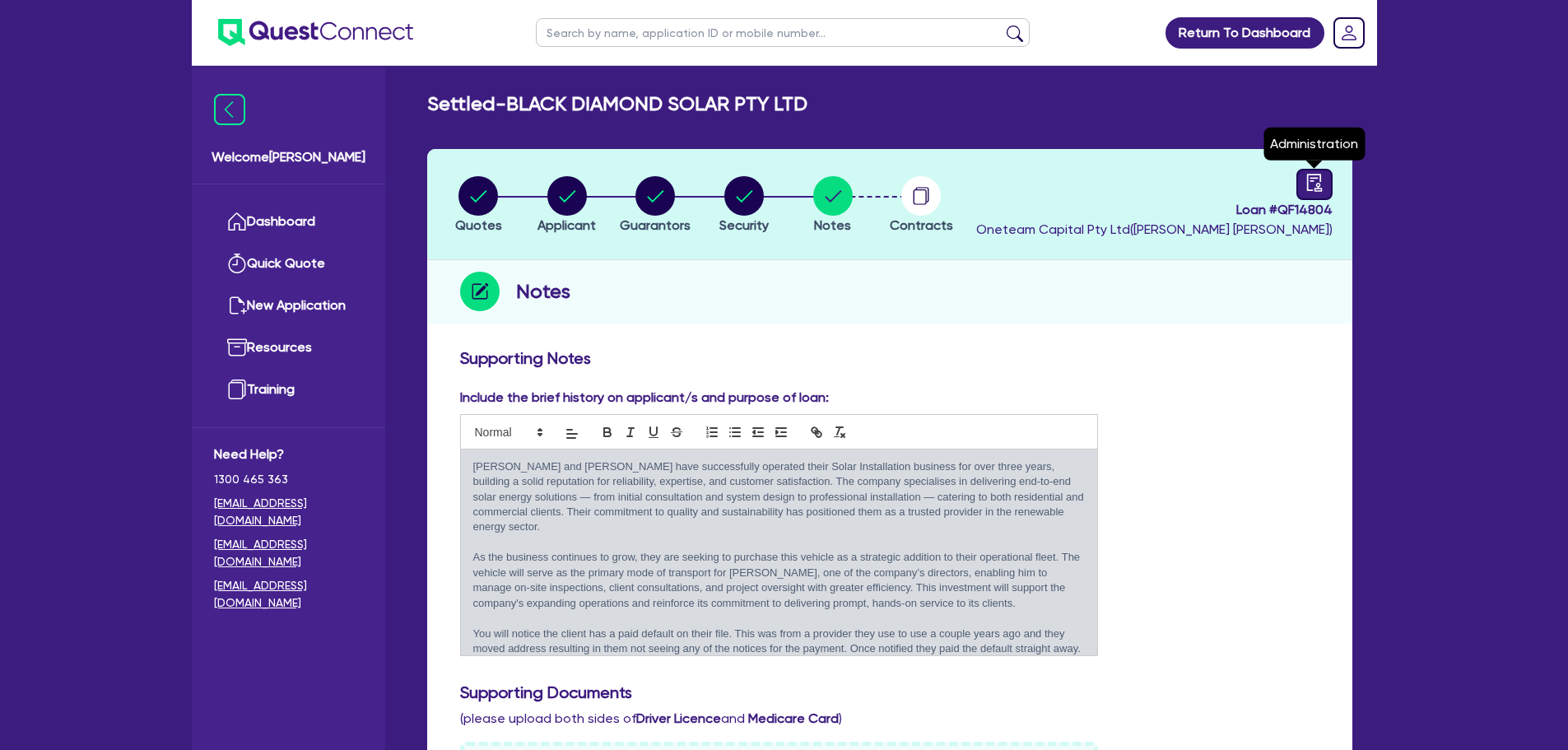
click at [1312, 180] on icon "audit" at bounding box center [1315, 182] width 18 height 18
select select "SETTLED"
select select "Pepper"
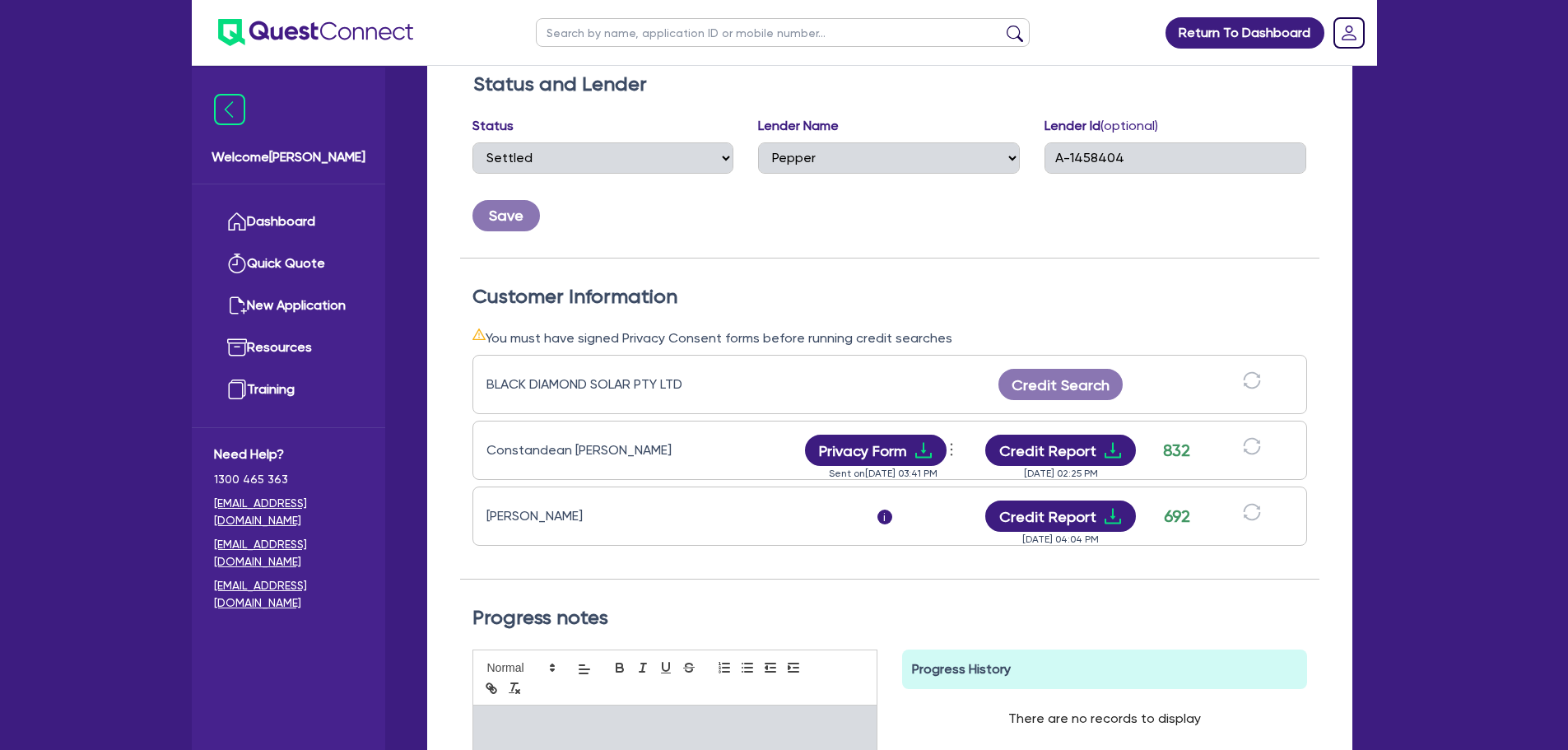
scroll to position [411, 0]
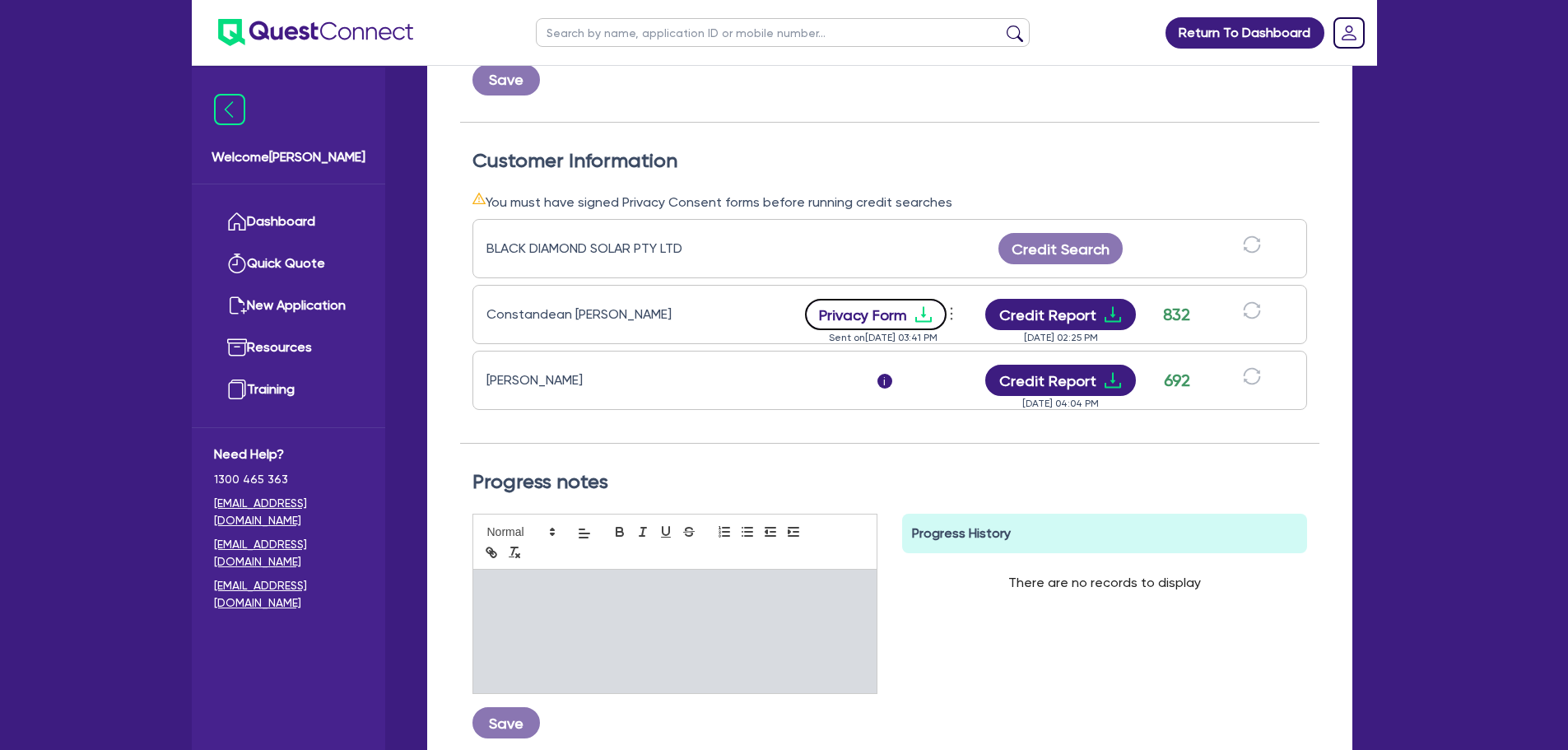
click at [898, 319] on button "Privacy Form" at bounding box center [876, 314] width 142 height 31
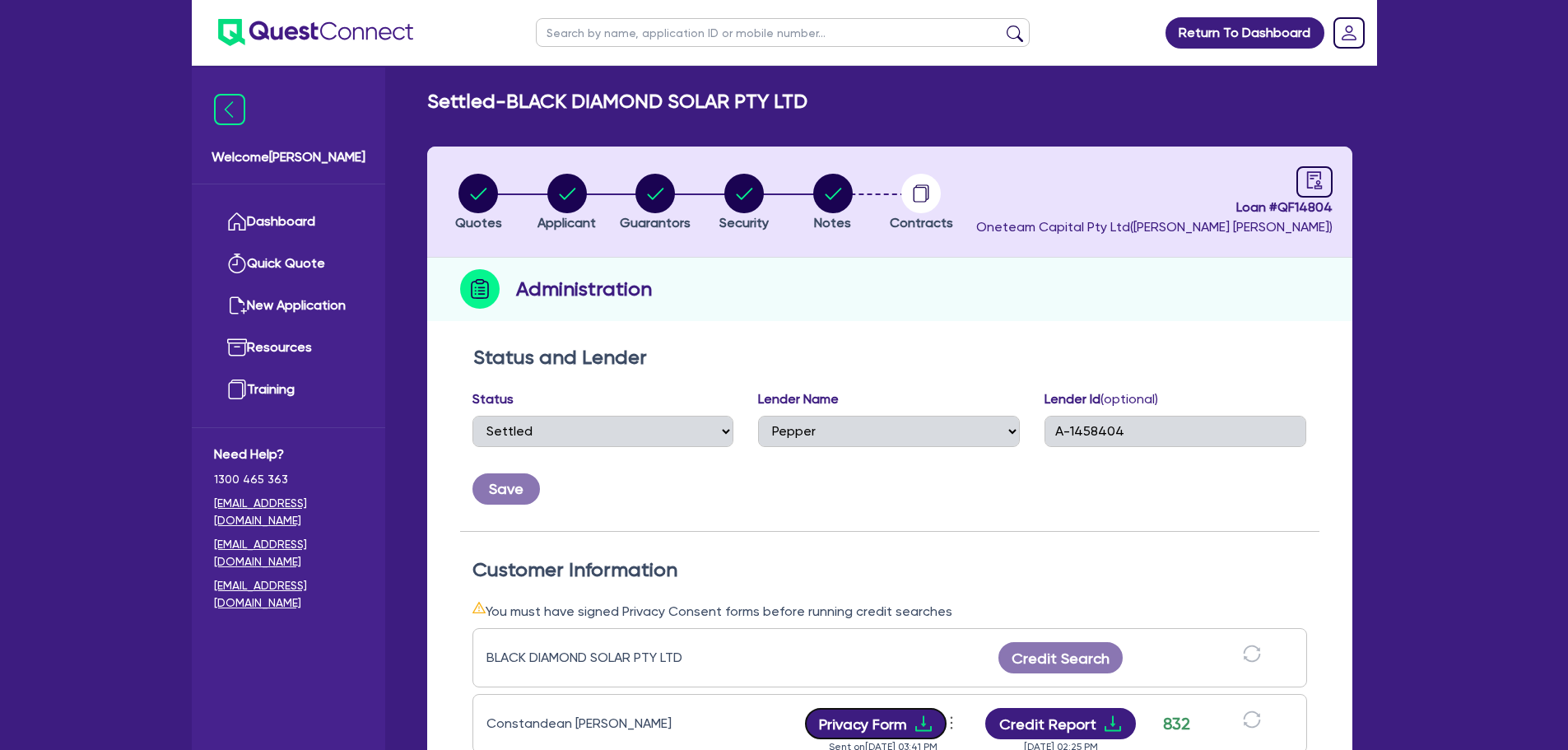
scroll to position [0, 0]
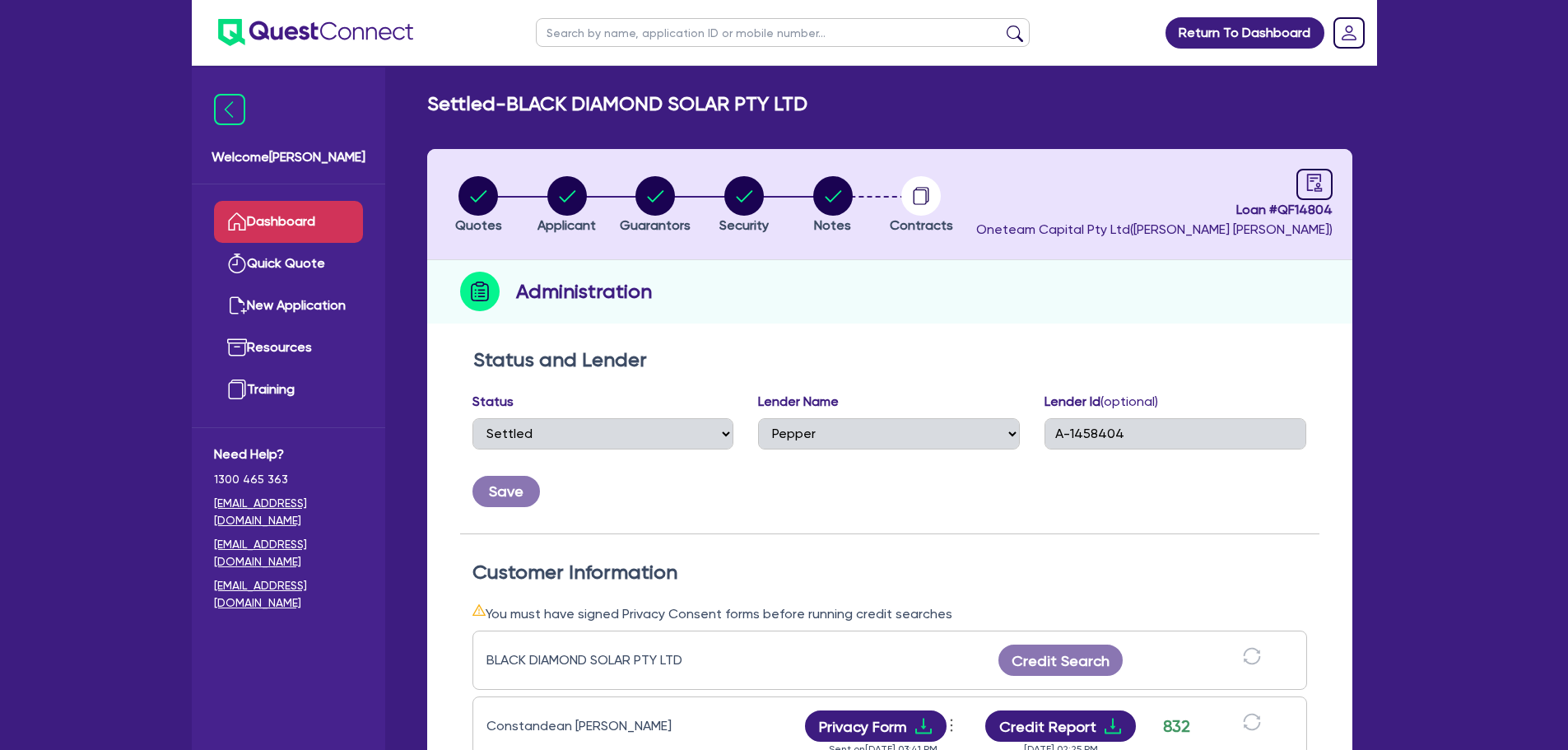
click at [289, 211] on link "Dashboard" at bounding box center [289, 222] width 149 height 42
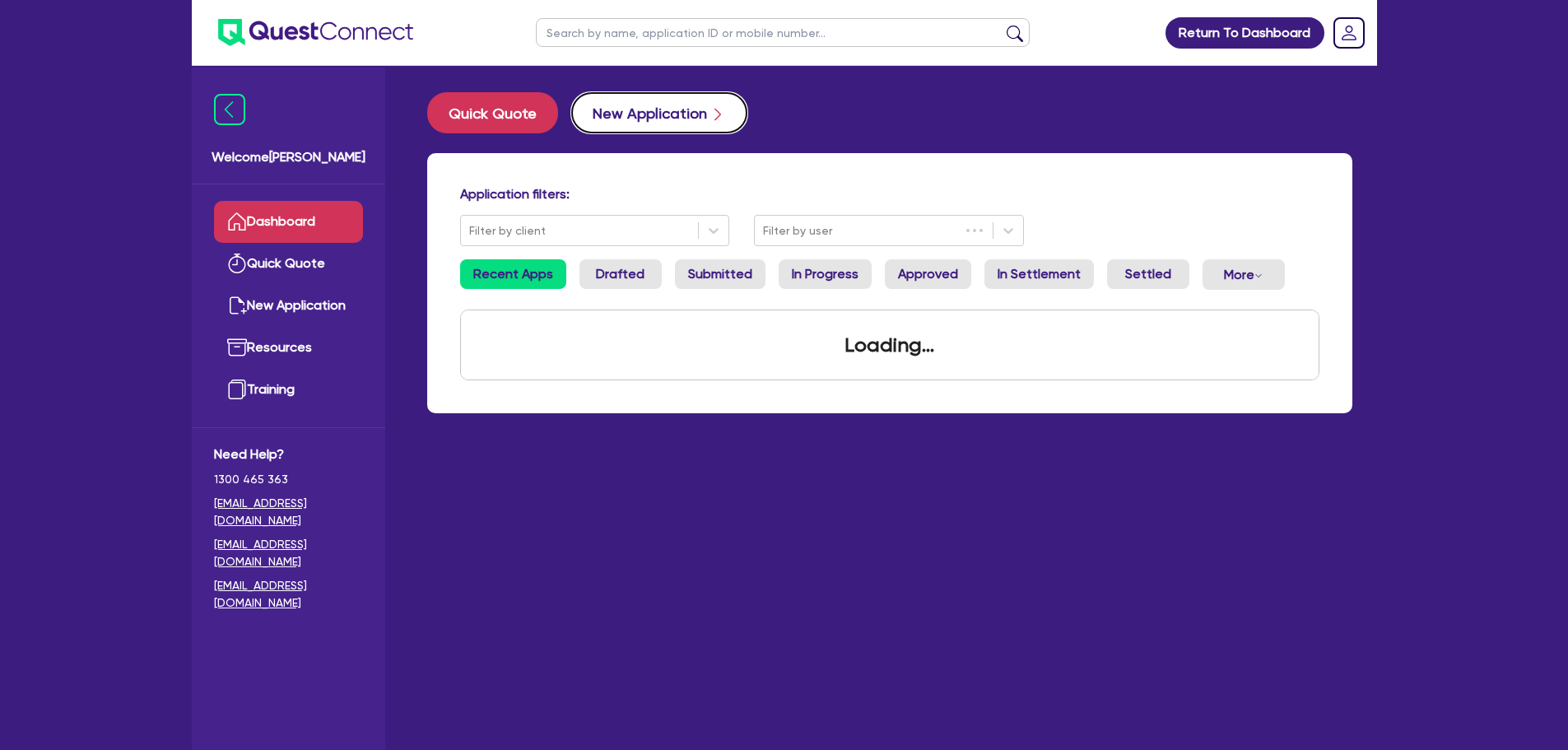
click at [643, 120] on button "New Application" at bounding box center [659, 112] width 176 height 41
select select "Other"
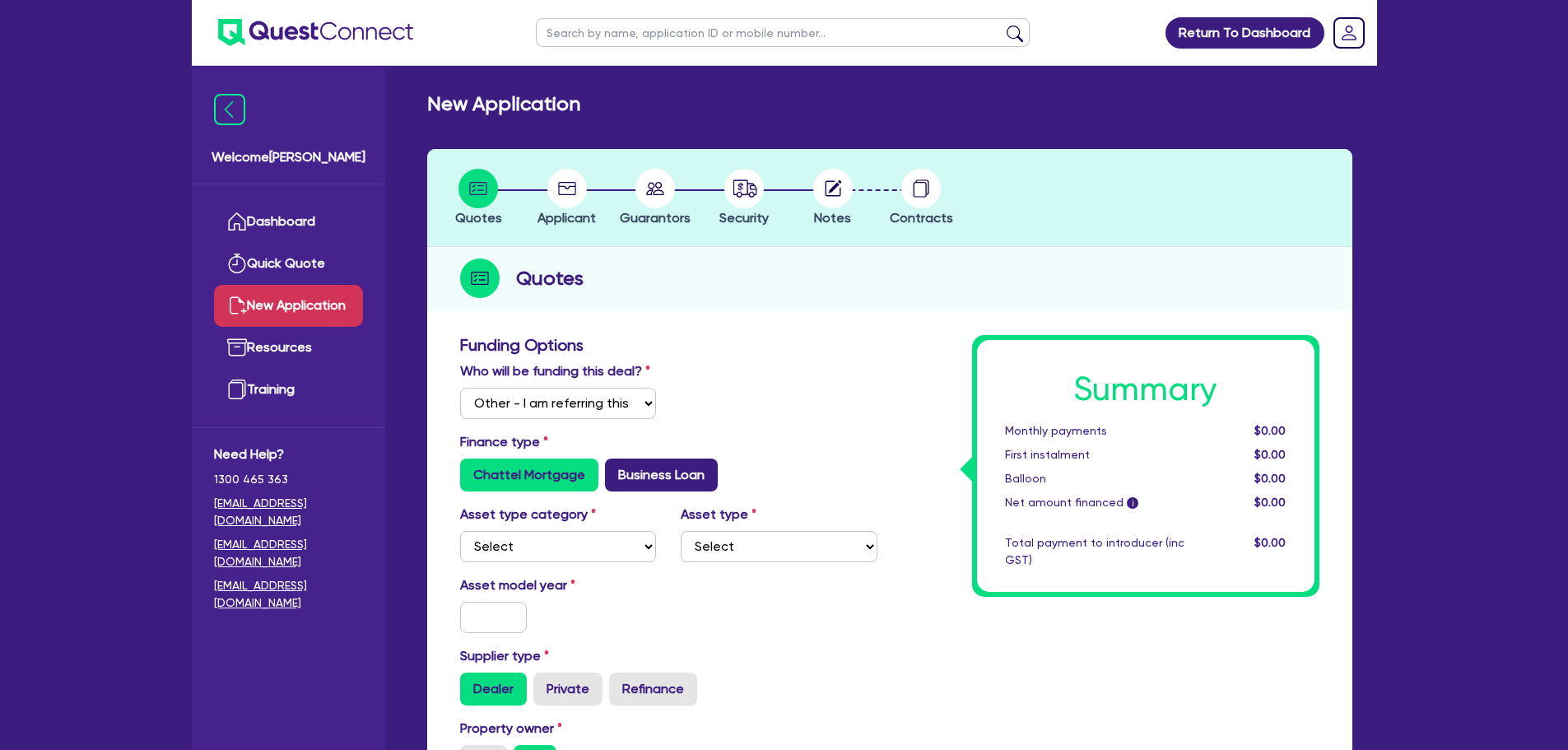
click at [634, 474] on label "Business Loan" at bounding box center [661, 475] width 112 height 33
click at [616, 469] on input "Business Loan" at bounding box center [610, 463] width 11 height 11
radio input "true"
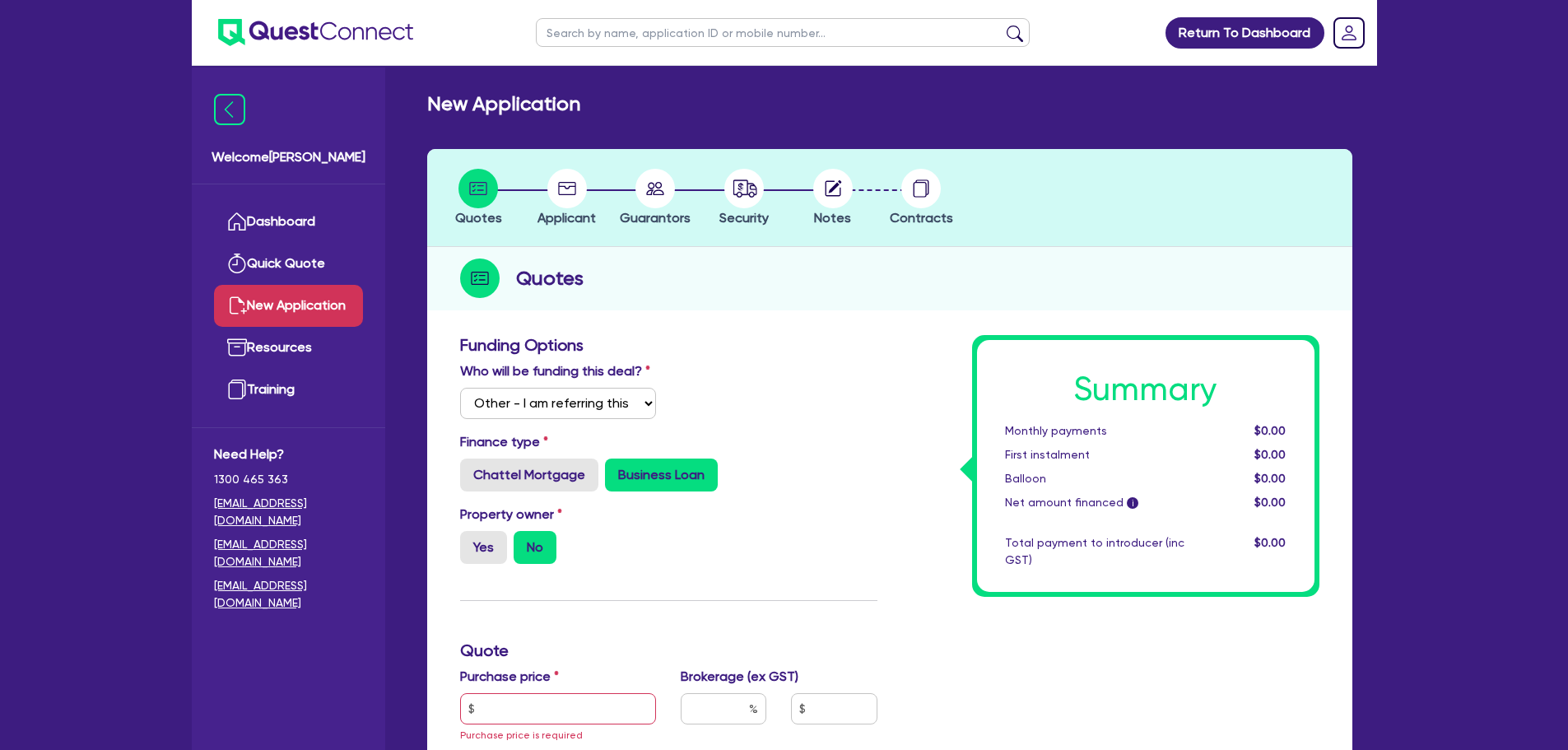
scroll to position [411, 0]
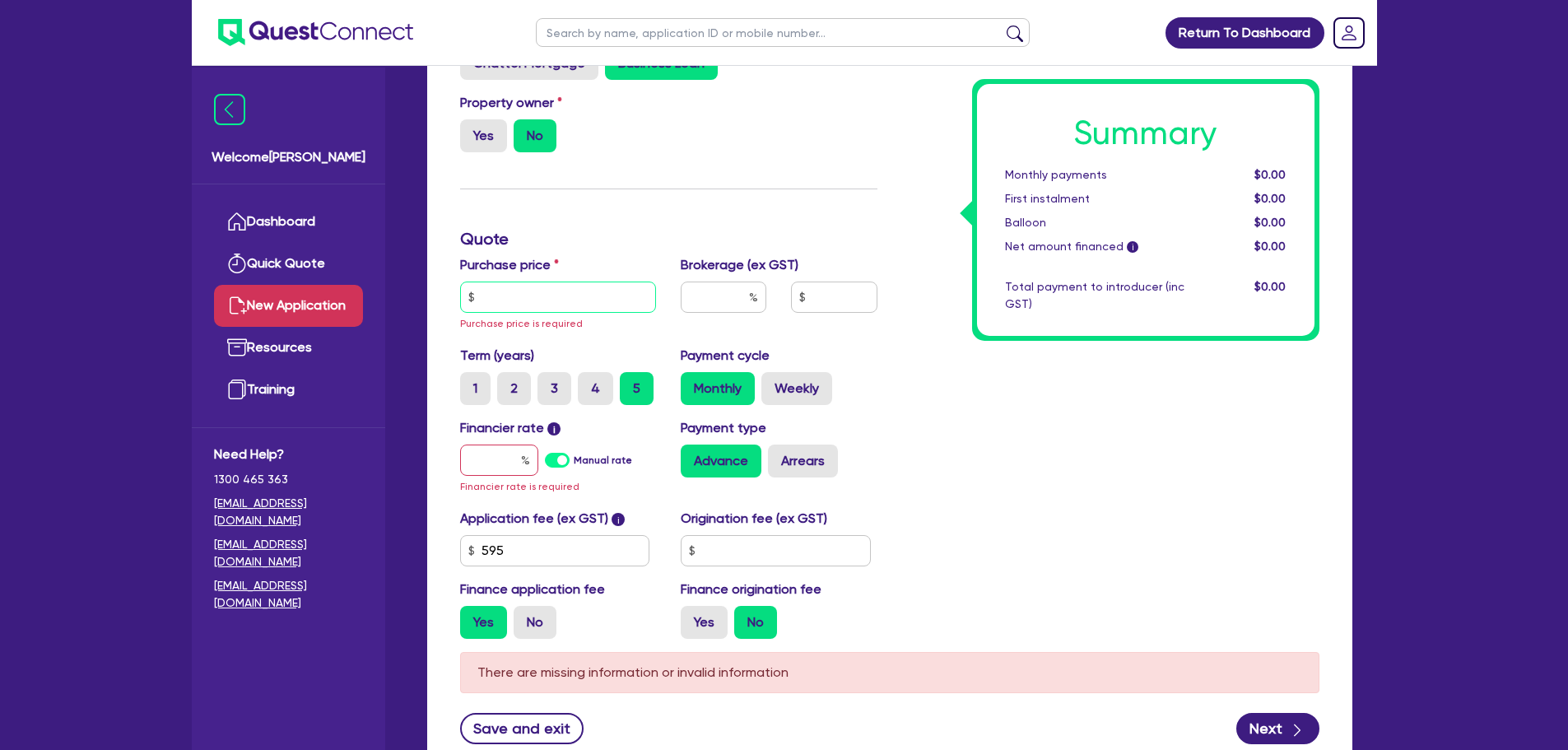
click at [541, 302] on input "text" at bounding box center [558, 297] width 196 height 31
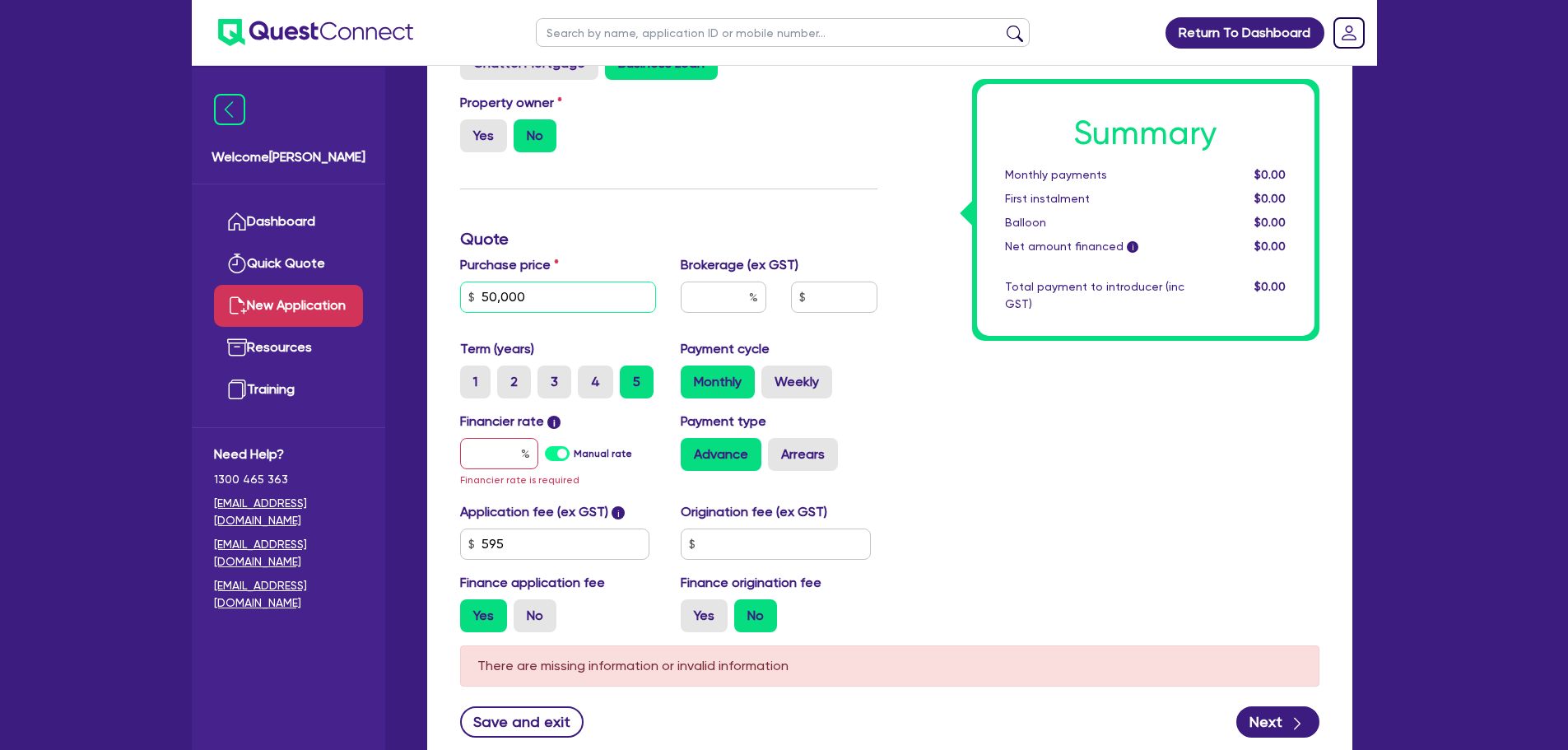
type input "50,000"
click at [495, 452] on input "text" at bounding box center [499, 453] width 78 height 31
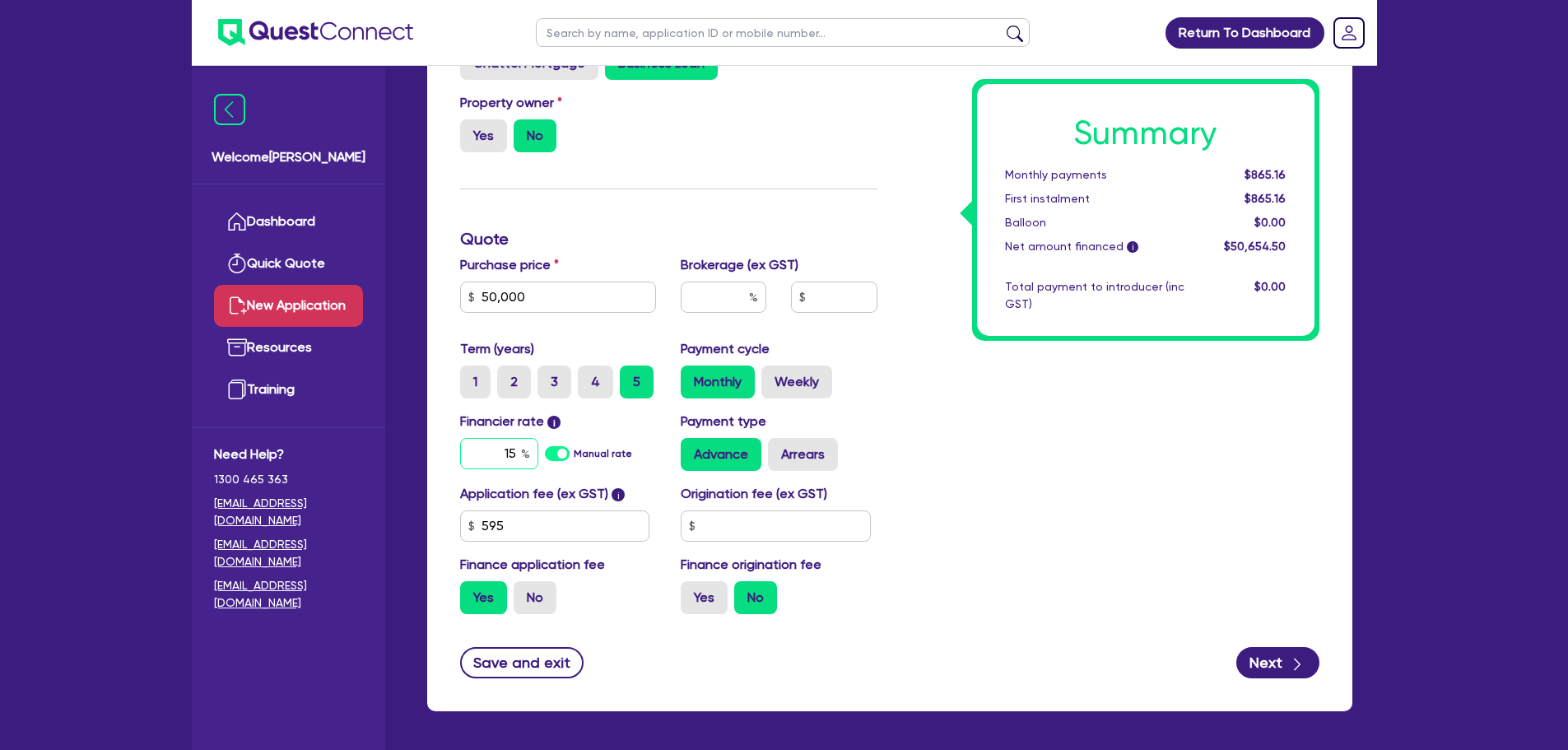
type input "15"
click at [1264, 643] on form "Funding Options Who will be funding this deal? Select I will fund 100% I will c…" at bounding box center [890, 300] width 859 height 755
click at [1276, 656] on button "Next" at bounding box center [1278, 662] width 83 height 31
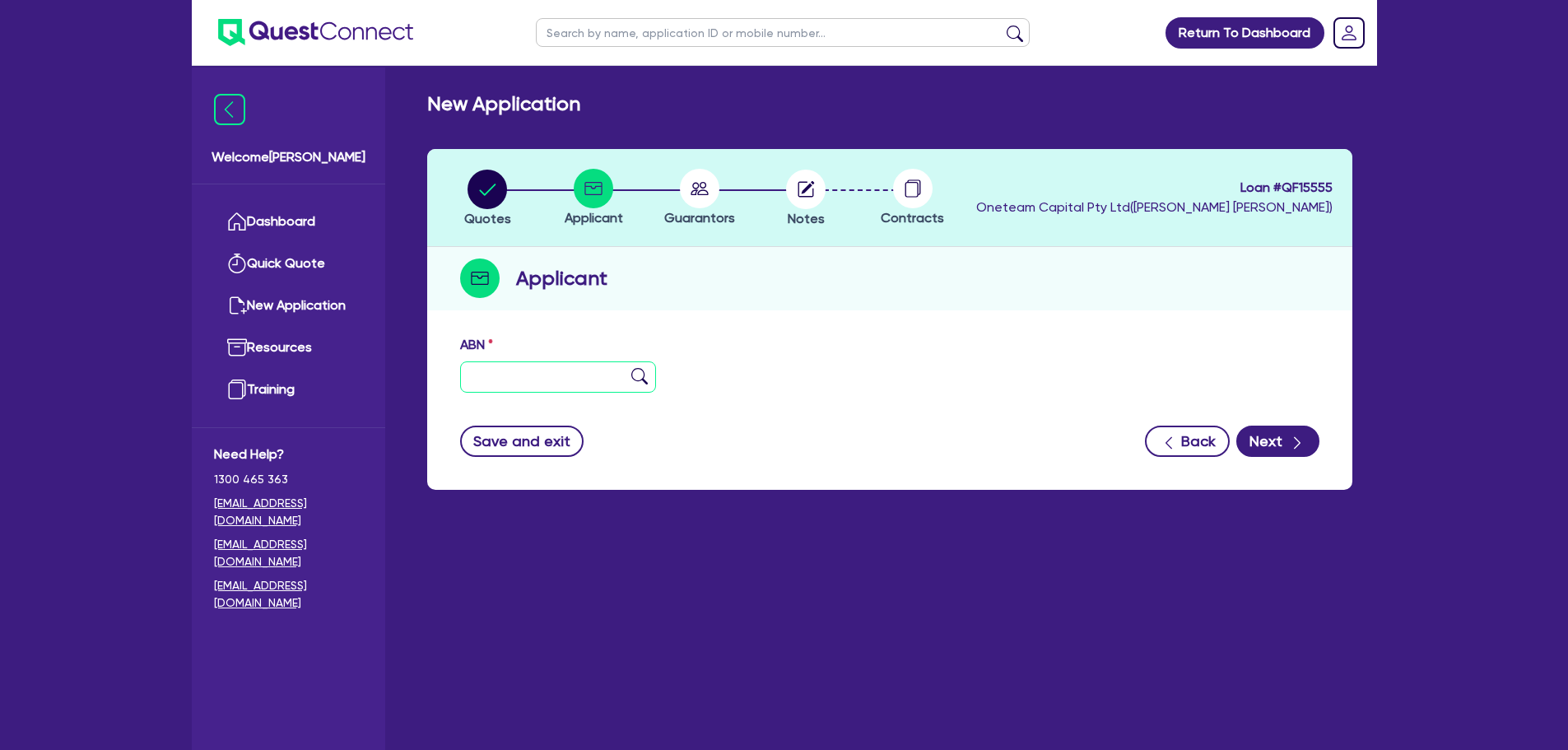
click at [548, 378] on input "text" at bounding box center [558, 377] width 196 height 31
paste input "52 684 675 223"
type input "52 684 675 223"
click at [642, 378] on img at bounding box center [640, 376] width 17 height 17
type input "MONARCHY DEVELOPMENTS PTY LTD"
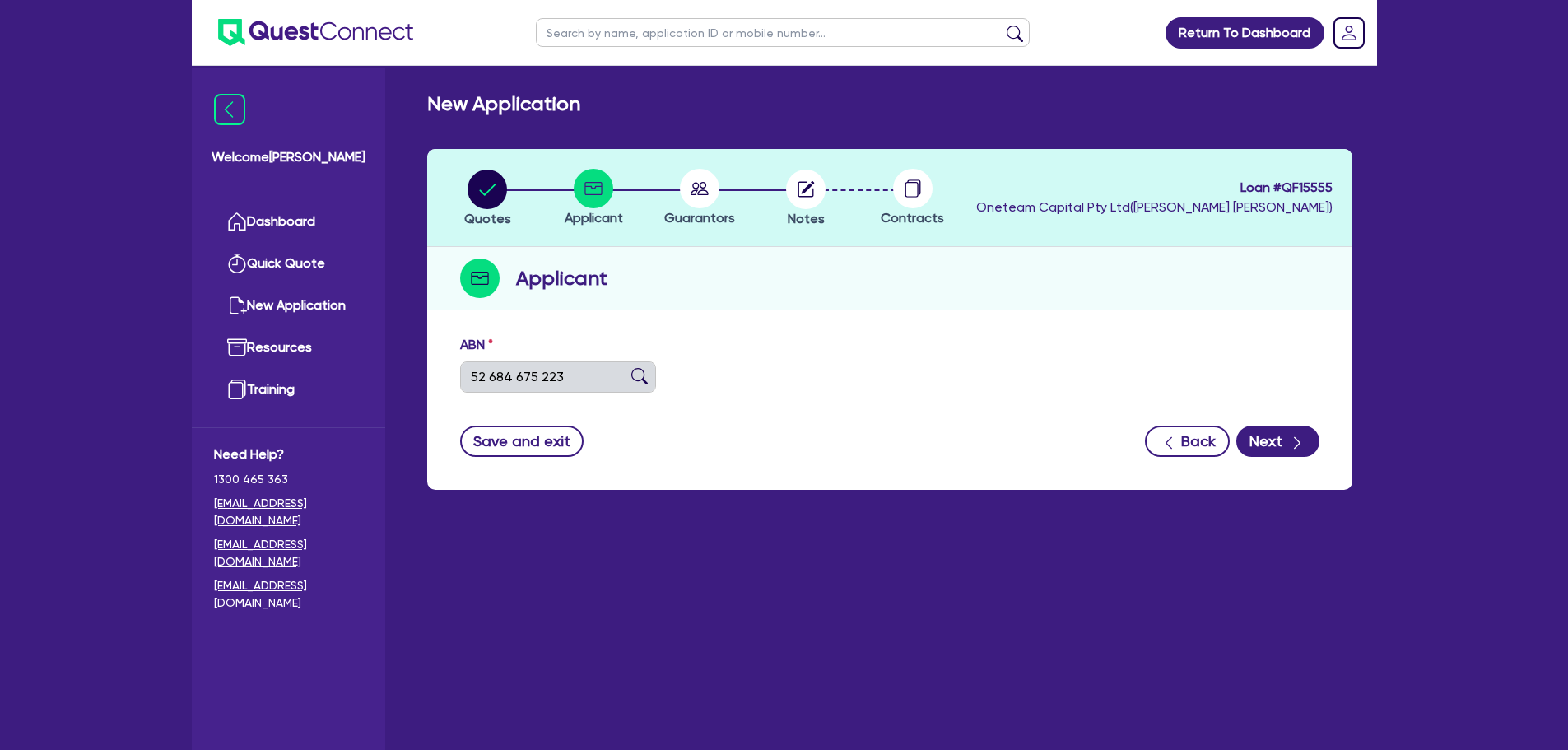
select select "COMPANY"
type input "[DATE]"
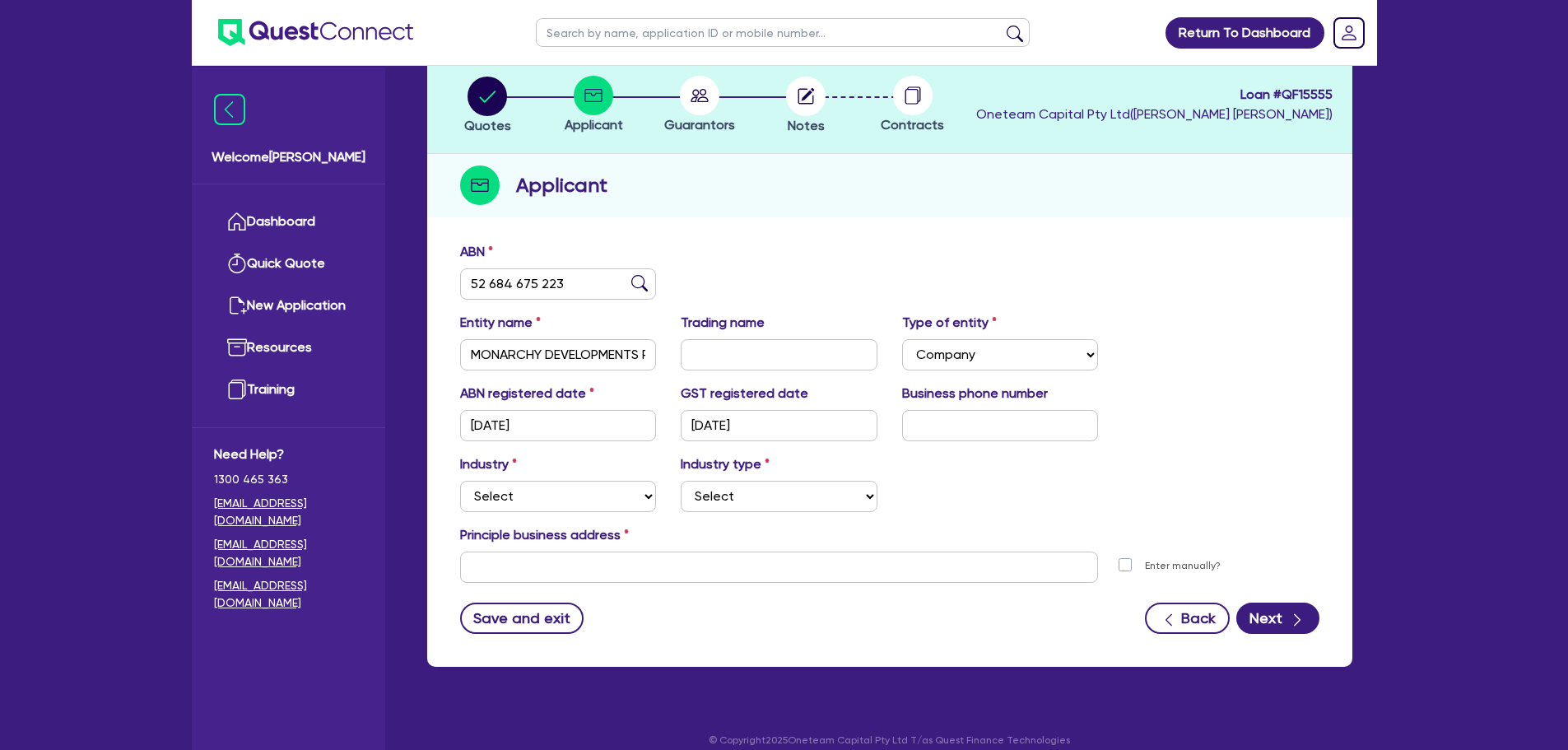
scroll to position [111, 0]
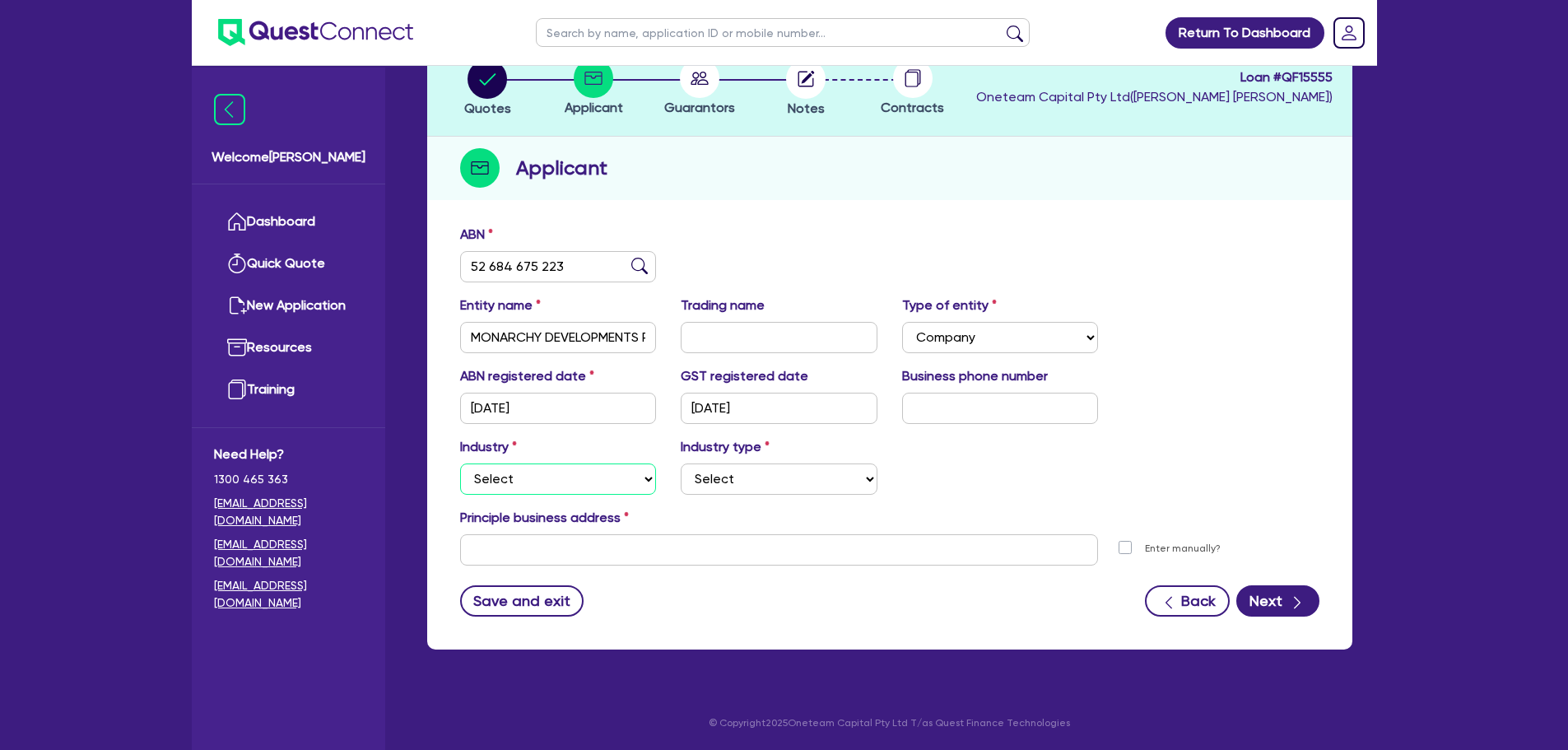
click at [586, 463] on select "Select Accomodation & Food Services Administrative & Support Services Agricultu…" at bounding box center [558, 479] width 196 height 31
drag, startPoint x: 896, startPoint y: 437, endPoint x: 919, endPoint y: 428, distance: 24.7
click at [896, 437] on div "Industry Select Accomodation & Food Services Administrative & Support Services …" at bounding box center [890, 472] width 884 height 71
click at [937, 404] on input "text" at bounding box center [1000, 408] width 196 height 31
click at [945, 469] on div "Industry Select Accomodation & Food Services Administrative & Support Services …" at bounding box center [890, 472] width 884 height 71
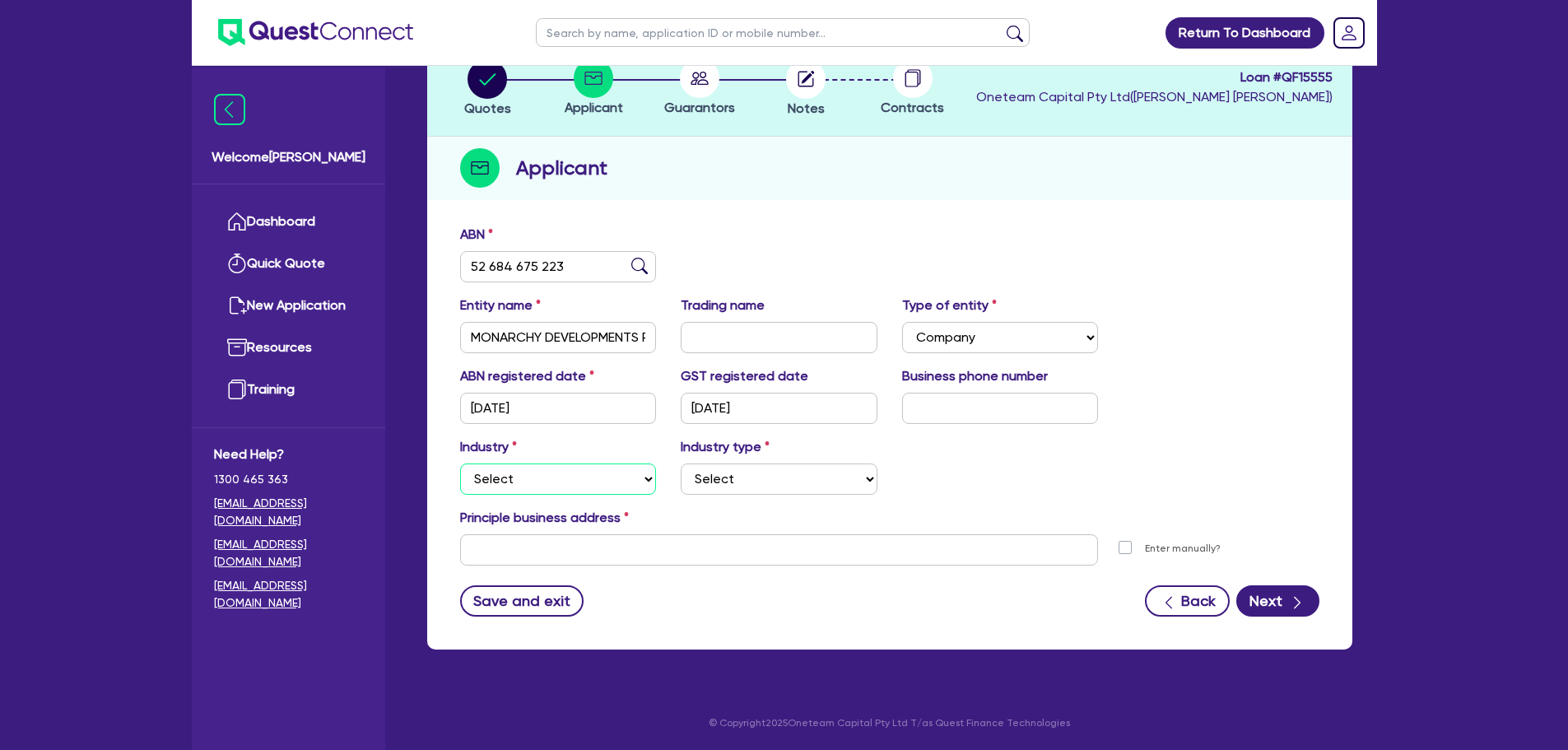
click at [572, 477] on select "Select Accomodation & Food Services Administrative & Support Services Agricultu…" at bounding box center [558, 479] width 196 height 31
click at [589, 478] on select "Select Accomodation & Food Services Administrative & Support Services Agricultu…" at bounding box center [558, 479] width 196 height 31
select select "TRANSPORT_WAREHOUSING"
click at [460, 463] on select "Select Accomodation & Food Services Administrative & Support Services Agricultu…" at bounding box center [558, 479] width 196 height 31
click at [749, 476] on select "Select Taxi & Luxury Car Services Passengers & Freight Transport Services Posta…" at bounding box center [779, 479] width 196 height 31
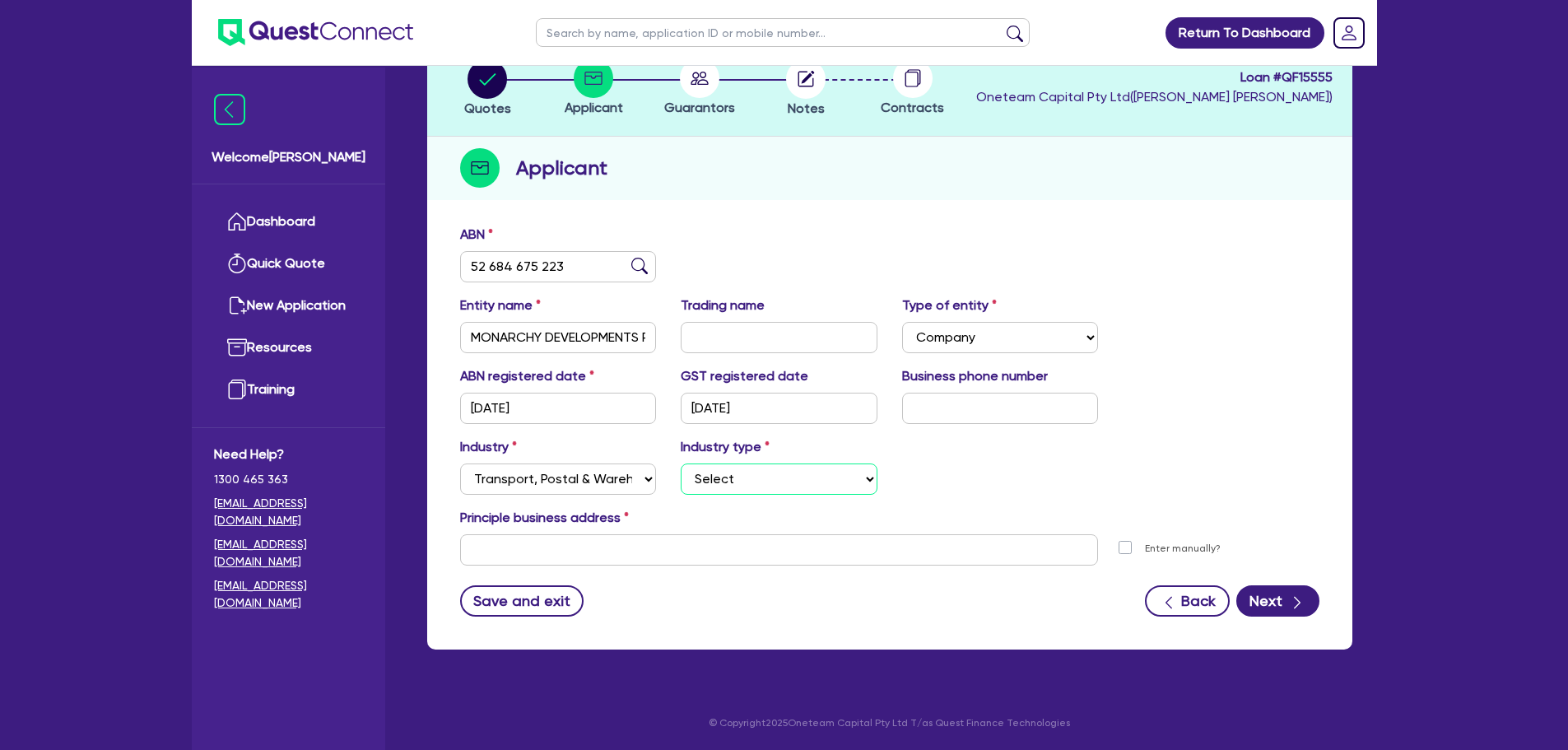
select select "POSTAL_DELIVERY"
click at [681, 463] on select "Select Taxi & Luxury Car Services Passengers & Freight Transport Services Posta…" at bounding box center [779, 479] width 196 height 31
click at [678, 564] on input "text" at bounding box center [779, 550] width 639 height 31
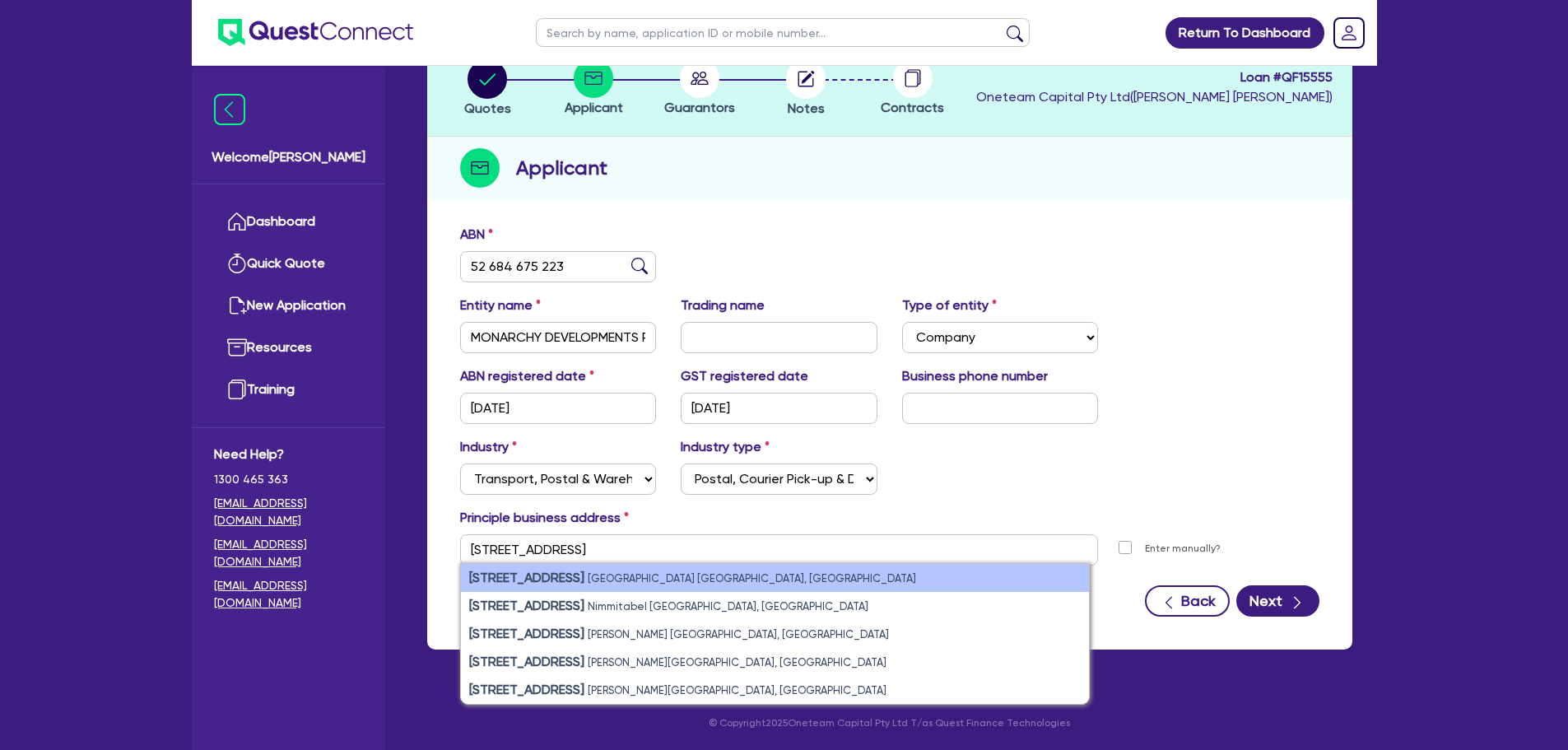
click at [689, 575] on li "[STREET_ADDRESS]" at bounding box center [774, 578] width 628 height 28
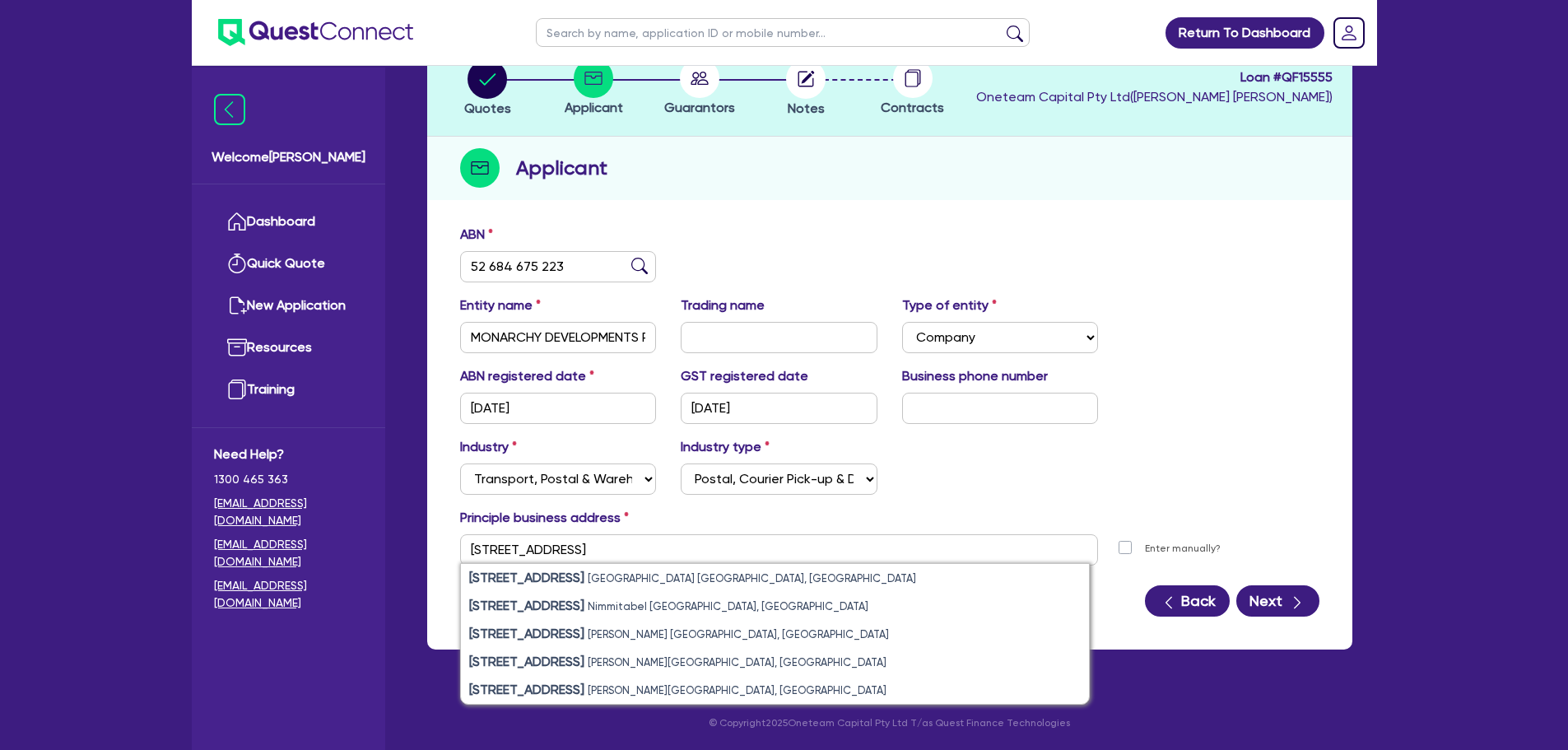
type input "[STREET_ADDRESS]"
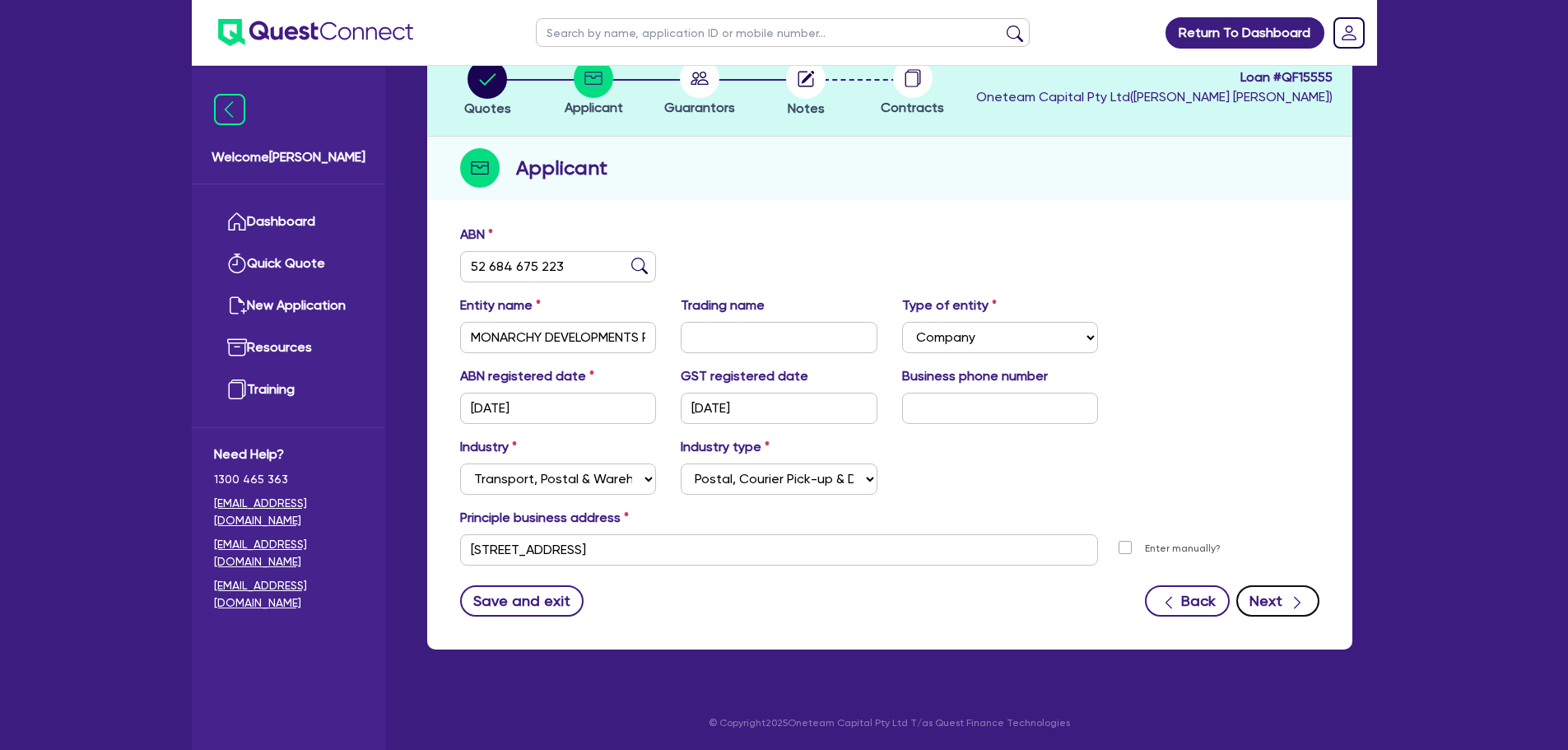
click at [1309, 599] on button "Next" at bounding box center [1278, 601] width 83 height 31
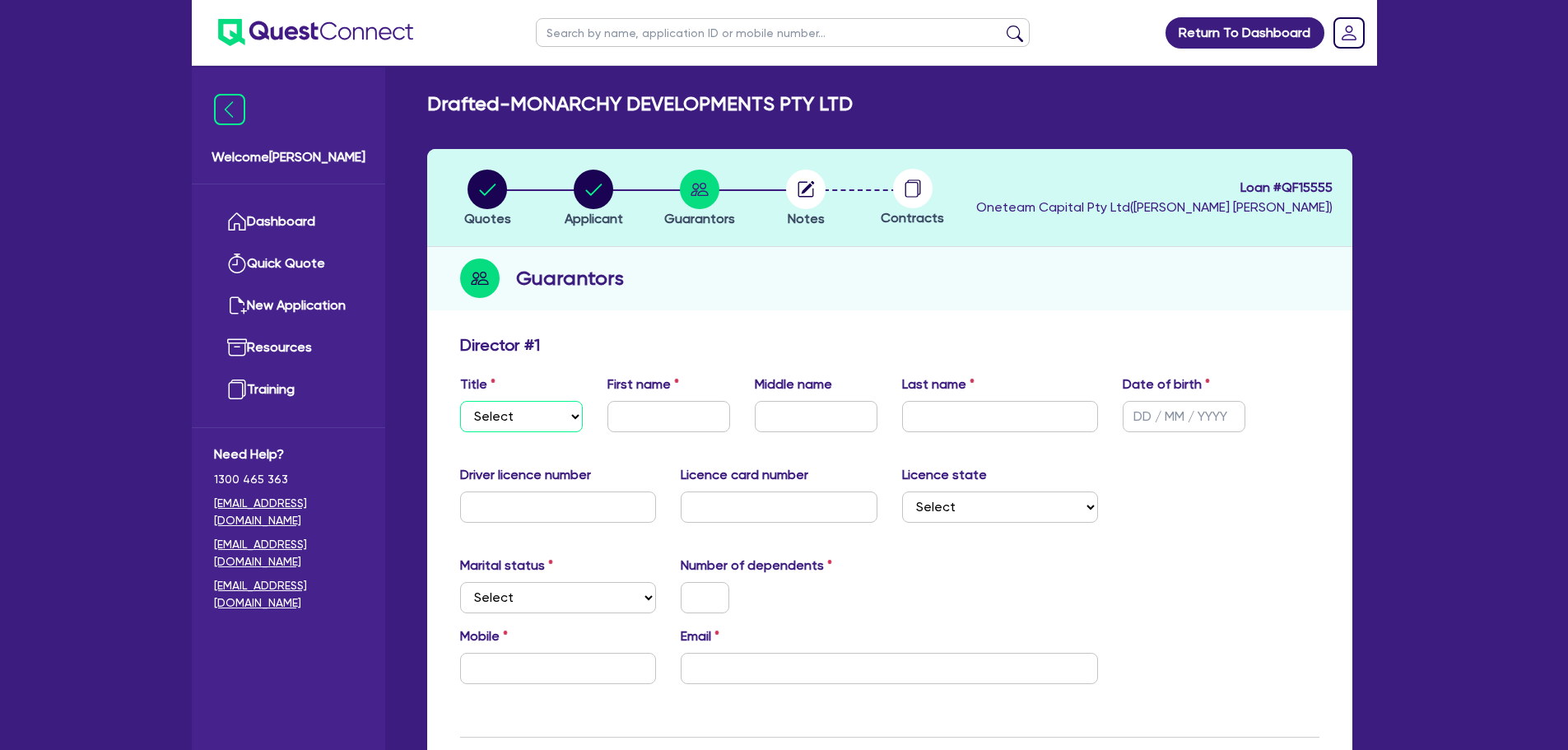
click at [510, 415] on select "Select Mr Mrs Ms Miss Dr" at bounding box center [521, 416] width 123 height 31
select select "MR"
click at [460, 401] on select "Select Mr Mrs Ms Miss Dr" at bounding box center [521, 416] width 123 height 31
click at [651, 407] on input "text" at bounding box center [668, 416] width 123 height 31
type input "[PERSON_NAME]"
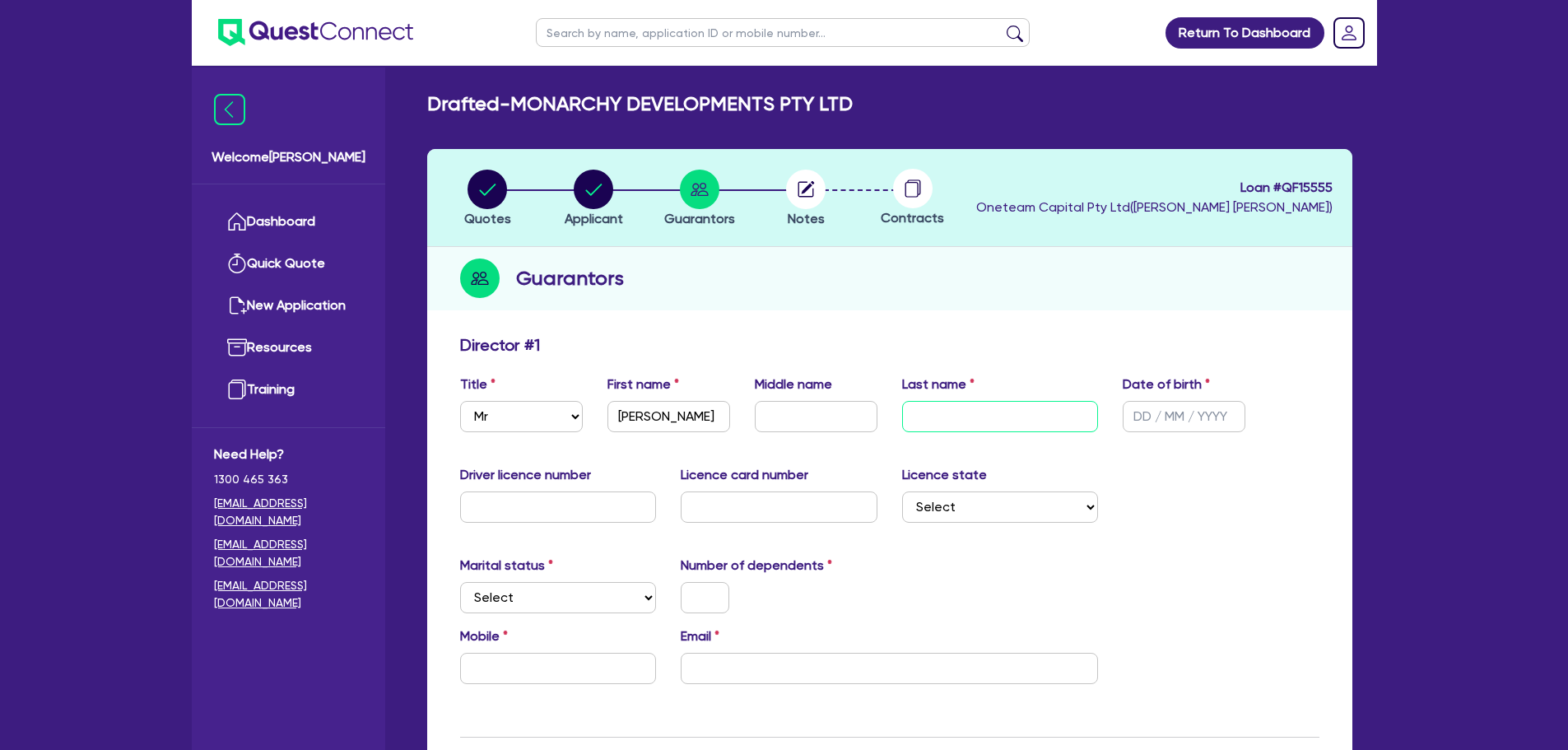
drag, startPoint x: 957, startPoint y: 411, endPoint x: 989, endPoint y: 445, distance: 46.7
click at [957, 411] on input "text" at bounding box center [1000, 416] width 196 height 31
type input "Walford"
type input "[DATE]"
click at [524, 517] on input "text" at bounding box center [558, 507] width 196 height 31
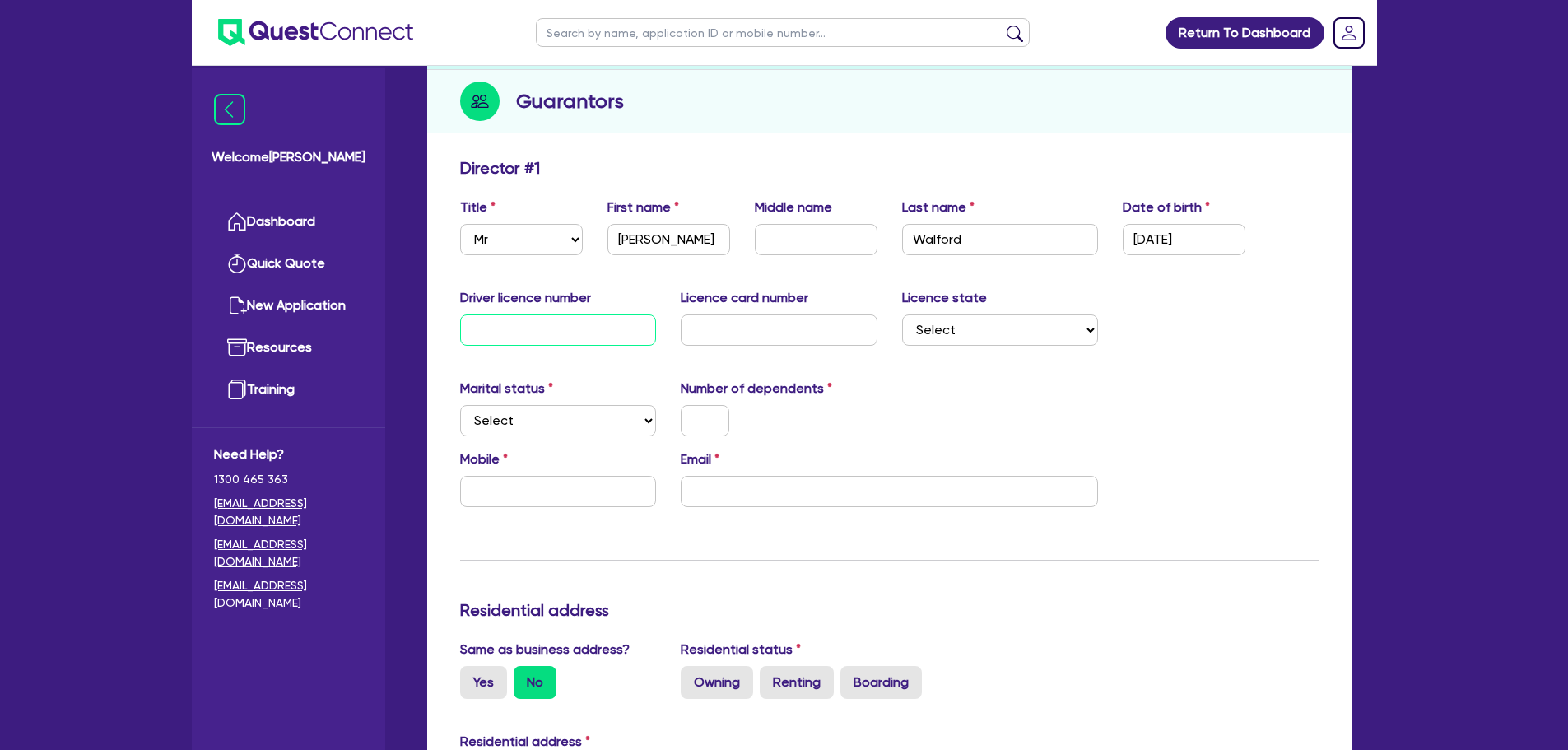
scroll to position [329, 0]
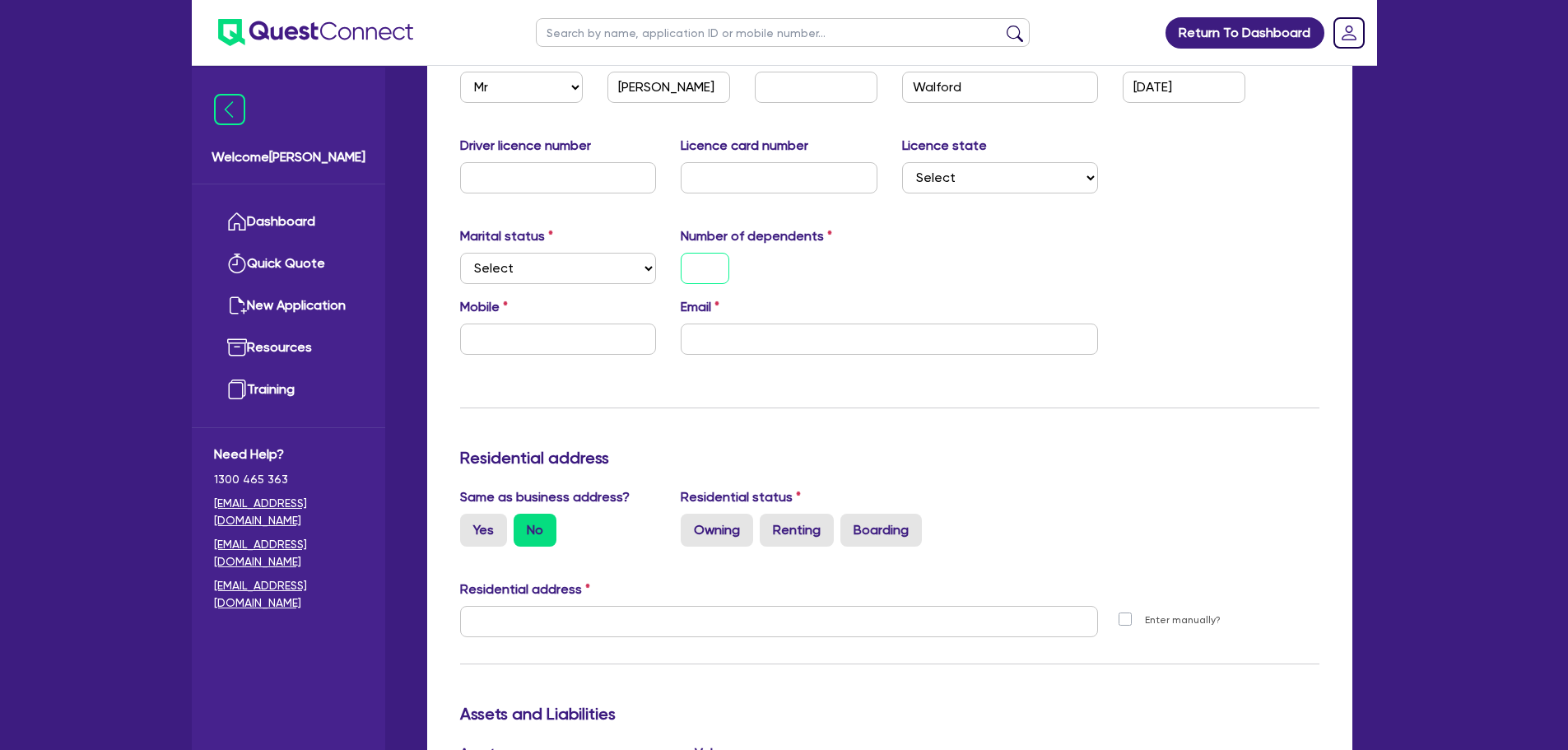
click at [716, 276] on input "text" at bounding box center [705, 268] width 49 height 31
type input "0"
click at [477, 262] on select "Select Single Married De Facto / Partner" at bounding box center [558, 268] width 196 height 31
select select "SINGLE"
click at [460, 252] on select "Select Single Married De Facto / Partner" at bounding box center [558, 268] width 196 height 31
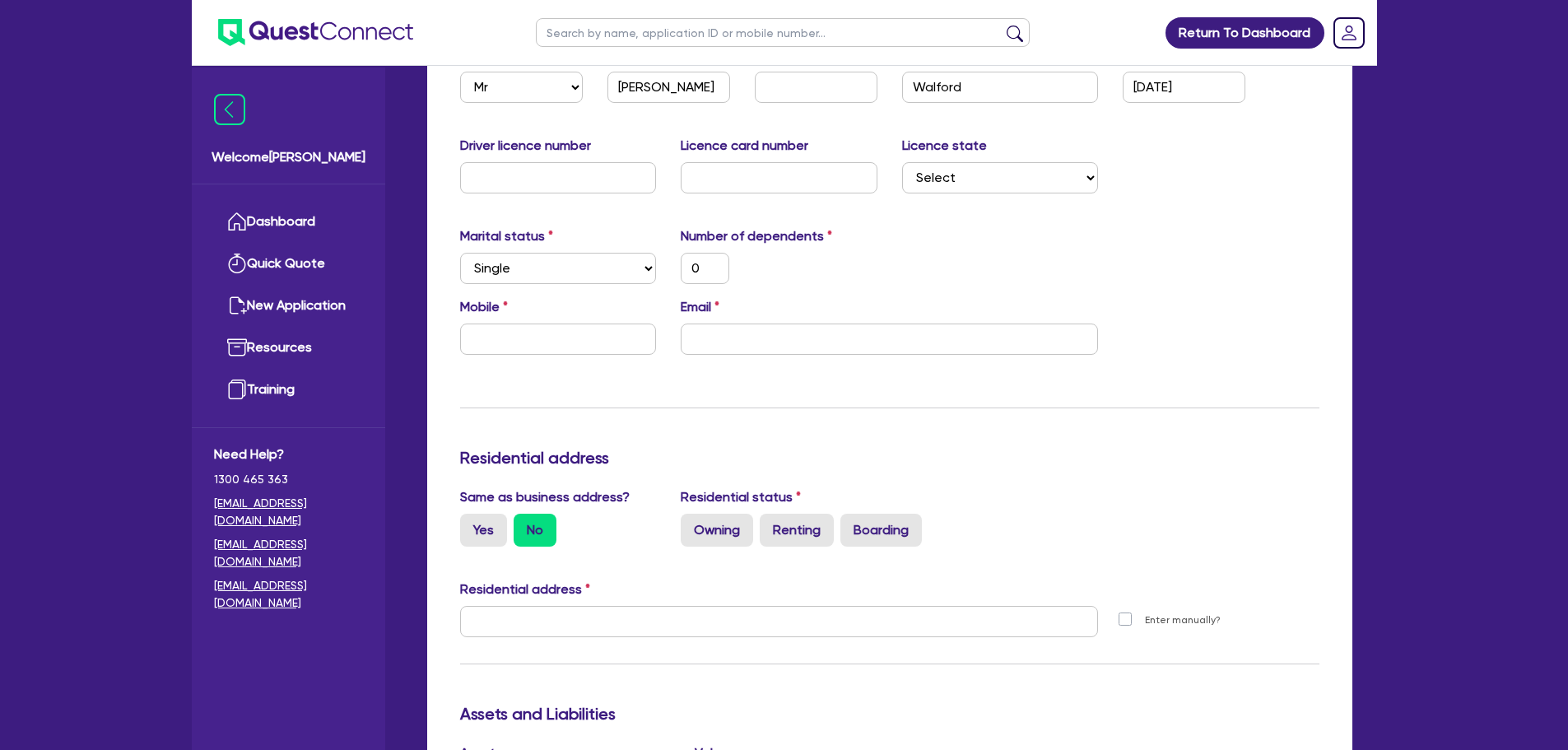
click at [570, 319] on div "Mobile" at bounding box center [559, 325] width 221 height 58
click at [572, 324] on input "text" at bounding box center [558, 339] width 196 height 31
type input "0"
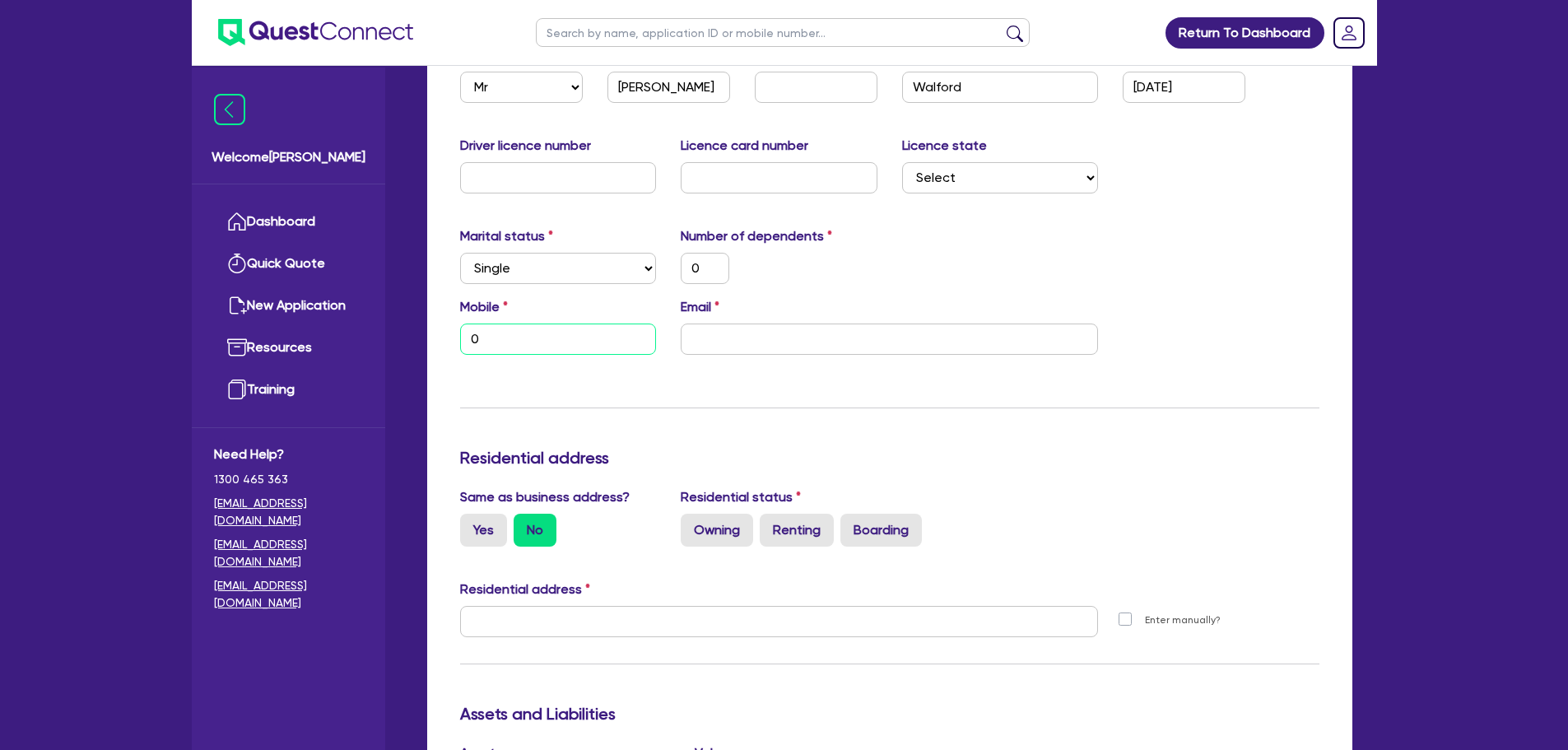
type input "04"
type input "0"
type input "040"
type input "0"
type input "0400"
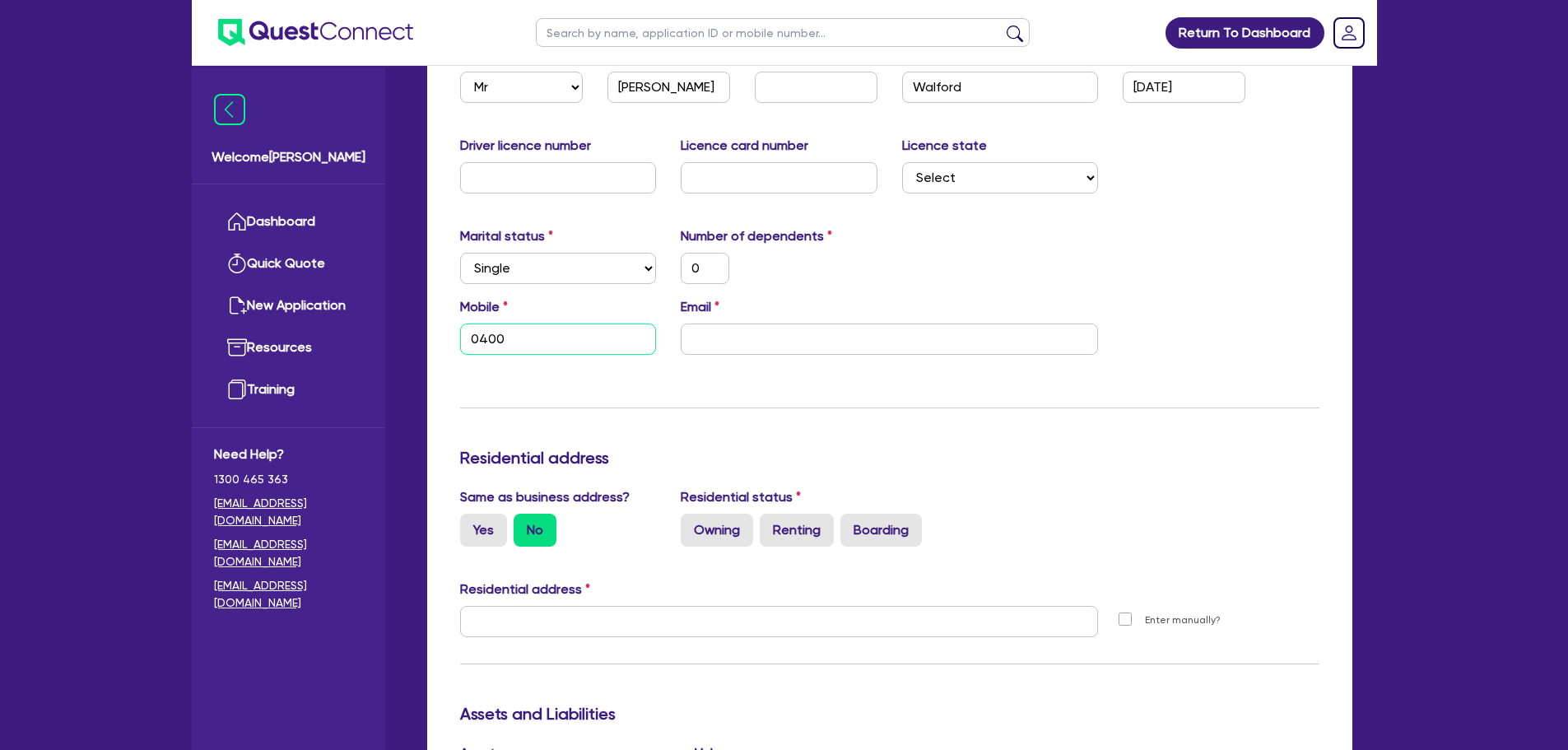
type input "0"
type input "0400 2"
type input "0"
type input "0400 26"
type input "0"
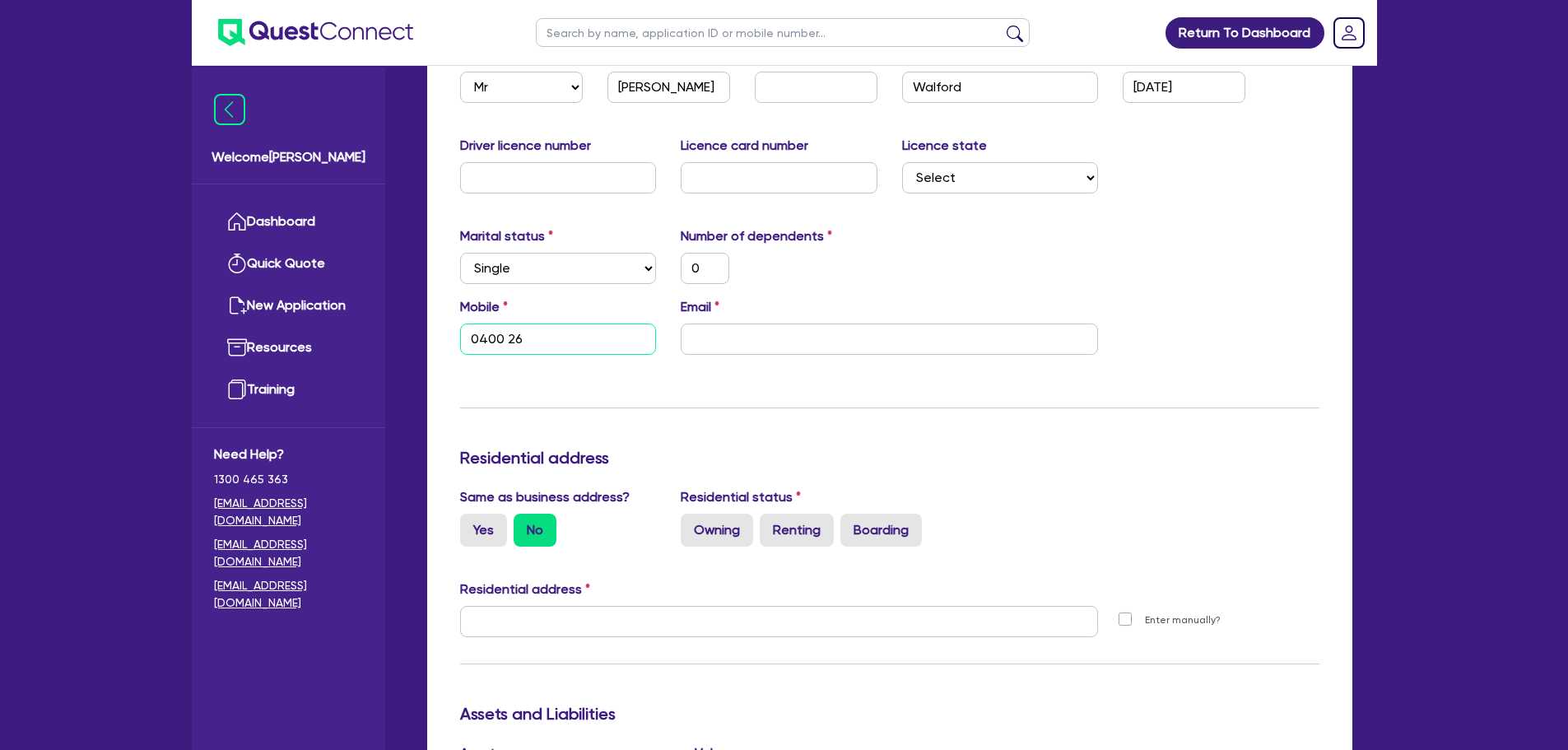
type input "0400 268"
type input "0"
type input "0400 268 6"
type input "0"
type input "0400 268 66"
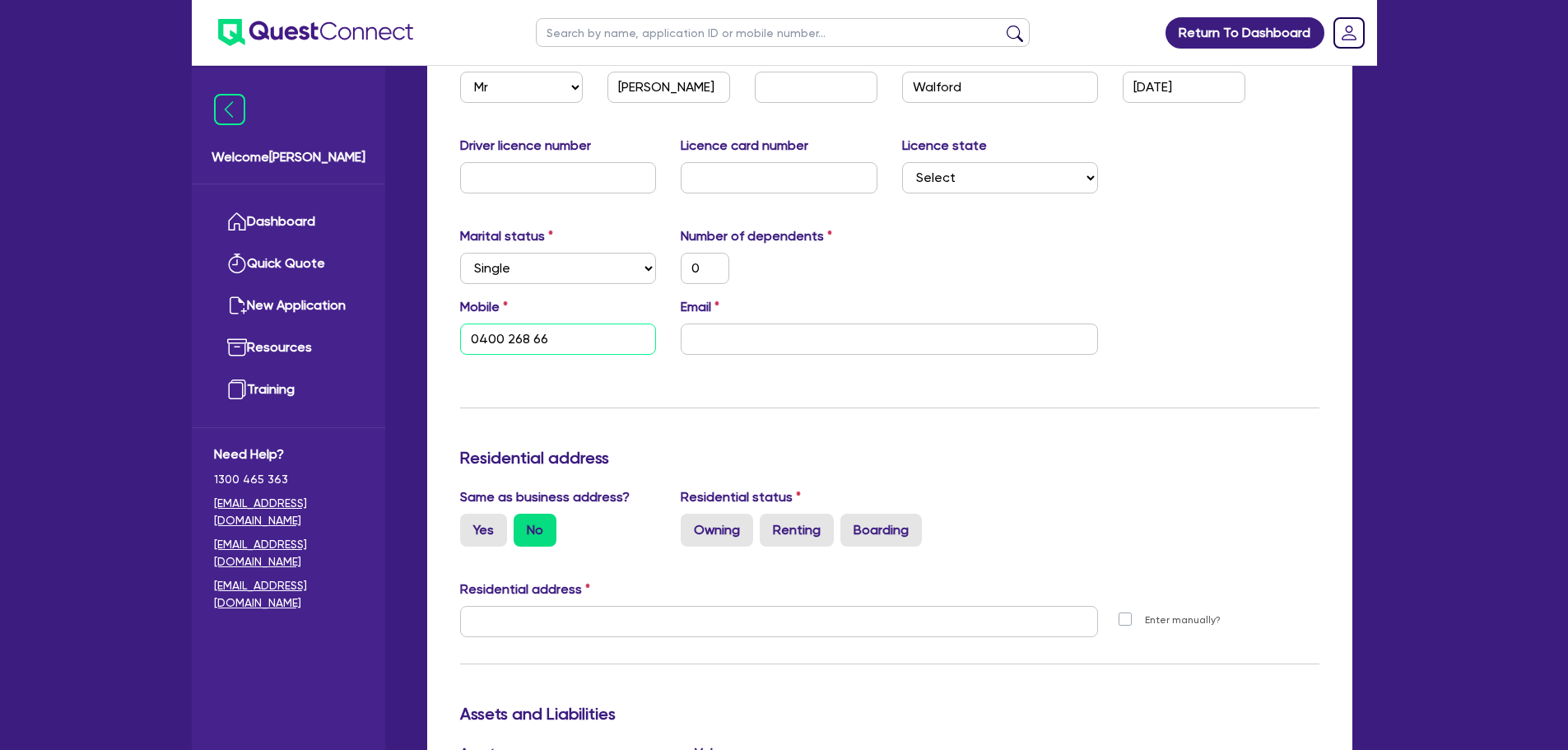
type input "0"
type input "0400 268 665"
click at [796, 323] on input "email" at bounding box center [890, 339] width 418 height 31
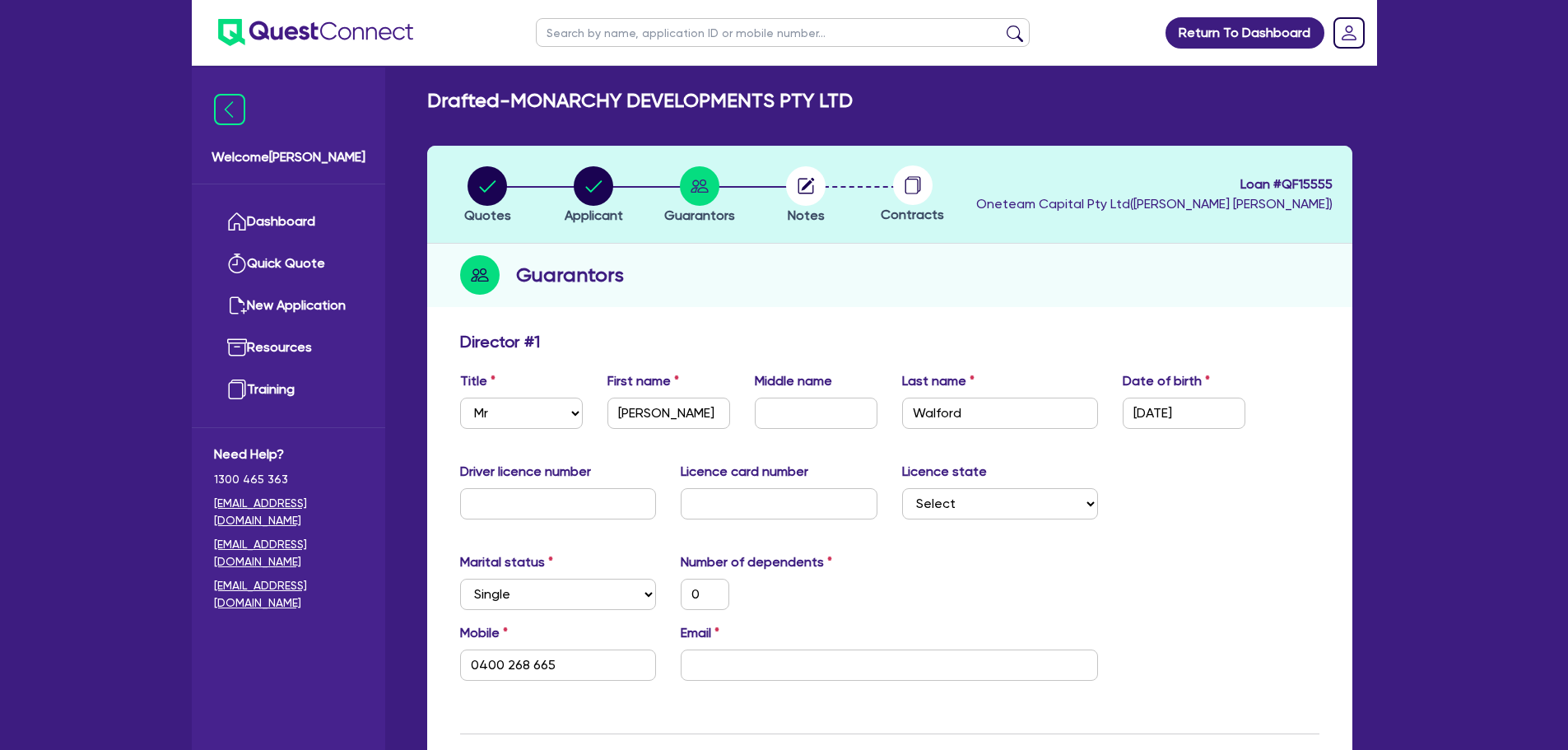
scroll to position [411, 0]
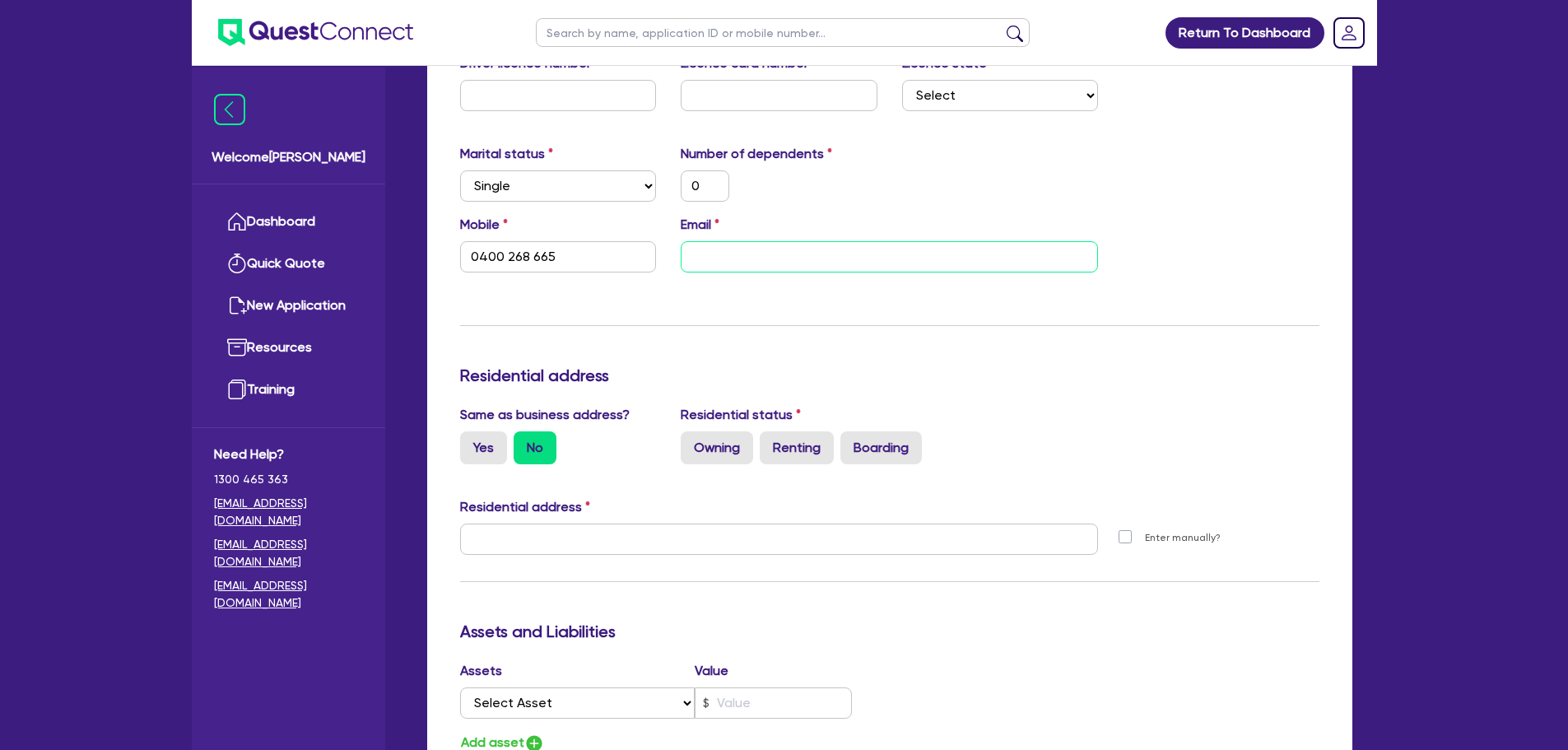
click at [746, 268] on input "email" at bounding box center [890, 257] width 418 height 31
click at [690, 239] on div "Email" at bounding box center [890, 243] width 442 height 58
click at [782, 255] on input "email" at bounding box center [890, 257] width 418 height 31
paste input "[EMAIL_ADDRESS][DOMAIN_NAME]"
type input "0"
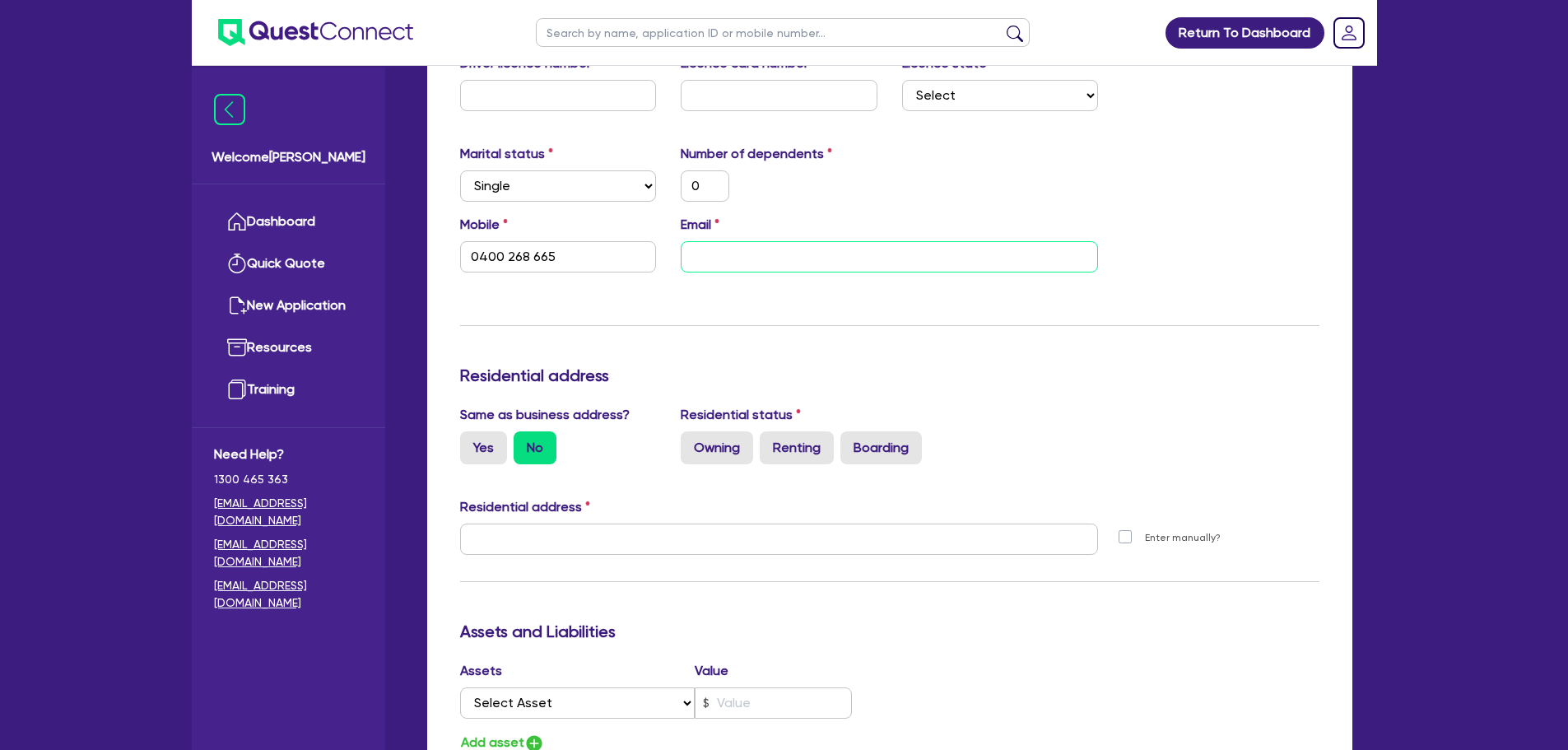
type input "0400 268 665"
type input "[EMAIL_ADDRESS][DOMAIN_NAME]"
click at [749, 343] on div "Update residential status for Director #1 Boarding is only acceptable when the …" at bounding box center [890, 532] width 859 height 1217
click at [791, 451] on label "Renting" at bounding box center [796, 448] width 74 height 33
click at [771, 442] on input "Renting" at bounding box center [765, 437] width 11 height 11
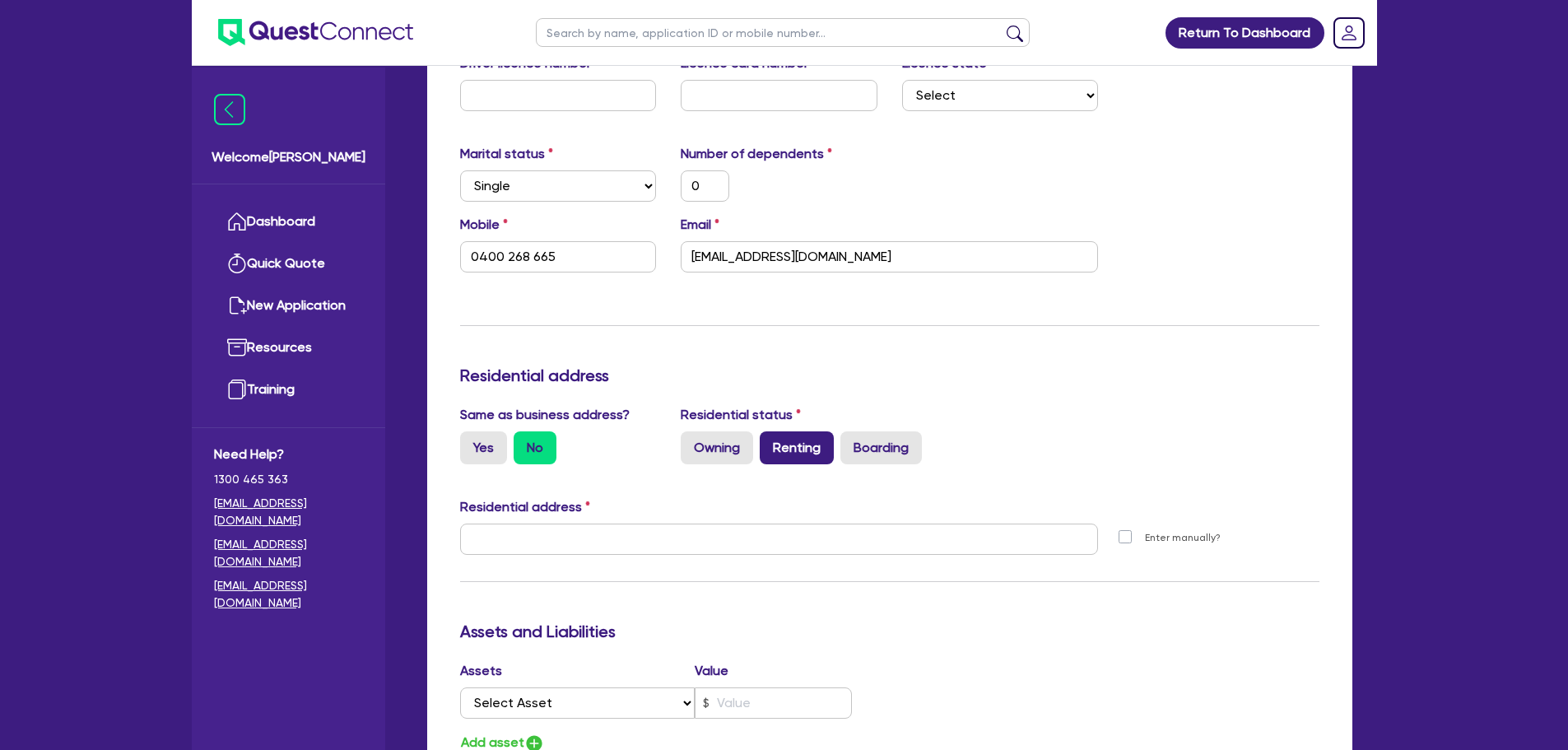
radio input "true"
type input "0"
type input "0400 268 665"
click at [486, 454] on label "Yes" at bounding box center [483, 448] width 47 height 33
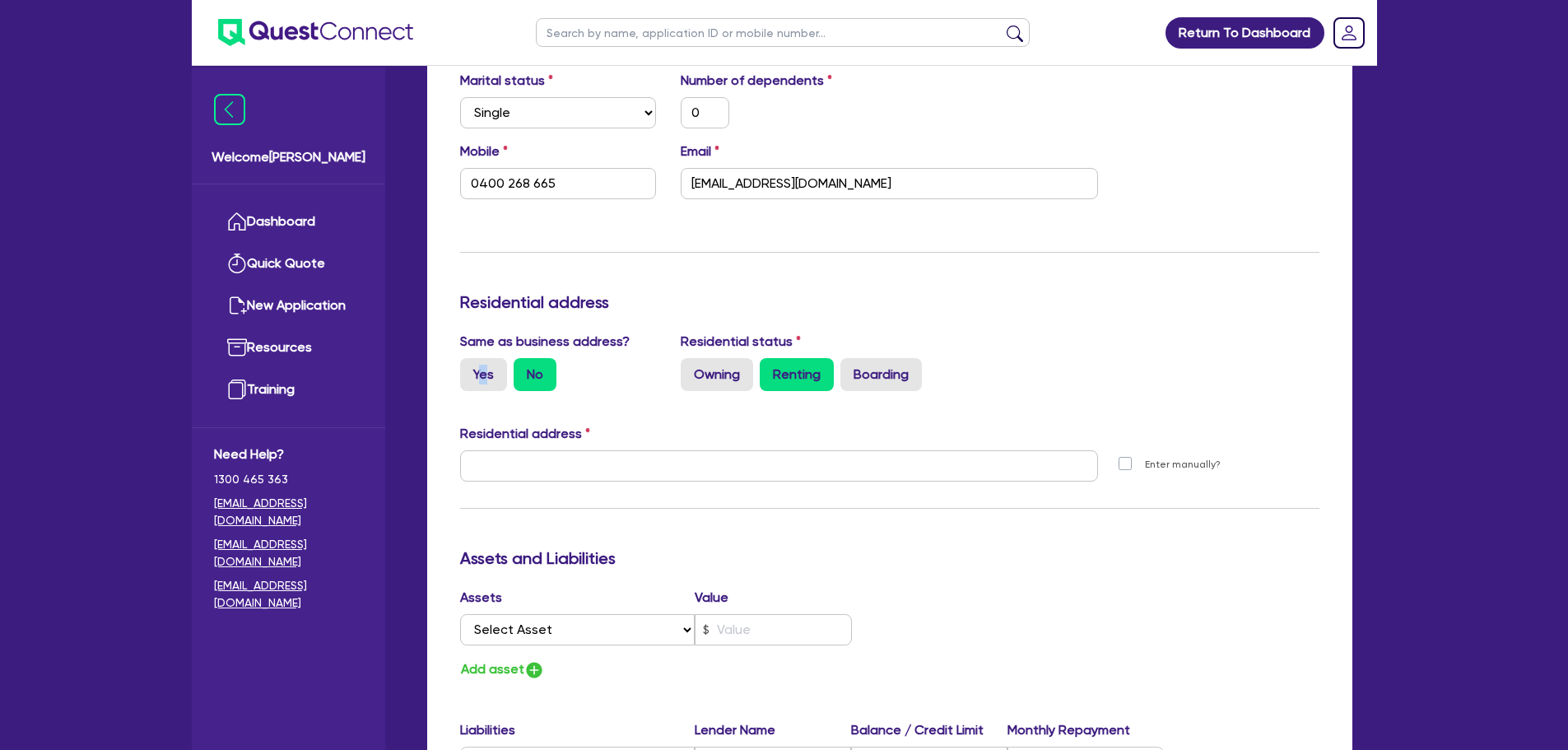
scroll to position [329, 0]
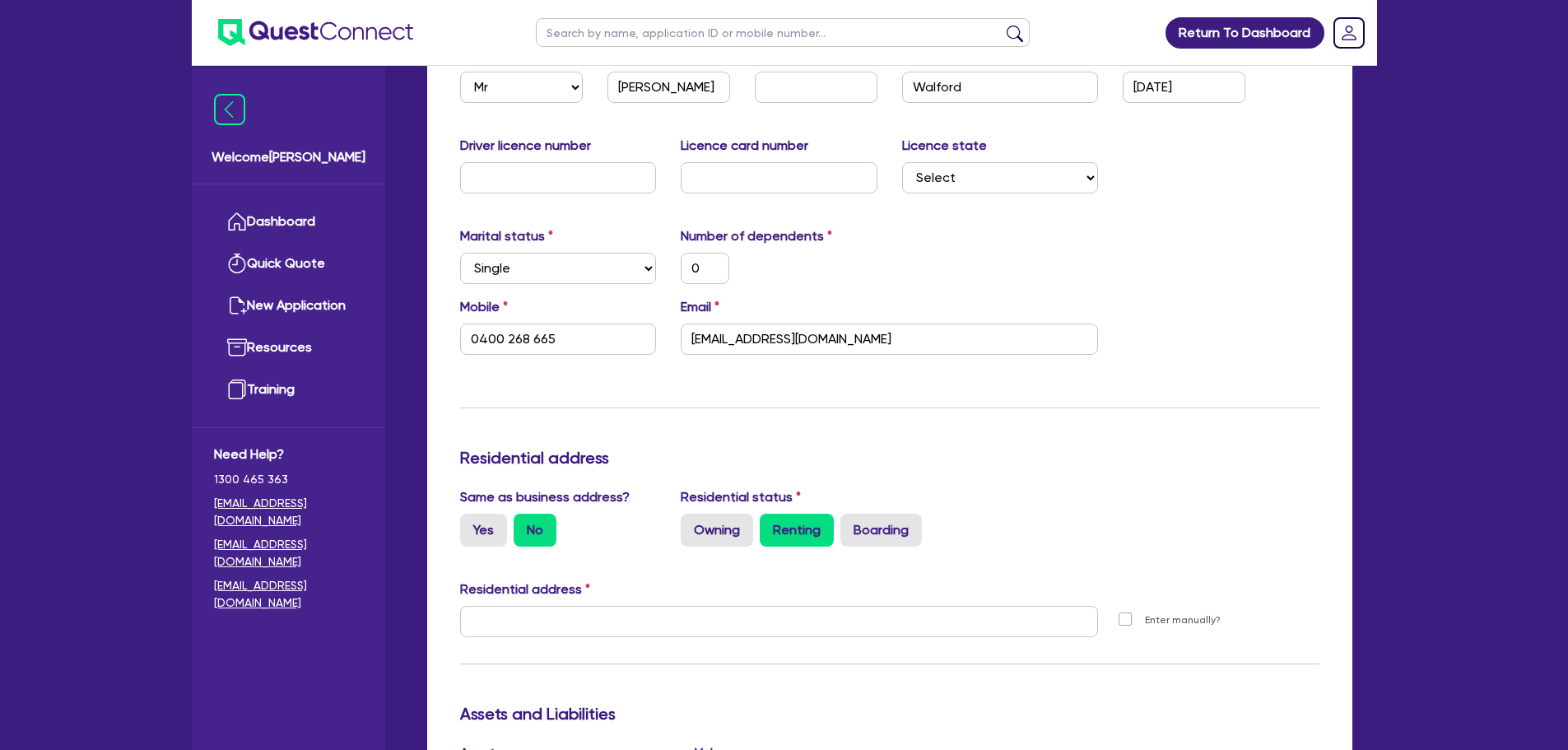
click at [499, 510] on div "Same as business address? Yes No" at bounding box center [559, 517] width 221 height 59
click at [496, 517] on label "Yes" at bounding box center [483, 530] width 47 height 33
click at [471, 517] on input "Yes" at bounding box center [466, 519] width 11 height 11
radio input "true"
type input "0"
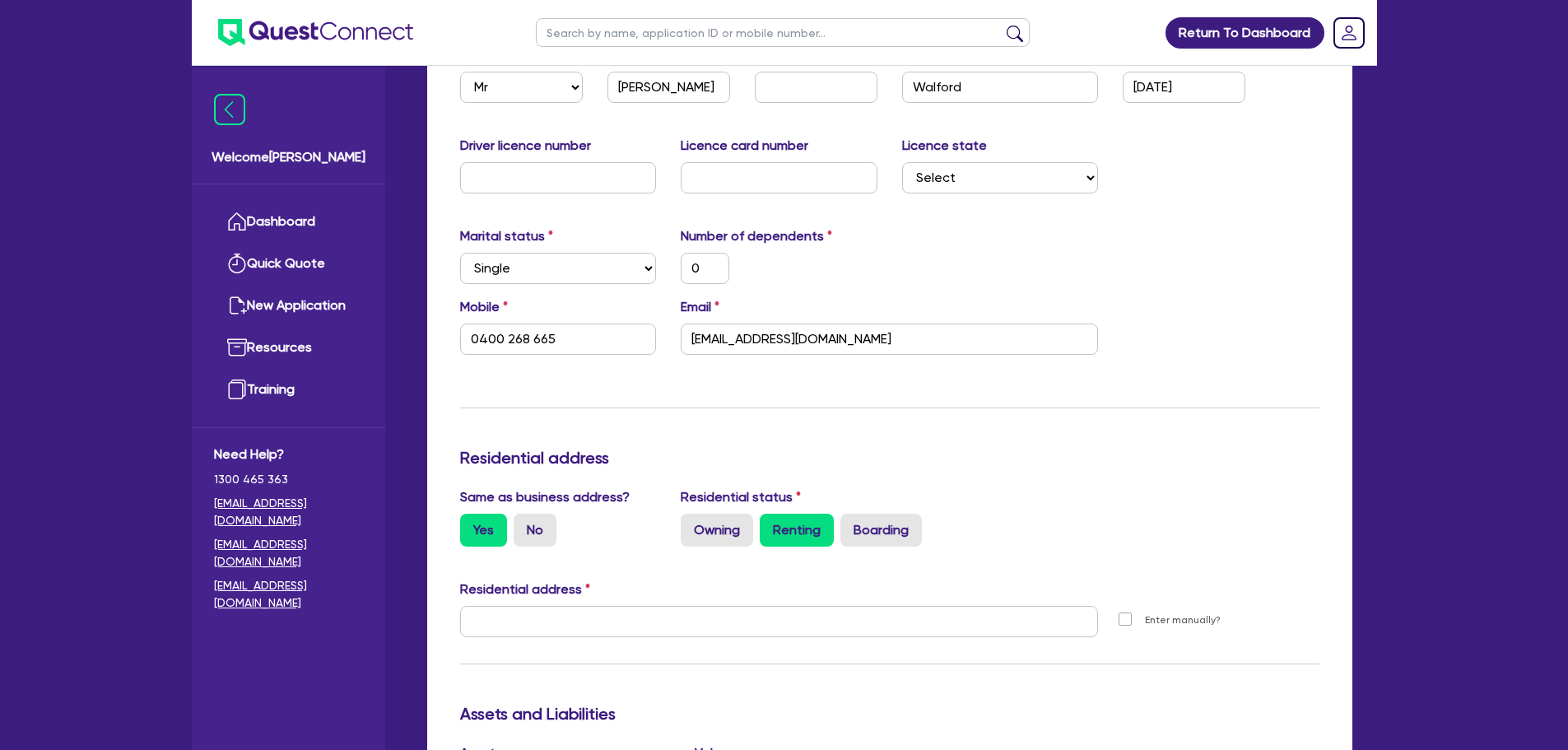
type input "0400 268 665"
type input "[STREET_ADDRESS]"
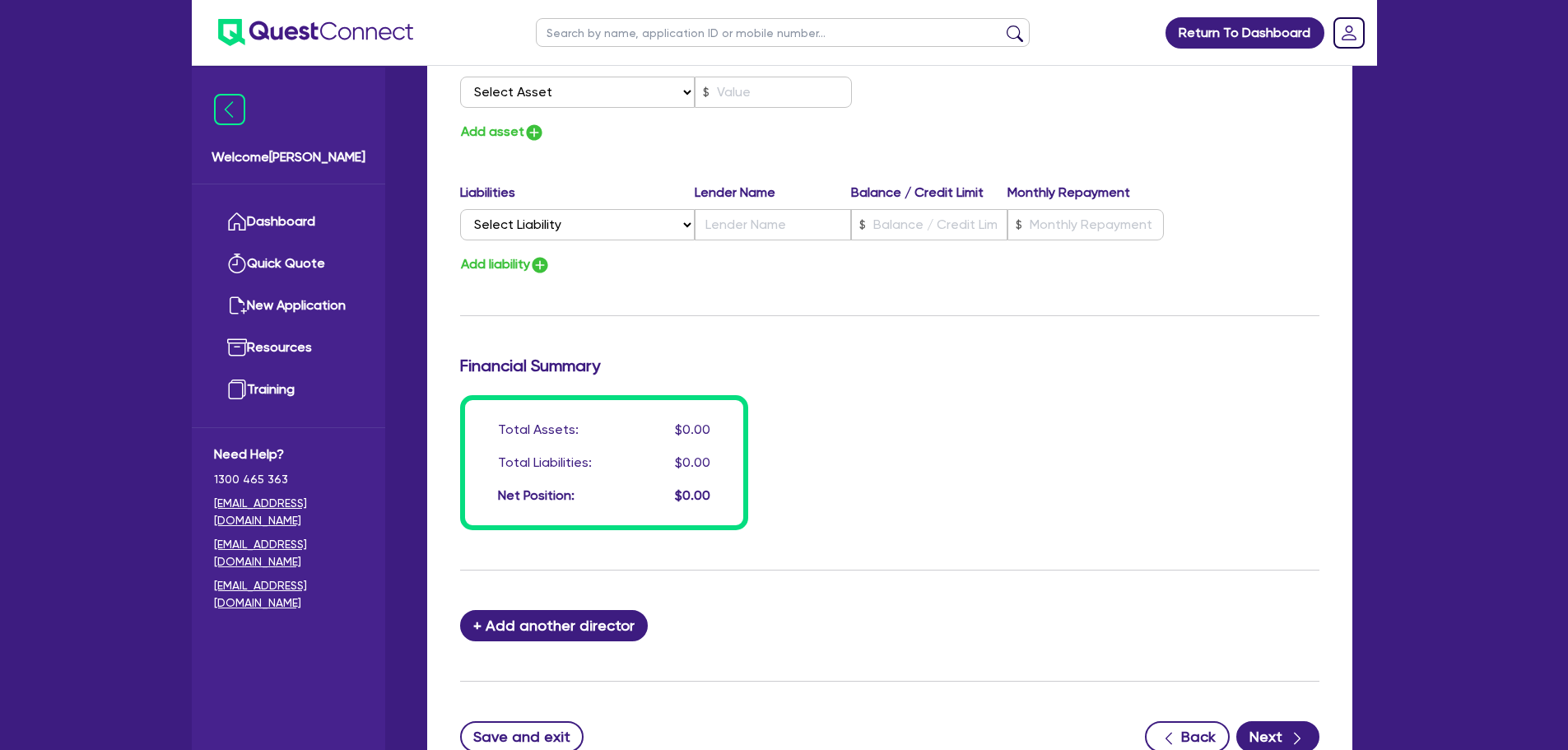
scroll to position [1157, 0]
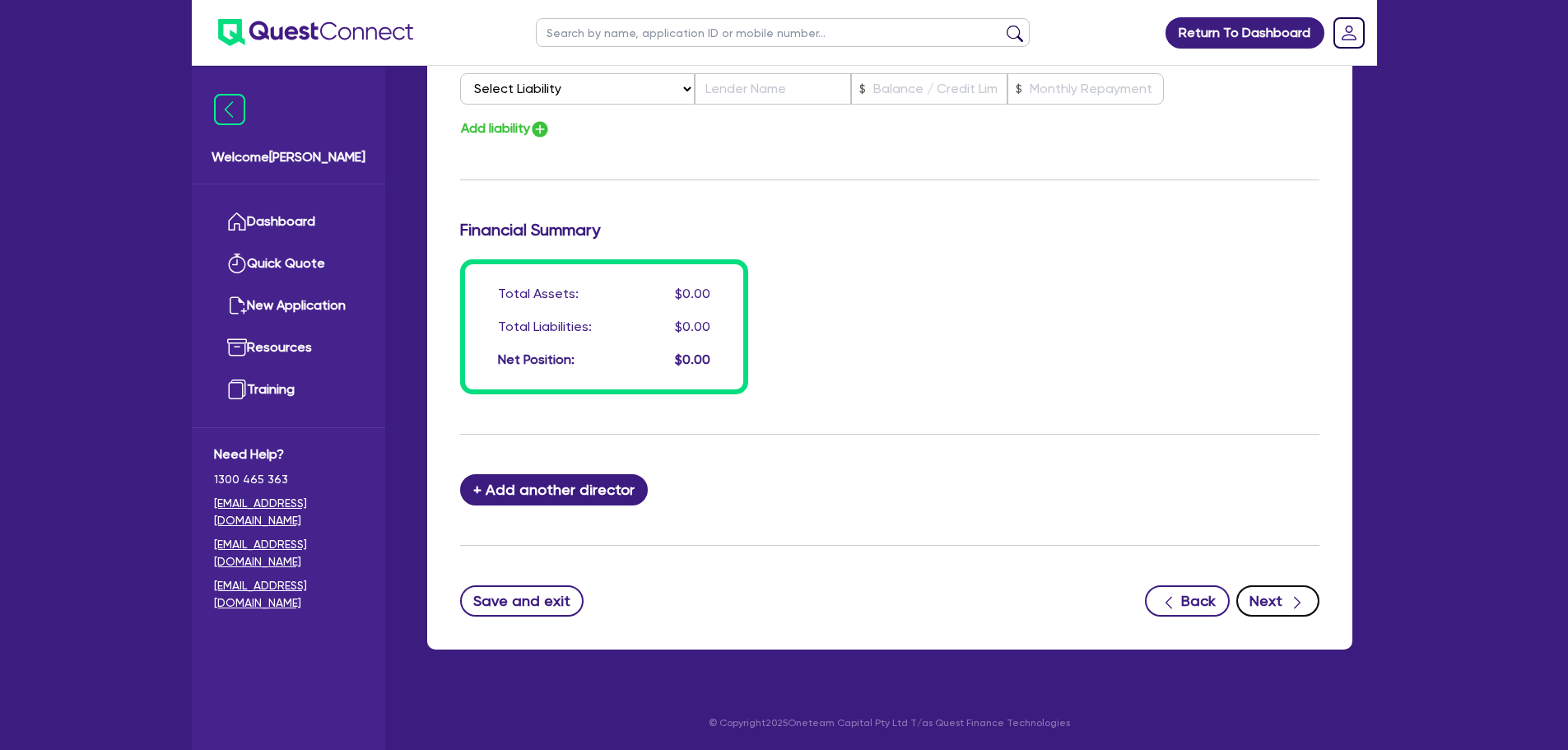
click at [1287, 599] on button "Next" at bounding box center [1278, 601] width 83 height 31
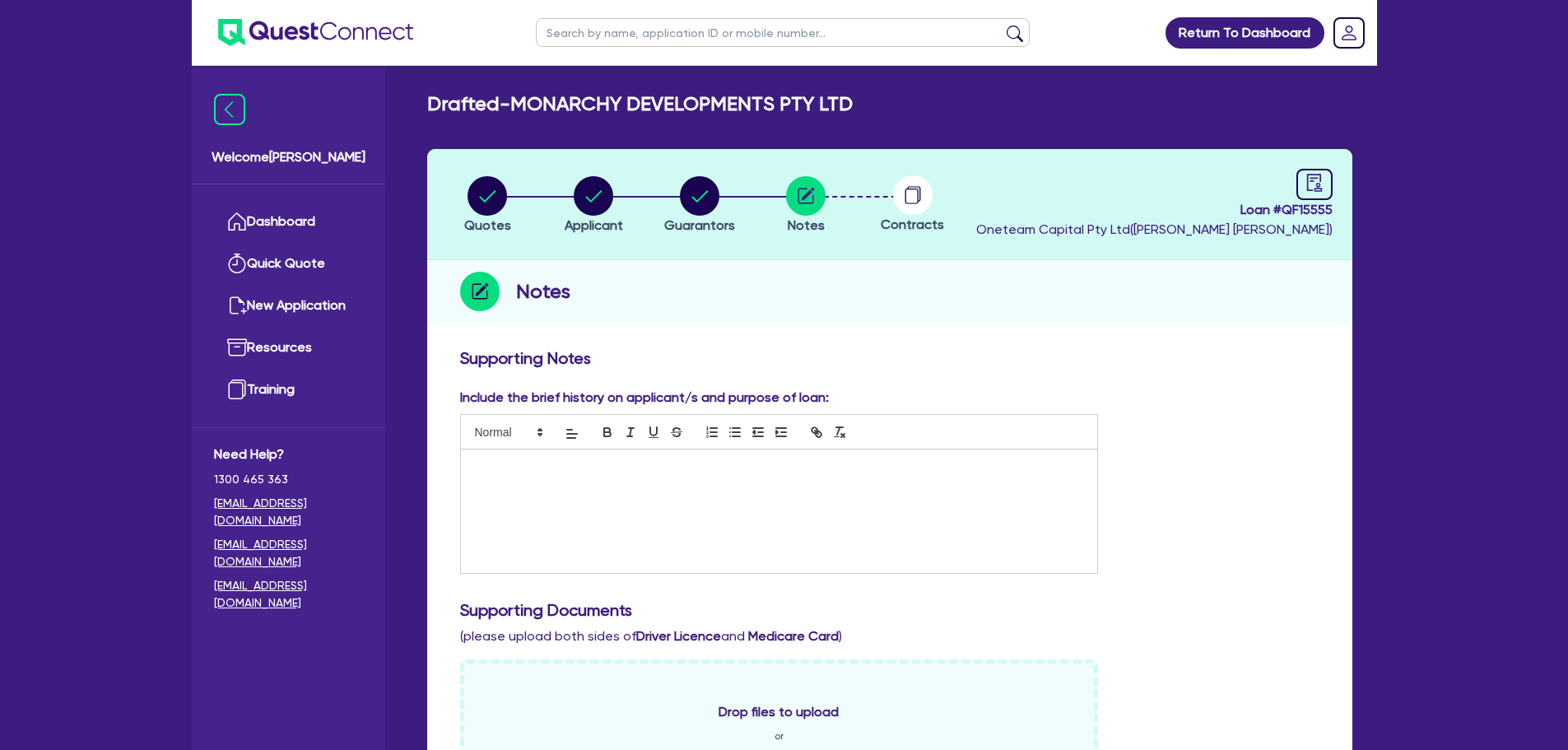
click at [637, 498] on div at bounding box center [779, 511] width 637 height 123
click at [661, 489] on div at bounding box center [779, 511] width 637 height 123
click at [784, 527] on div at bounding box center [779, 511] width 637 height 123
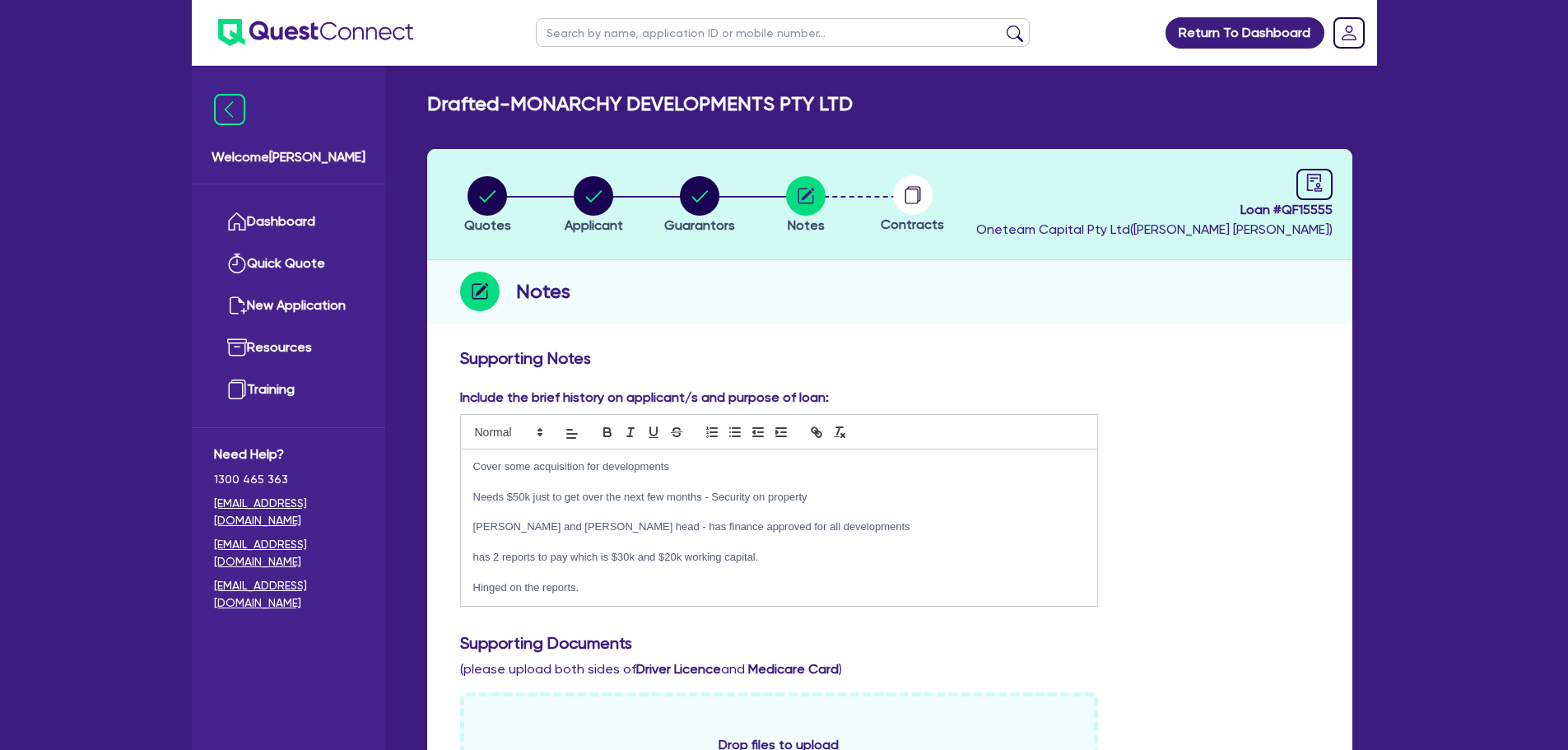
click at [1221, 458] on div "Include the brief history on applicant/s and purpose of loan: Cover some acquis…" at bounding box center [890, 504] width 884 height 232
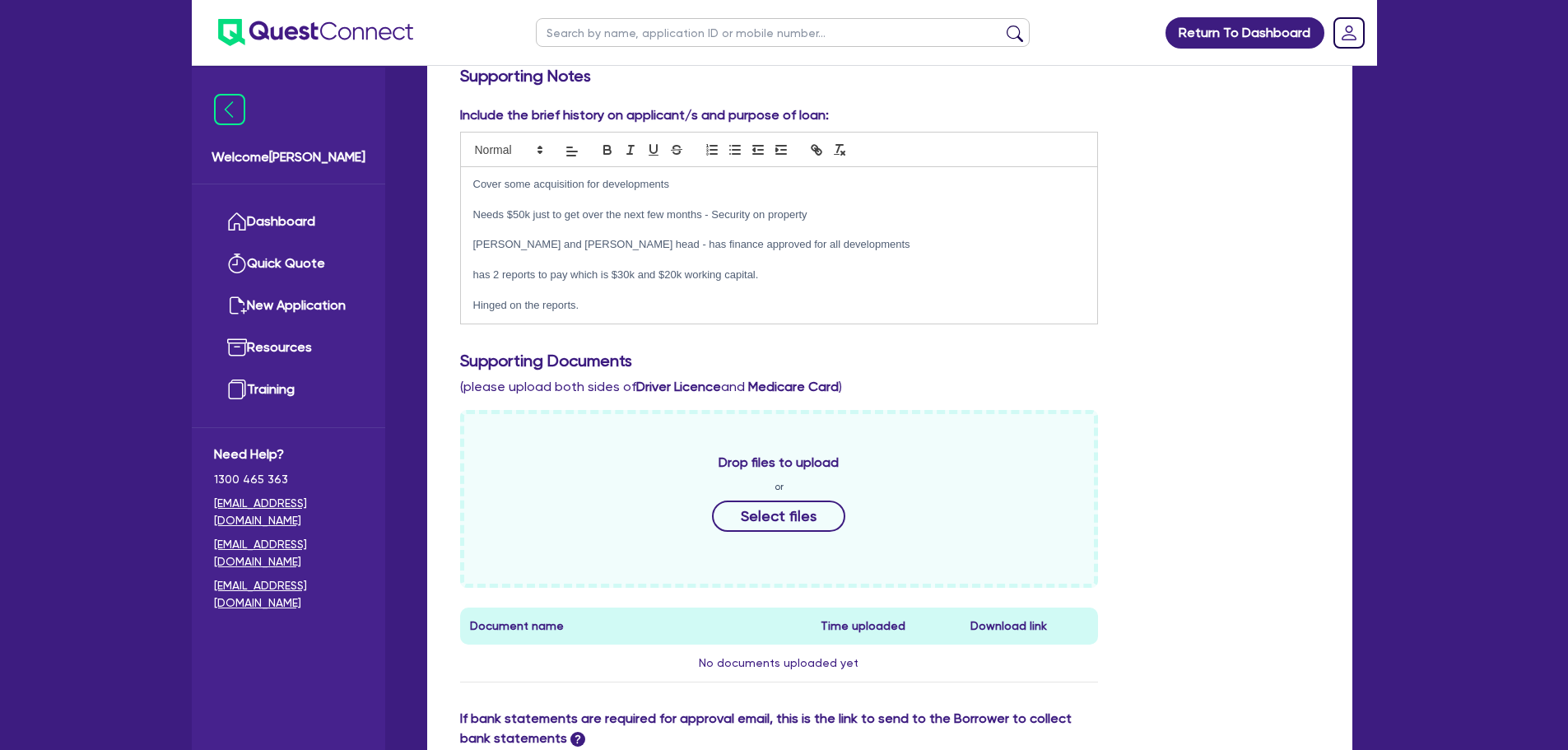
scroll to position [642, 0]
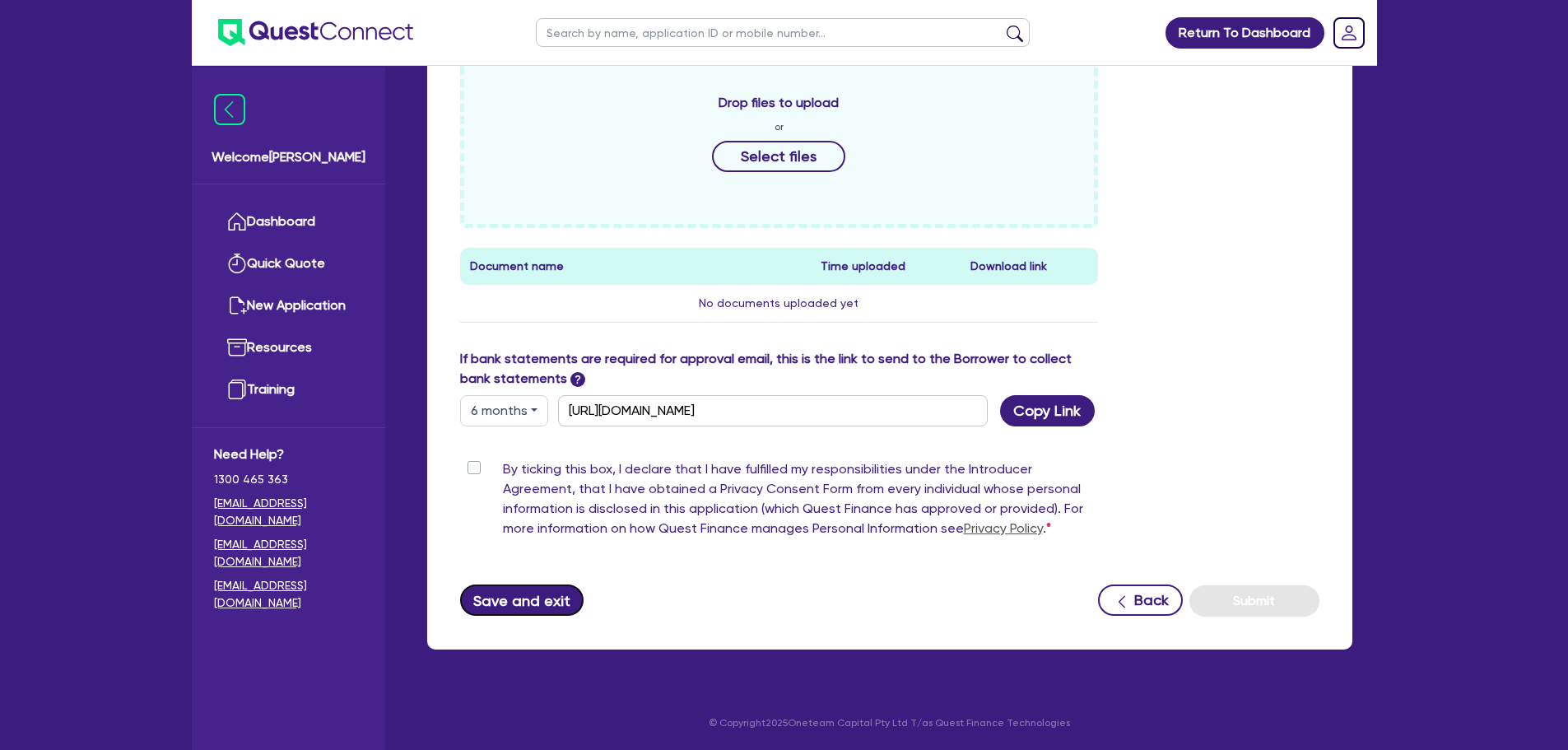
click at [510, 598] on button "Save and exit" at bounding box center [522, 600] width 124 height 31
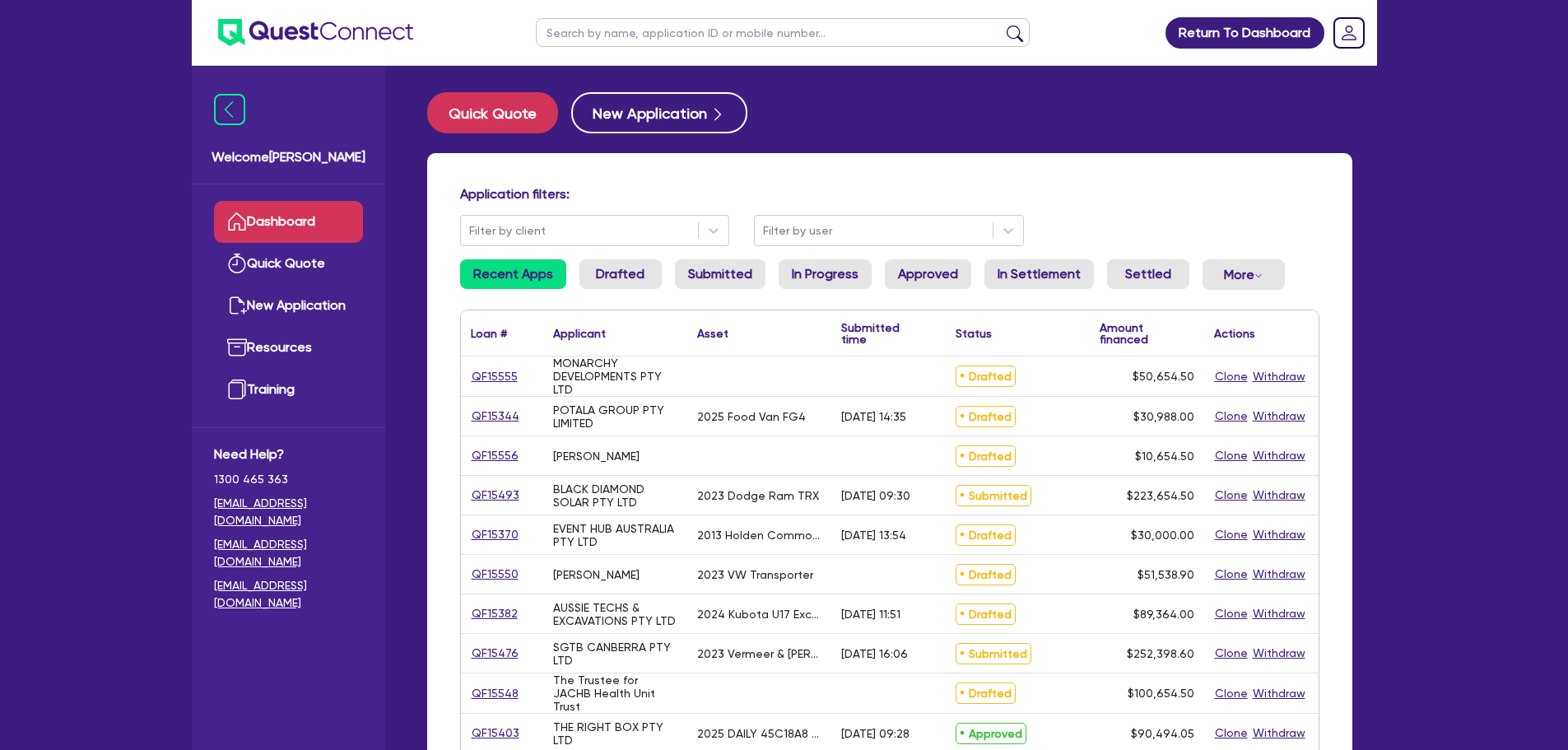
click at [642, 37] on input "text" at bounding box center [783, 32] width 494 height 29
type input "ano"
click at [1002, 25] on button "submit" at bounding box center [1015, 36] width 27 height 23
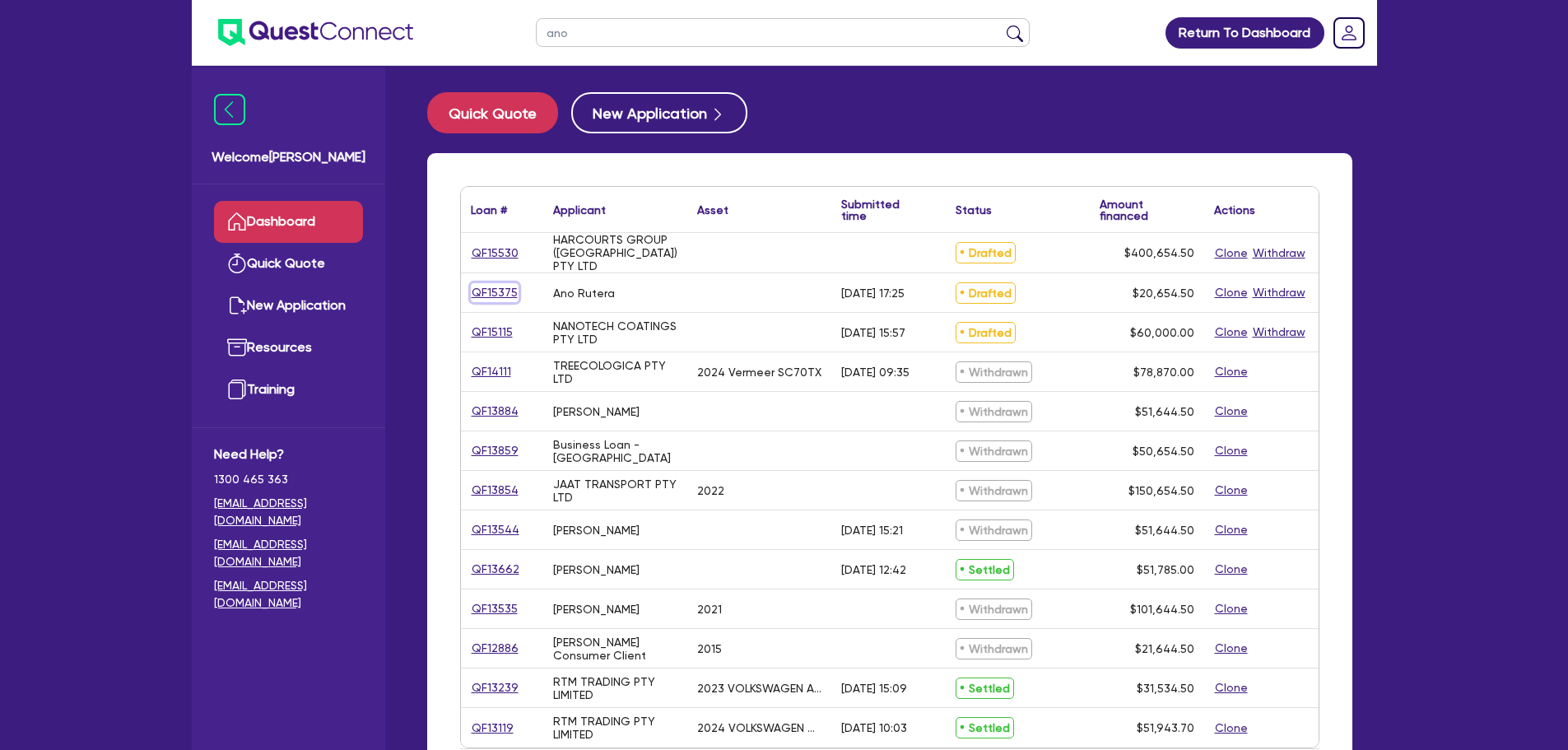
click at [513, 285] on link "QF15375" at bounding box center [495, 292] width 48 height 19
select select "Other"
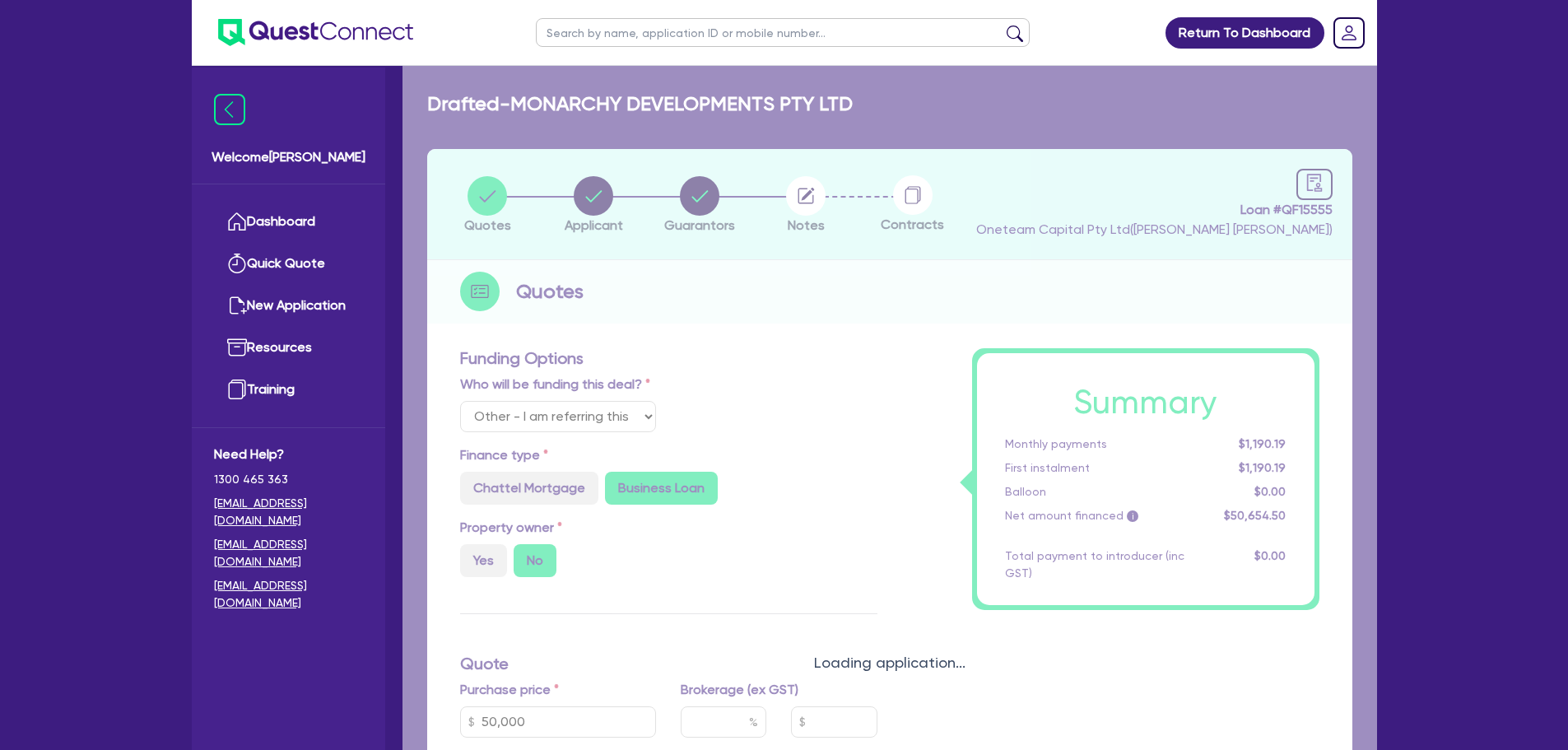
type input "20,000"
type input "8"
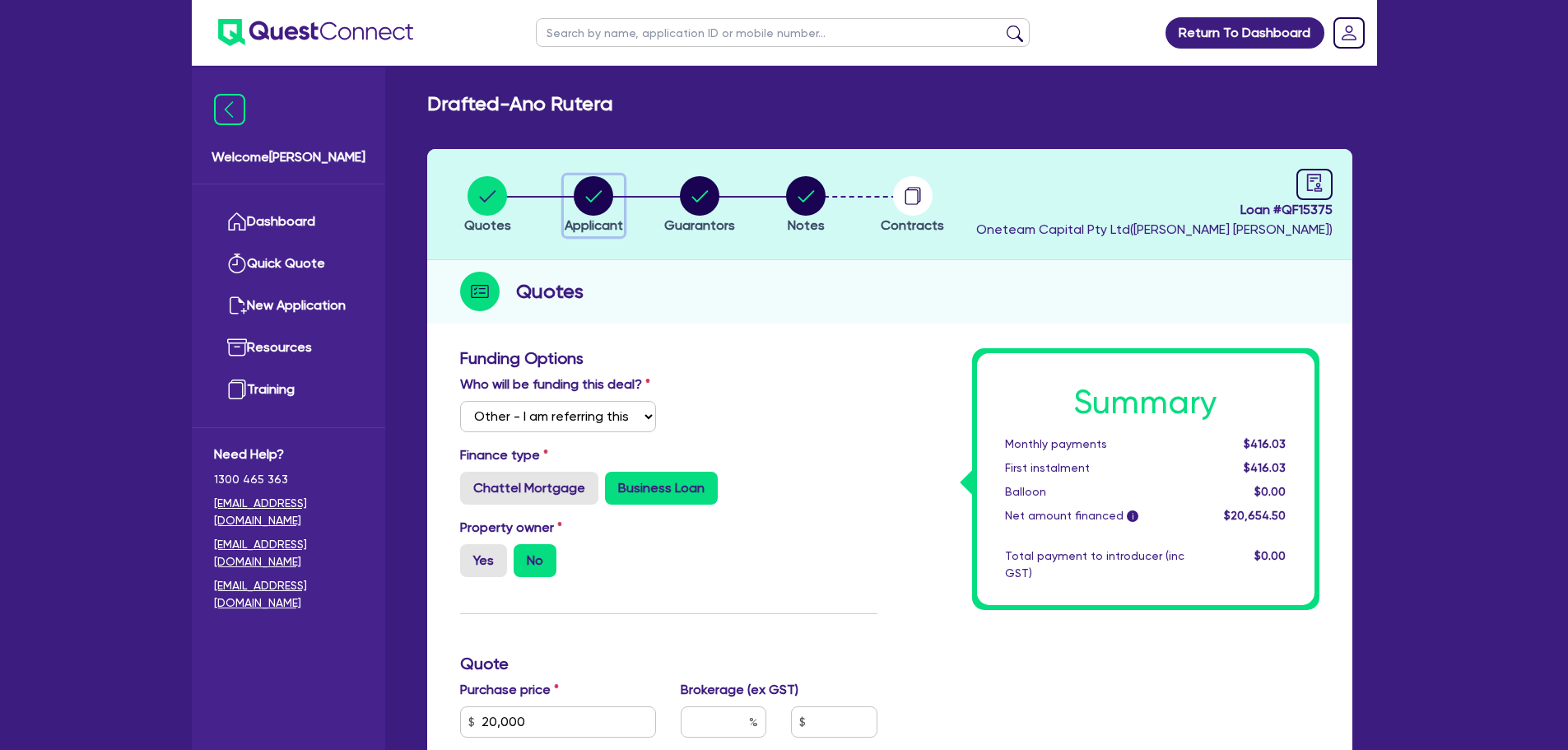
click at [586, 190] on circle "button" at bounding box center [593, 195] width 40 height 40
select select "SOLE_TRADER"
select select "BUILDING_CONSTRUCTION"
select select "TRADES_SERVICES_CONSUMERS"
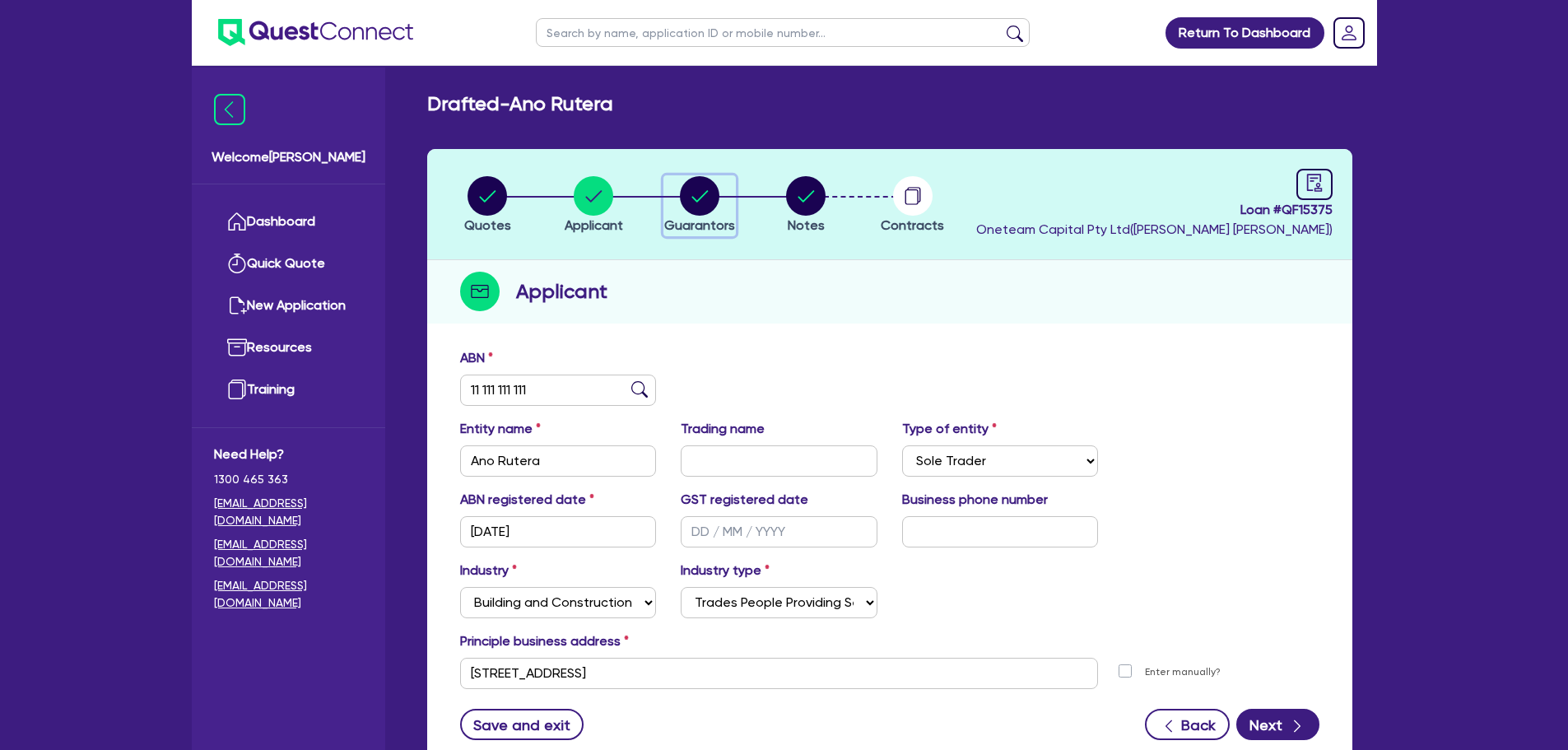
click at [709, 205] on circle "button" at bounding box center [700, 195] width 40 height 40
select select "MR"
select select "QLD"
select select "SINGLE"
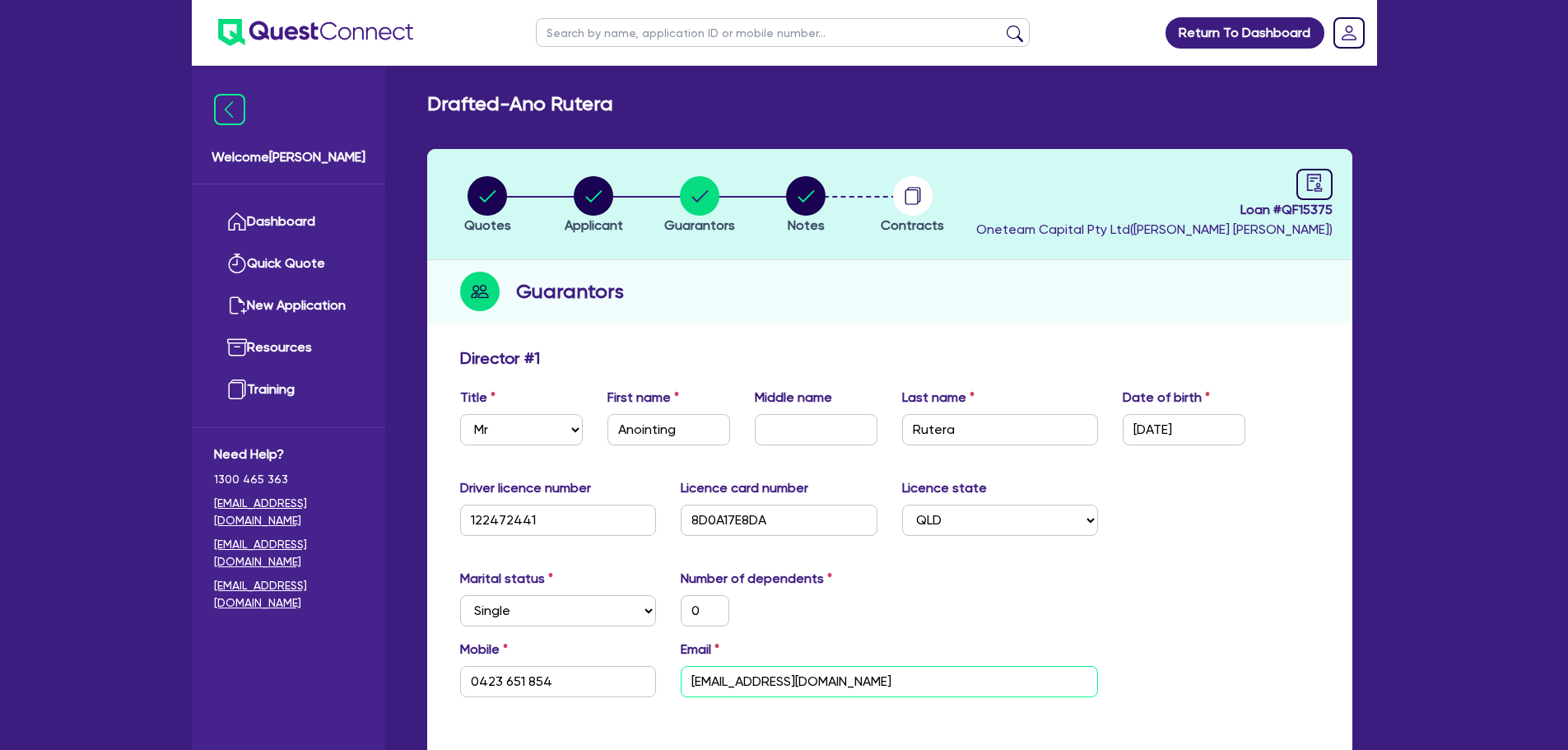
drag, startPoint x: 893, startPoint y: 685, endPoint x: 682, endPoint y: 695, distance: 211.2
click at [682, 695] on input "[EMAIL_ADDRESS][DOMAIN_NAME]" at bounding box center [890, 681] width 418 height 31
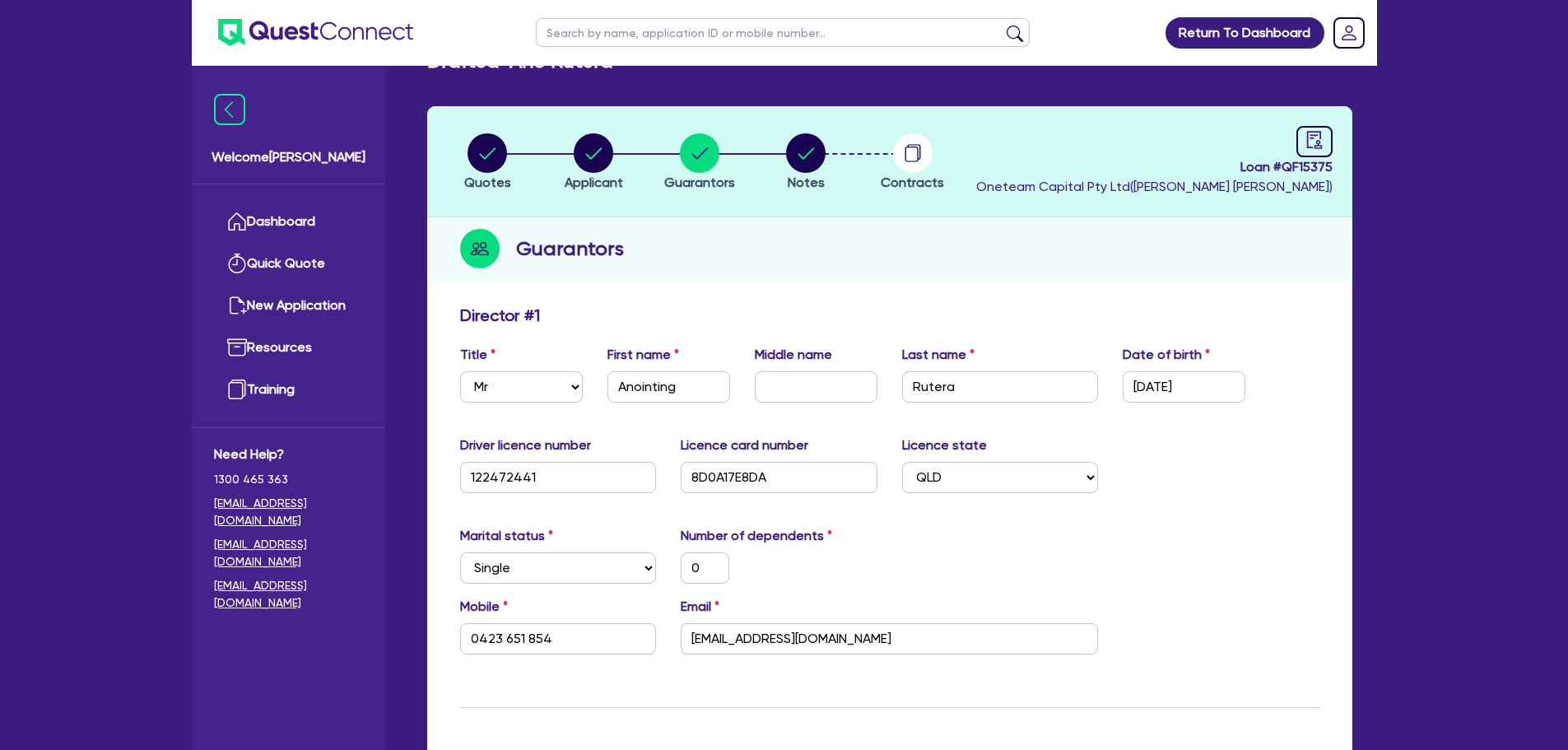
scroll to position [0, 0]
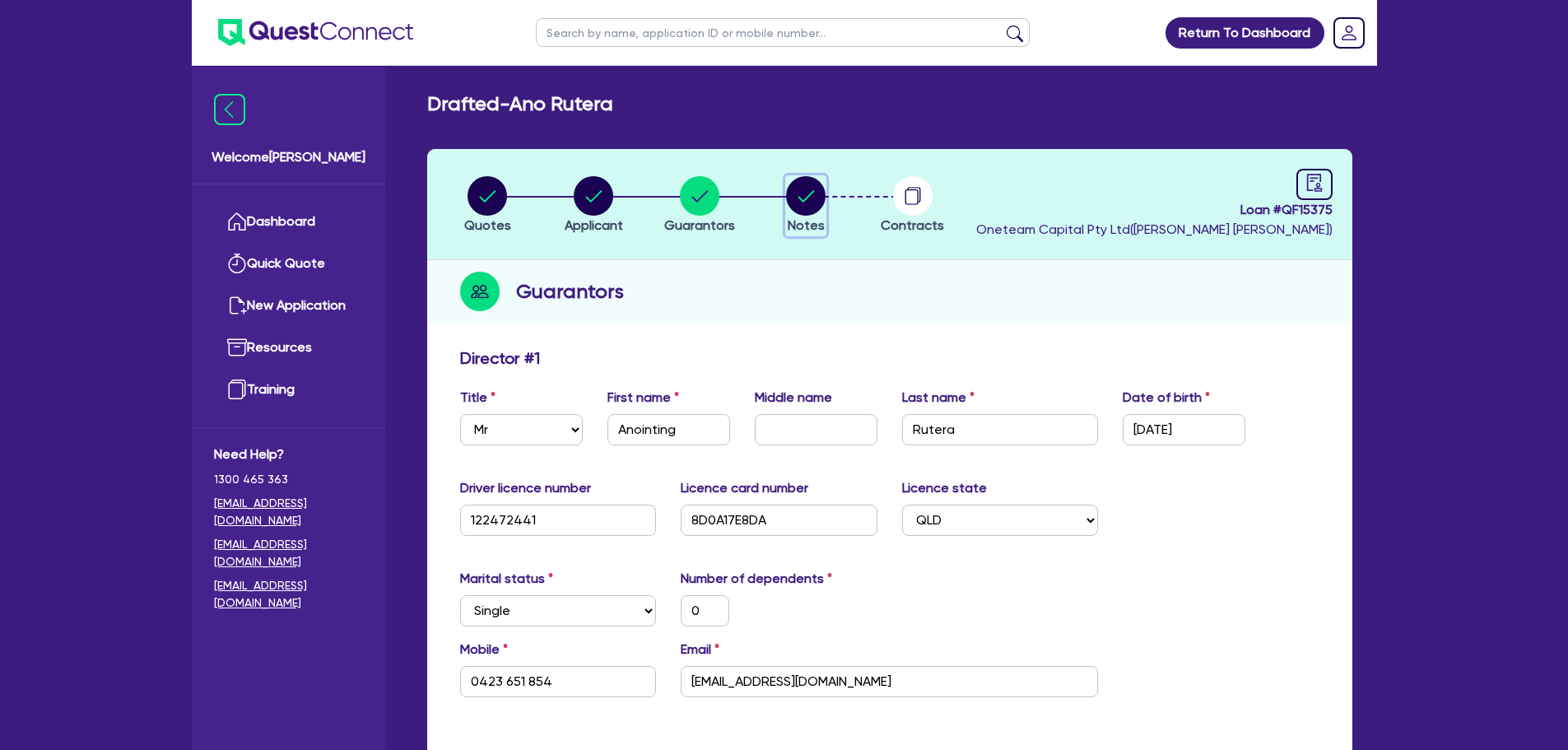
click at [823, 208] on icon "button" at bounding box center [806, 195] width 40 height 40
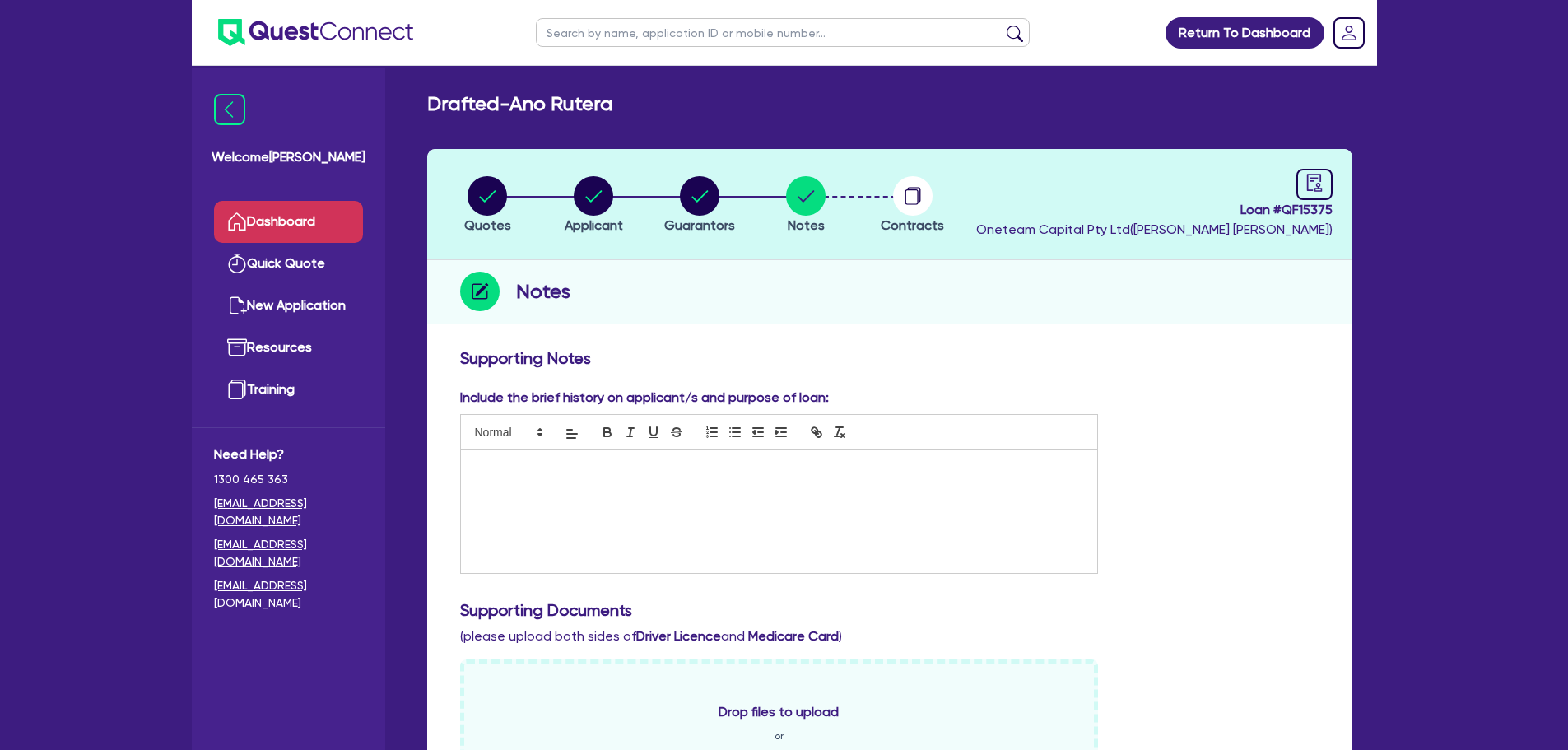
click at [302, 212] on link "Dashboard" at bounding box center [289, 222] width 149 height 42
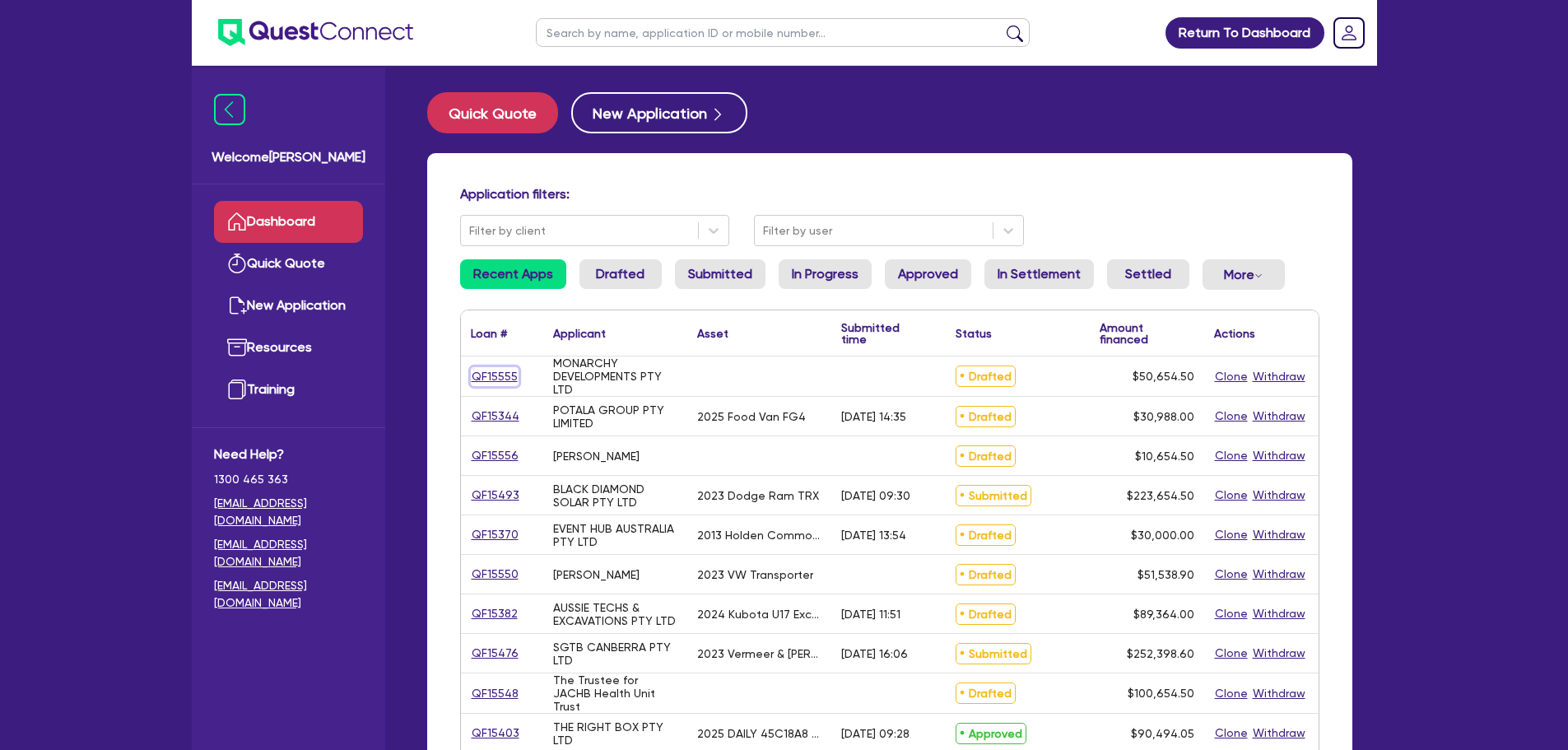
click at [493, 378] on link "QF15555" at bounding box center [495, 376] width 48 height 19
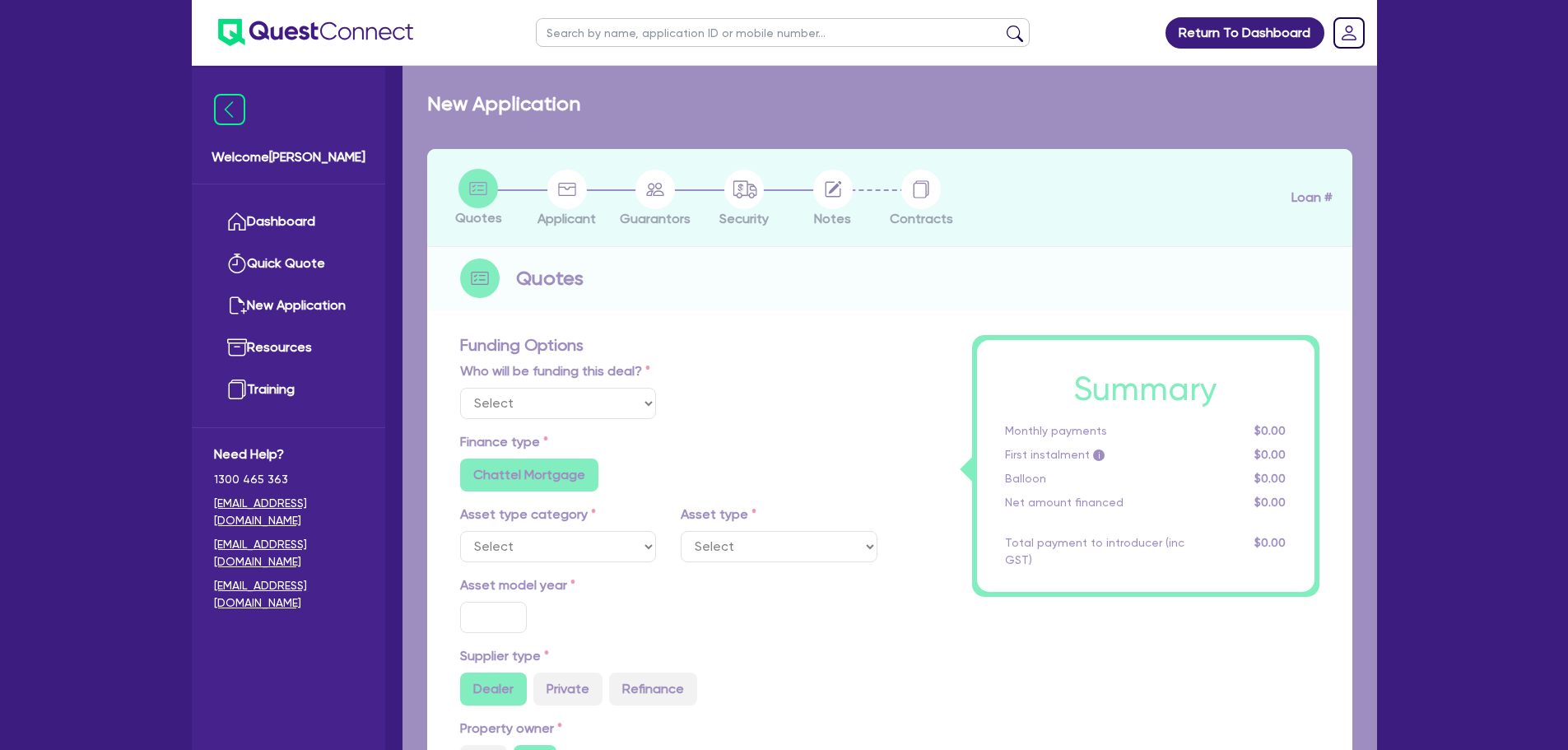
select select "Other"
radio input "false"
type input "50,000"
type input "15"
radio input "true"
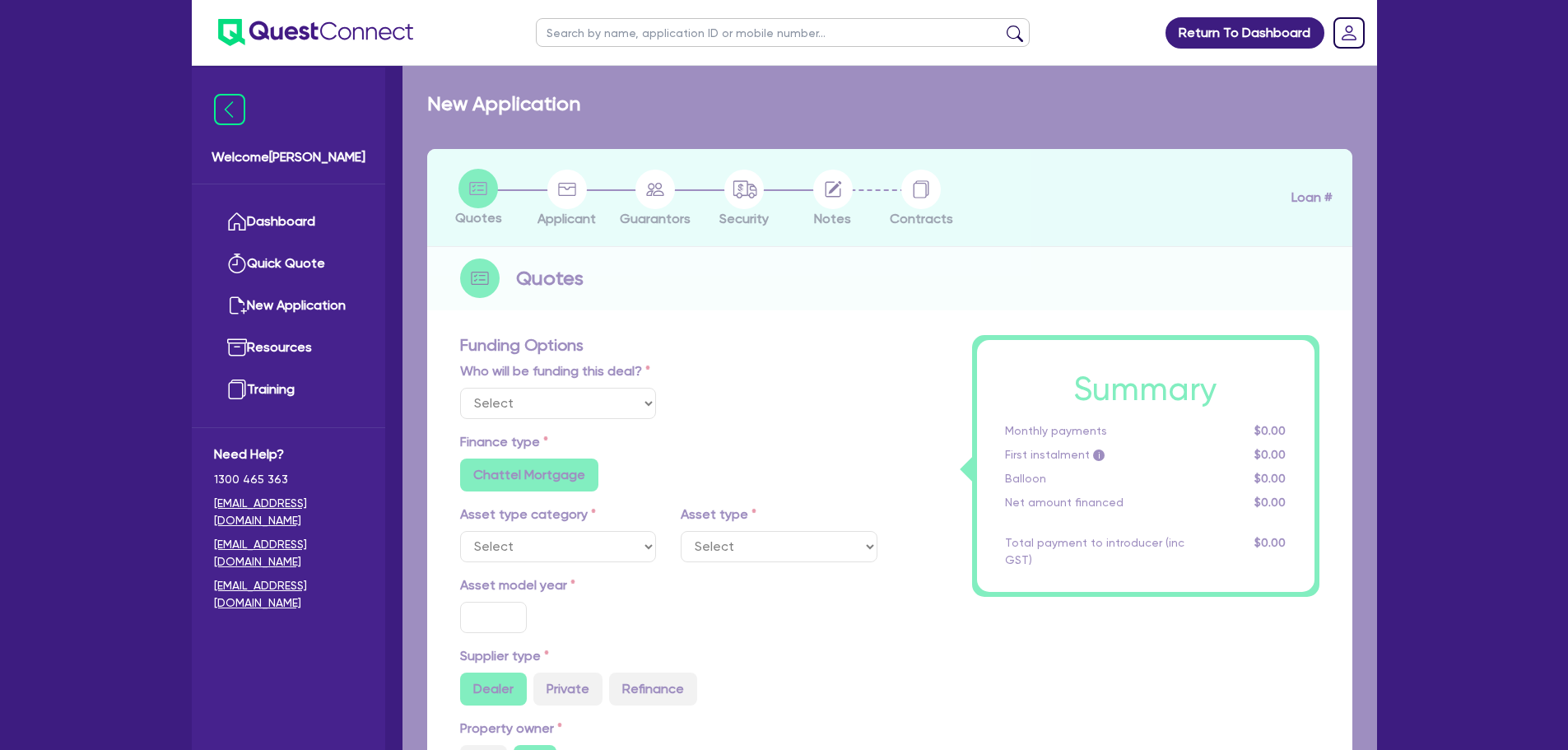
radio input "false"
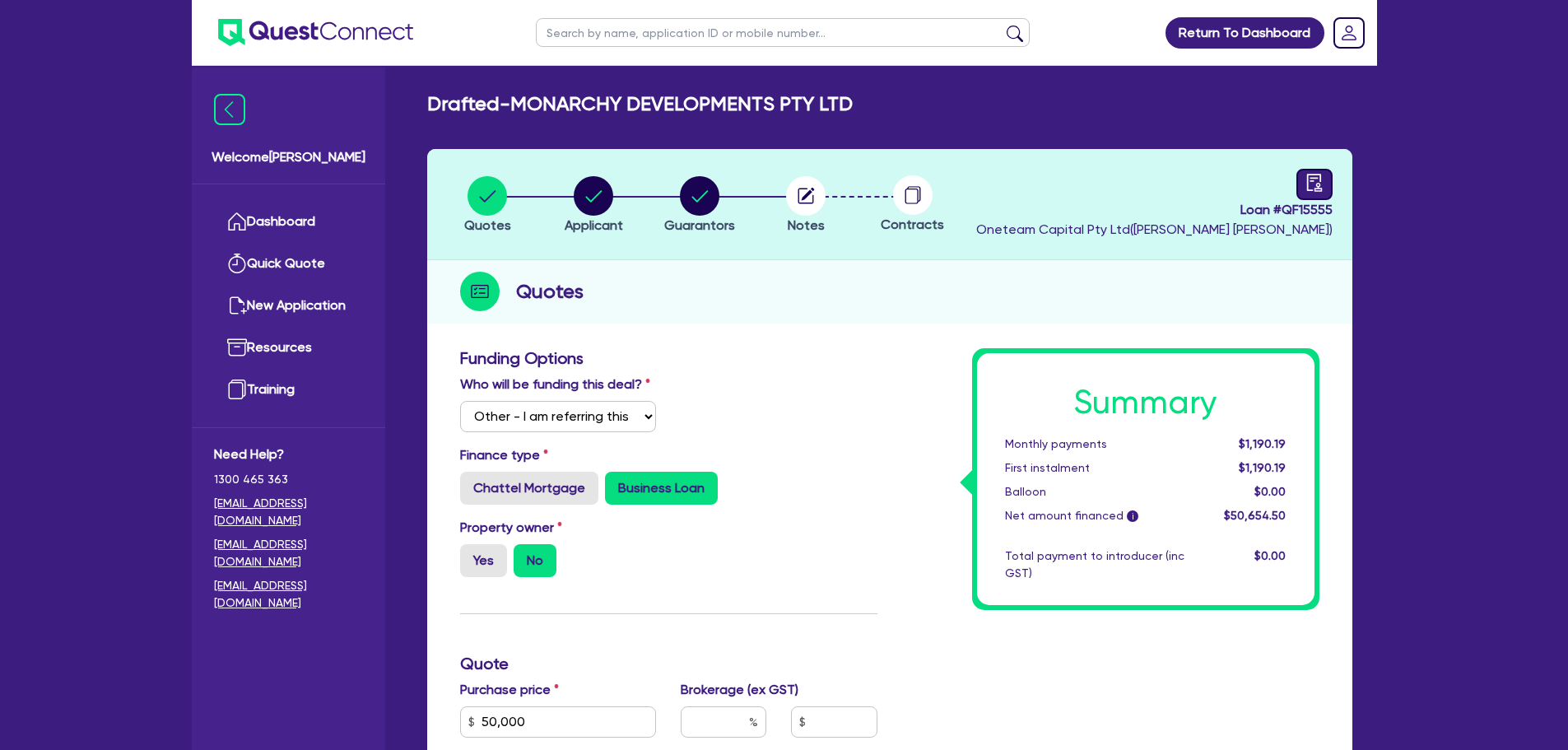
click at [1316, 182] on icon "audit" at bounding box center [1315, 182] width 18 height 18
select select "DRAFTED_NEW"
select select "Other"
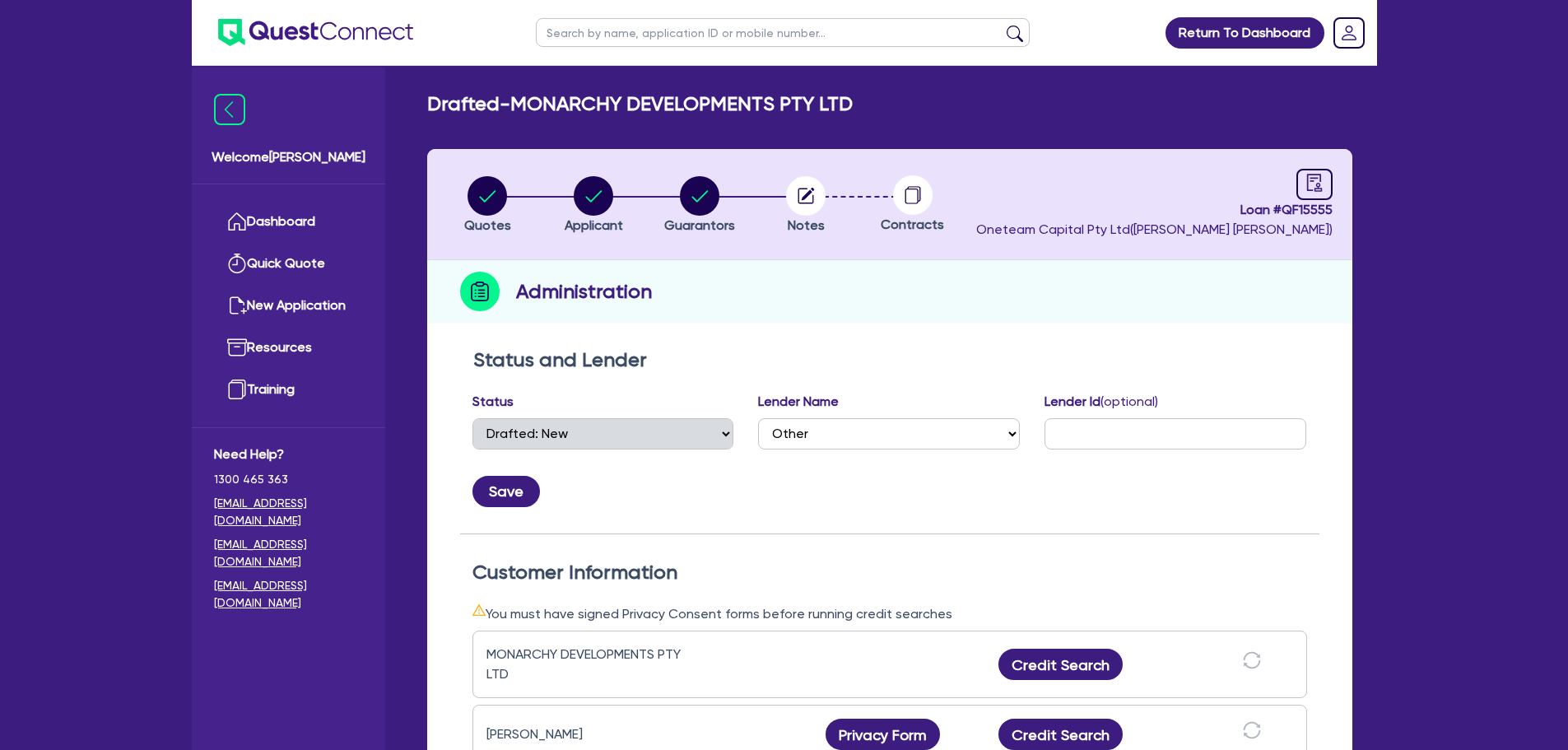
scroll to position [329, 0]
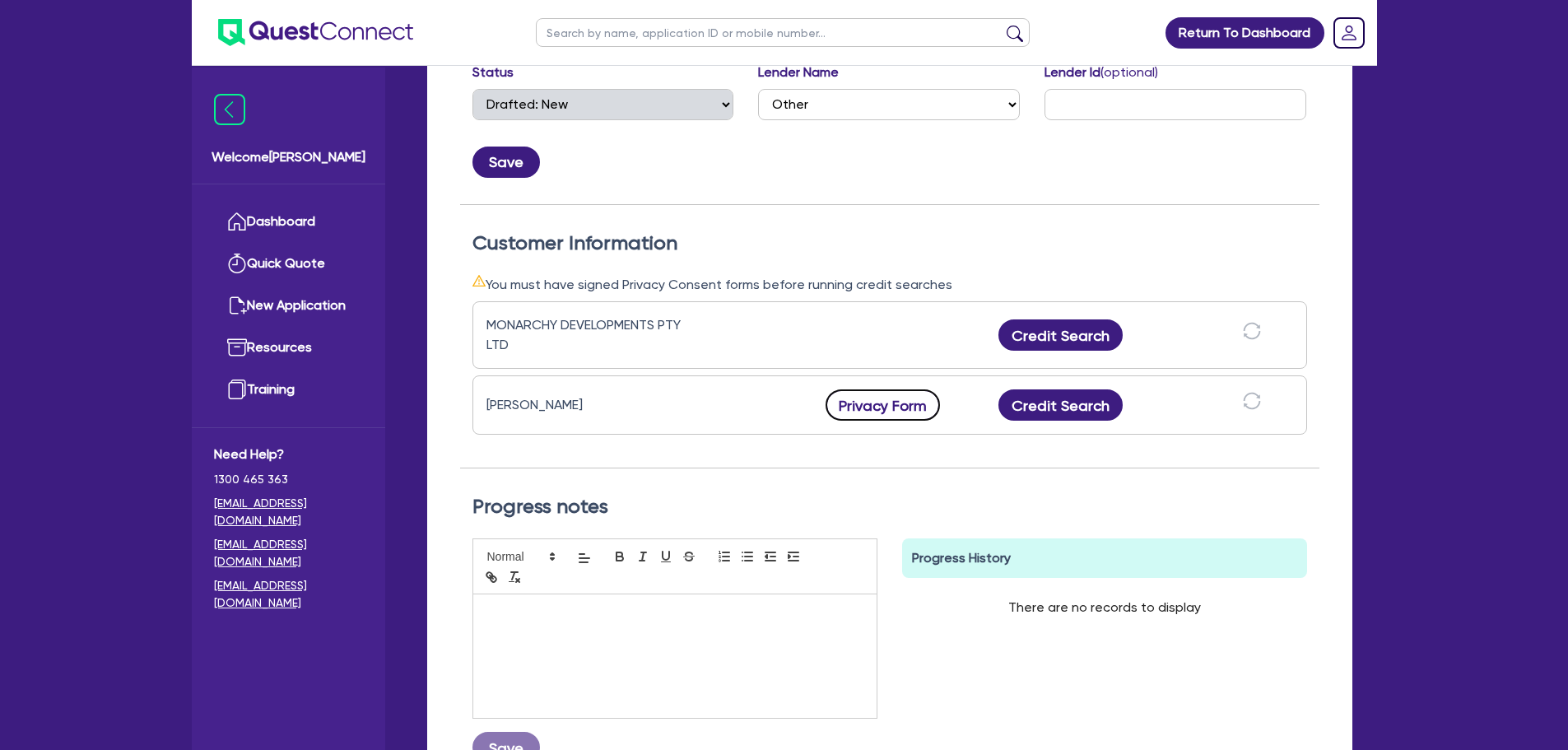
click at [906, 407] on button "Privacy Form" at bounding box center [883, 404] width 115 height 31
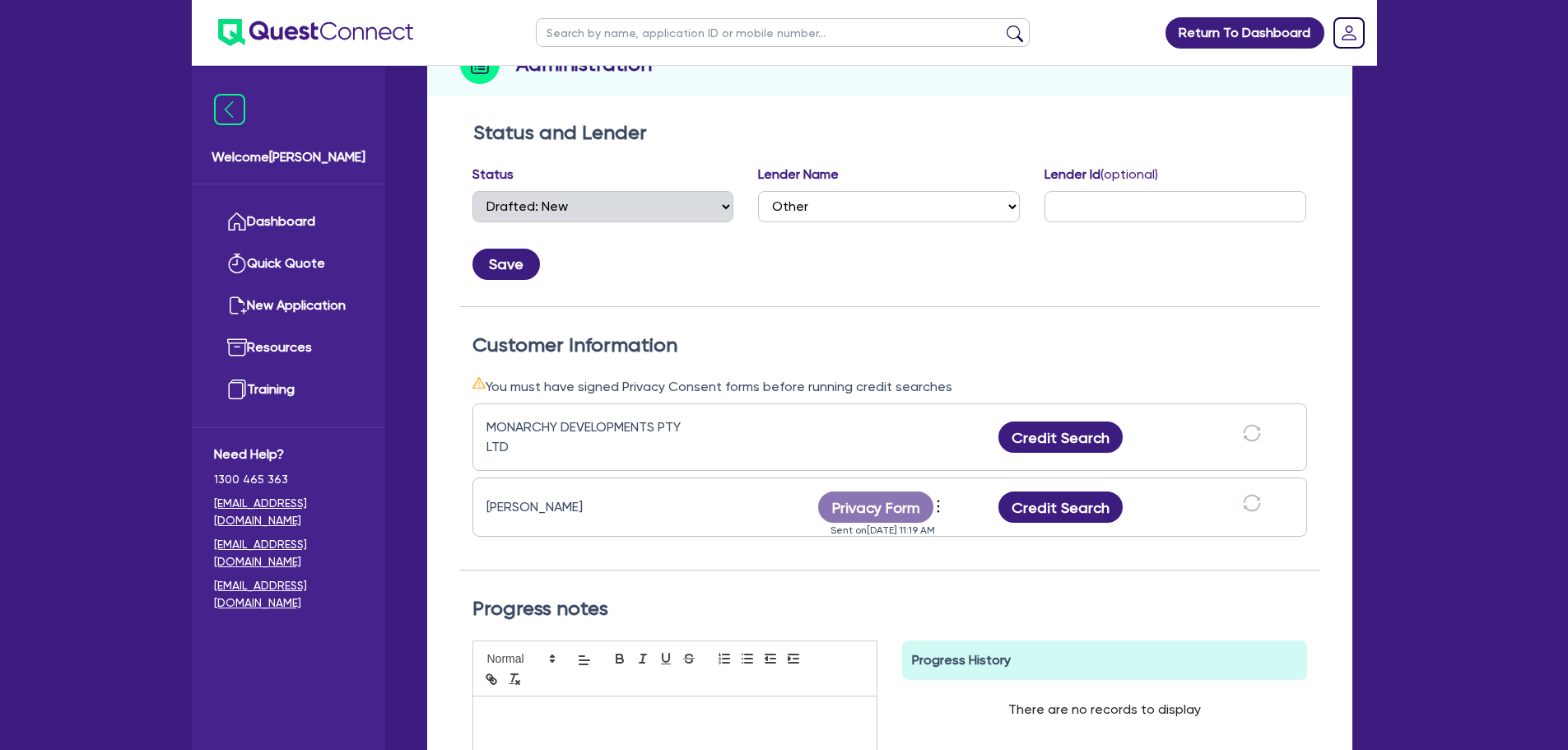
scroll to position [0, 0]
